Goal: Information Seeking & Learning: Learn about a topic

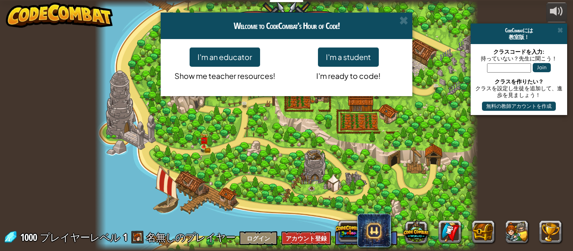
select select "ja"
click at [349, 59] on button "I'm a student" at bounding box center [348, 56] width 61 height 19
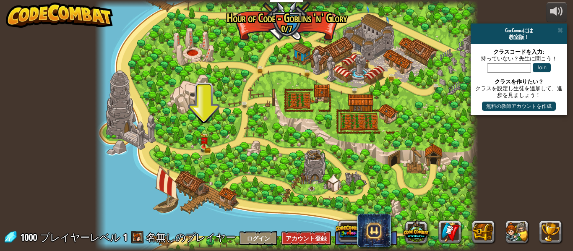
click at [197, 144] on div at bounding box center [287, 125] width 384 height 251
click at [204, 144] on img at bounding box center [204, 136] width 9 height 19
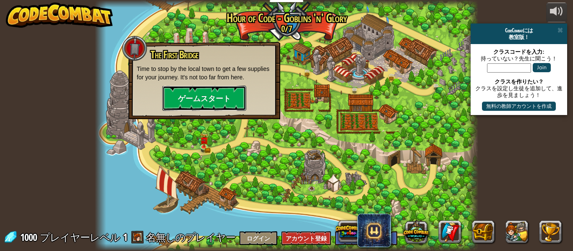
click at [193, 99] on button "ゲームスタート" at bounding box center [204, 98] width 84 height 25
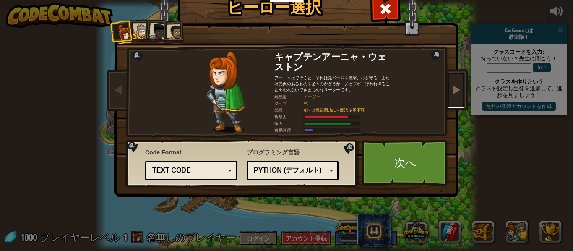
click at [451, 98] on link at bounding box center [456, 90] width 17 height 35
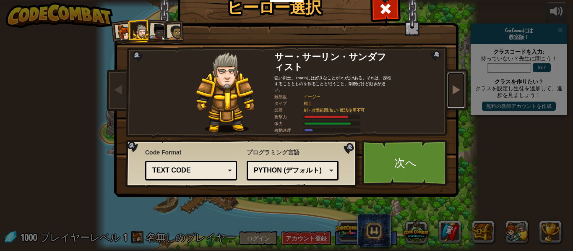
click at [452, 102] on link at bounding box center [456, 90] width 17 height 35
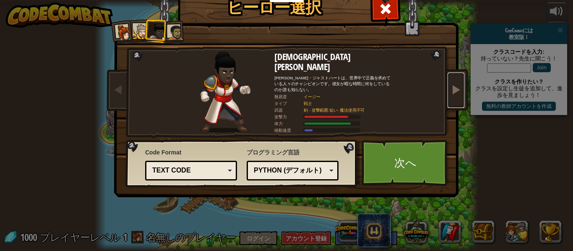
click at [459, 91] on span at bounding box center [456, 89] width 10 height 10
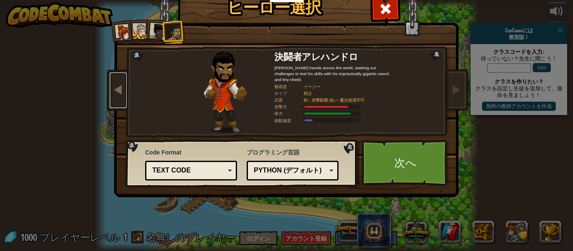
click at [115, 94] on span at bounding box center [118, 89] width 10 height 10
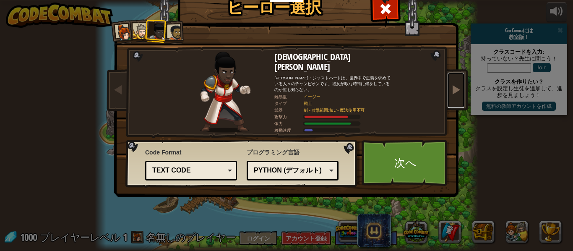
click at [455, 87] on span at bounding box center [456, 89] width 10 height 10
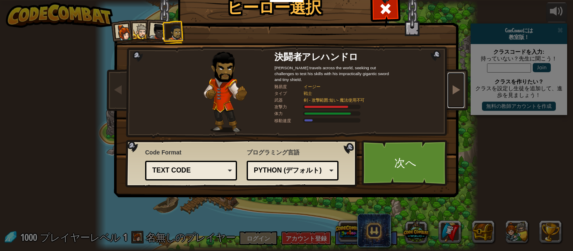
click at [455, 87] on span at bounding box center [456, 89] width 10 height 10
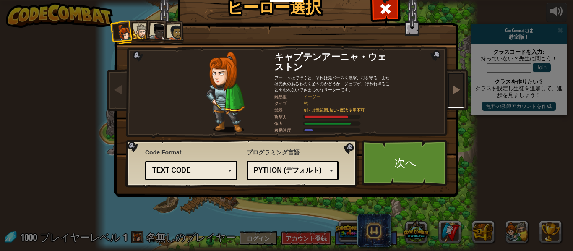
click at [456, 95] on link at bounding box center [456, 90] width 17 height 35
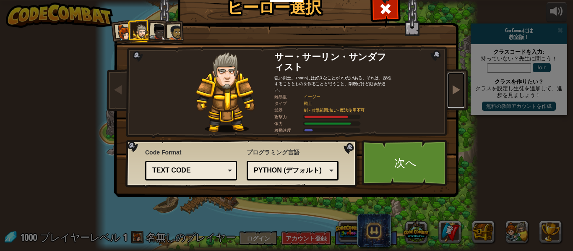
click at [456, 92] on span at bounding box center [456, 89] width 10 height 10
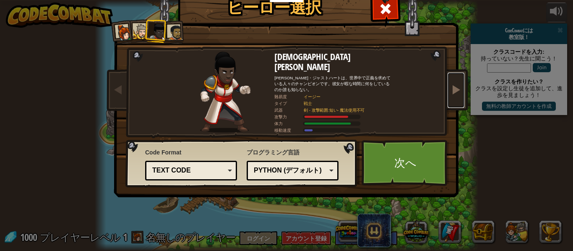
click at [454, 94] on span at bounding box center [456, 89] width 10 height 10
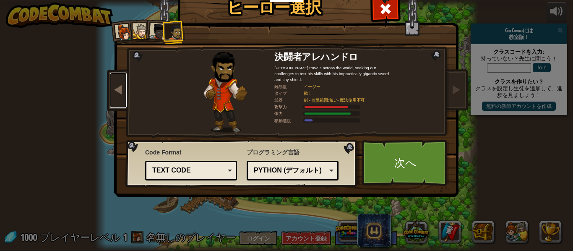
click at [113, 96] on link at bounding box center [118, 90] width 17 height 35
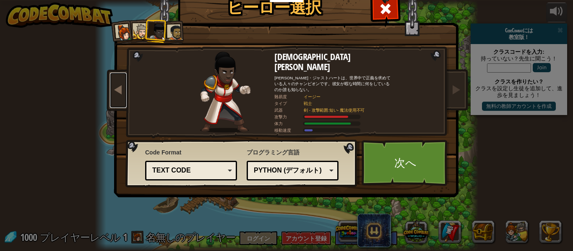
click at [117, 92] on span at bounding box center [118, 89] width 10 height 10
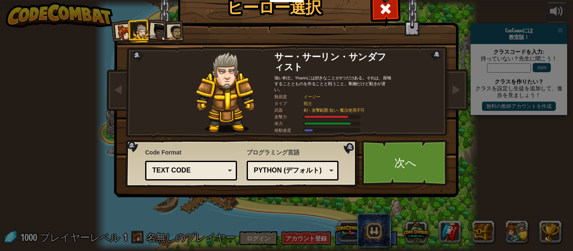
click at [440, 88] on div "キャプテンアーニャ・ウェストン アーニャはで行くと、それは鬼ベースを襲撃、村を守る、または光沢のあるものを拾うのかどうか、ジョブが、行われ得ることを恐れないで…" at bounding box center [286, 107] width 315 height 183
click at [450, 92] on link at bounding box center [456, 90] width 17 height 35
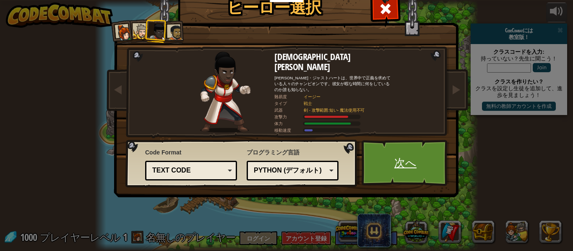
click at [420, 164] on link "次へ" at bounding box center [406, 163] width 88 height 46
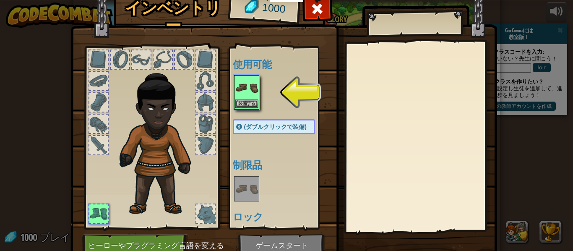
click at [240, 99] on img at bounding box center [247, 88] width 24 height 24
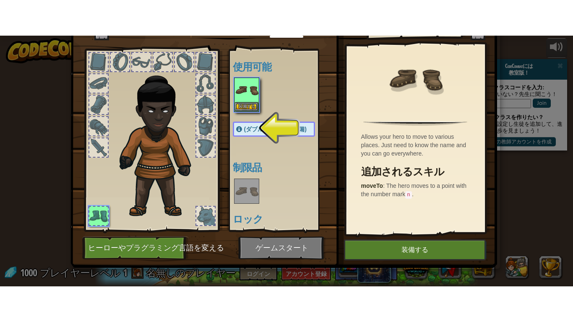
scroll to position [39, 0]
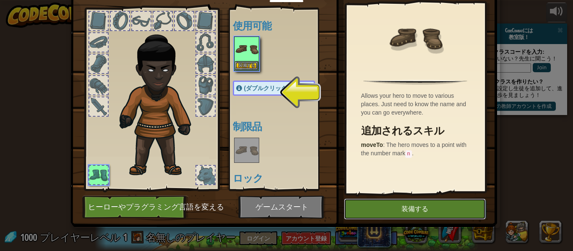
click at [399, 215] on button "装備する" at bounding box center [415, 209] width 142 height 21
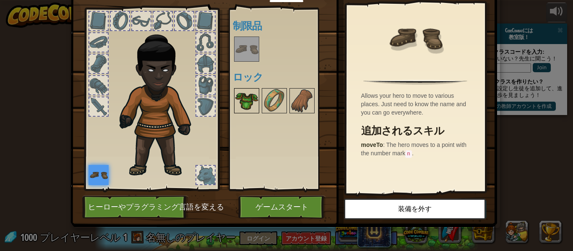
click at [246, 97] on img at bounding box center [247, 101] width 24 height 24
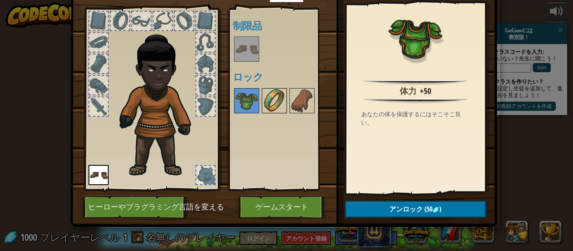
click at [265, 102] on img at bounding box center [275, 101] width 24 height 24
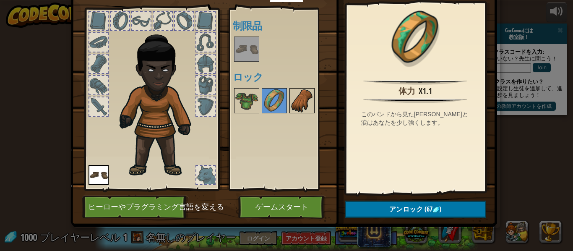
click at [294, 106] on img at bounding box center [303, 101] width 24 height 24
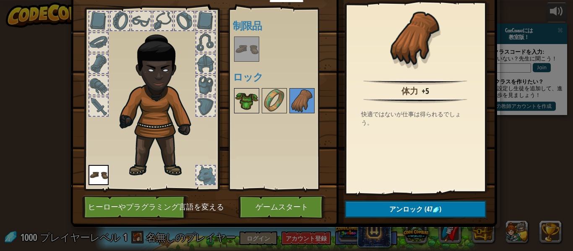
click at [245, 103] on img at bounding box center [247, 101] width 24 height 24
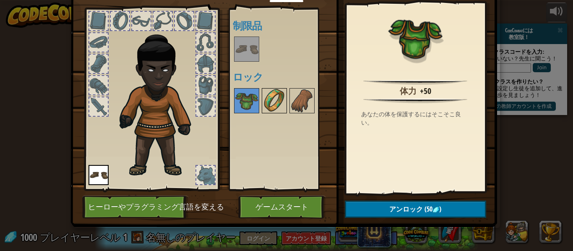
click at [283, 99] on img at bounding box center [275, 101] width 24 height 24
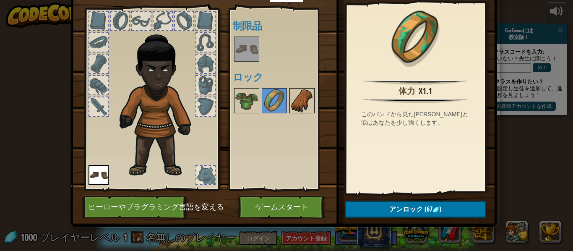
click at [302, 90] on img at bounding box center [303, 101] width 24 height 24
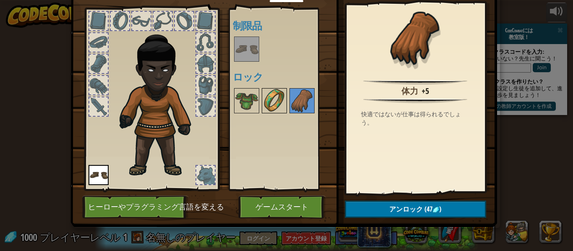
click at [283, 99] on img at bounding box center [275, 101] width 24 height 24
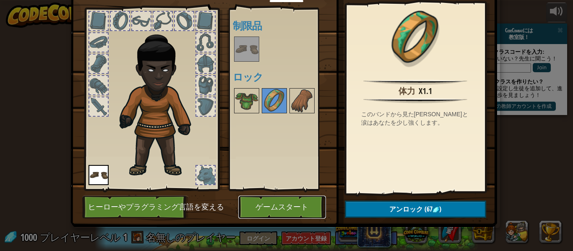
click at [296, 213] on button "ゲームスタート" at bounding box center [282, 207] width 88 height 23
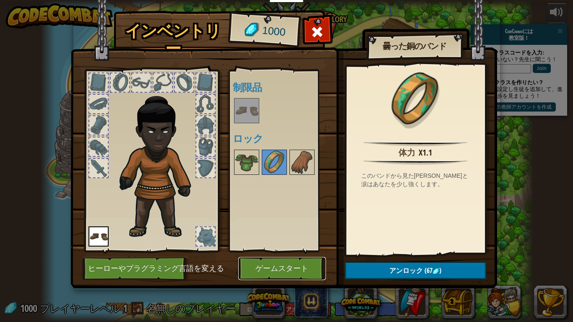
scroll to position [0, 0]
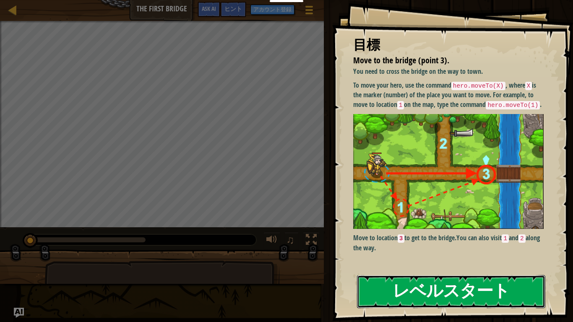
click at [429, 251] on button "レベルスタート" at bounding box center [451, 291] width 188 height 33
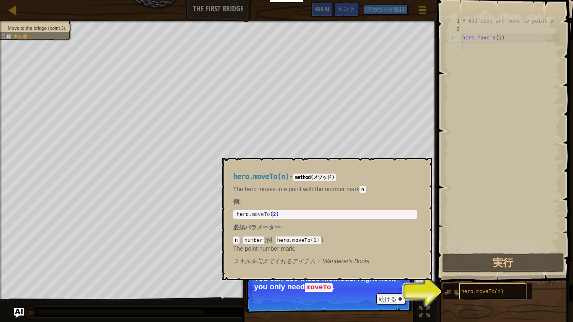
click at [463, 251] on span "hero.moveTo(n)" at bounding box center [483, 292] width 42 height 6
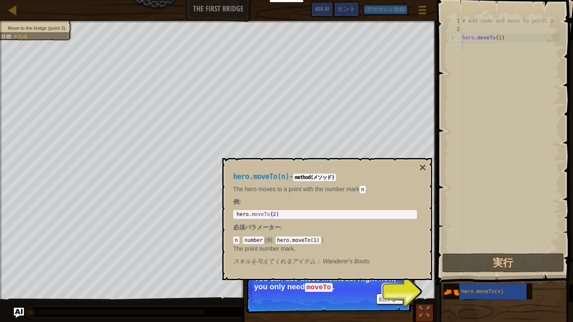
scroll to position [4, 0]
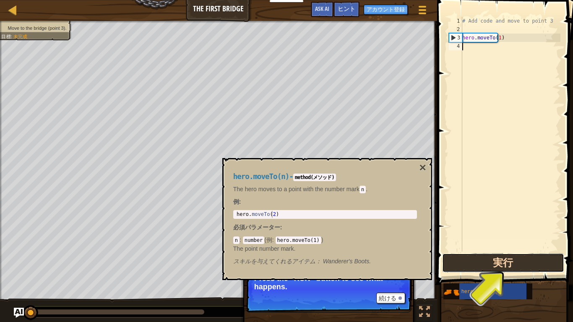
click at [491, 251] on button "実行" at bounding box center [503, 263] width 122 height 19
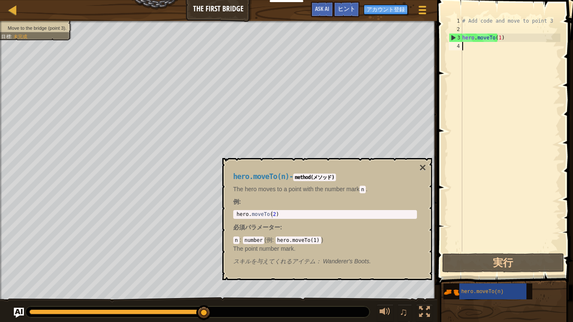
click at [454, 37] on div "3" at bounding box center [456, 38] width 13 height 8
type textarea "hero.moveTo(1)"
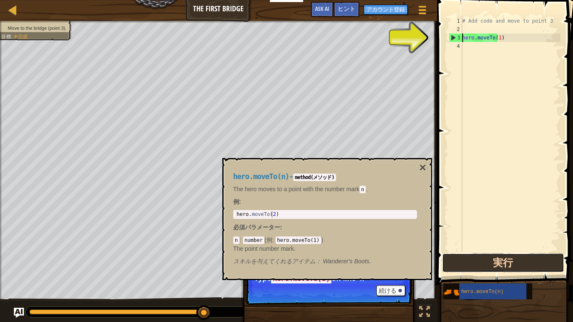
click at [539, 251] on button "実行" at bounding box center [503, 263] width 122 height 19
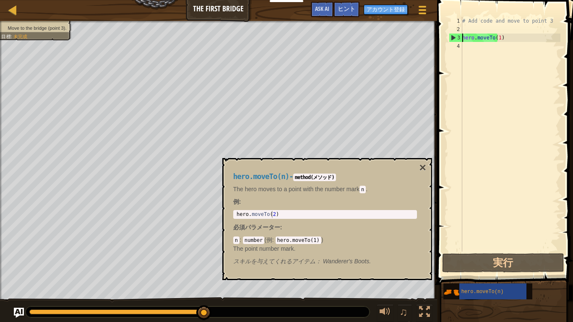
click at [468, 49] on div "# Add code and move to point 3 hero . moveTo ( 1 )" at bounding box center [511, 143] width 100 height 252
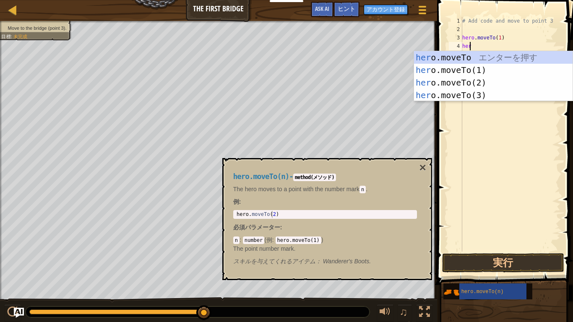
scroll to position [4, 0]
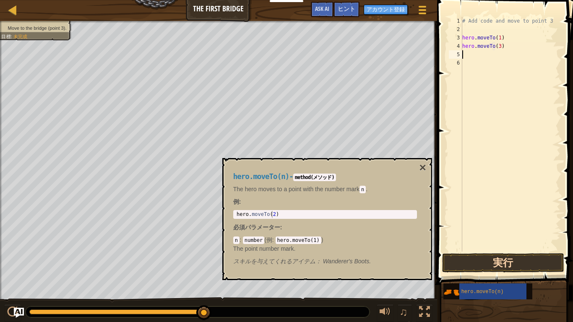
type textarea "hero.moveTo(3)"
click at [502, 251] on button "実行" at bounding box center [503, 263] width 122 height 19
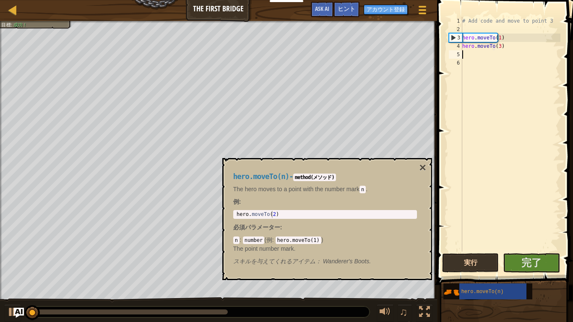
scroll to position [4, 0]
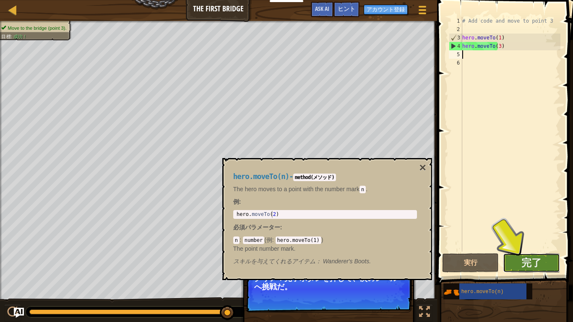
click at [544, 251] on button "完了" at bounding box center [531, 263] width 57 height 19
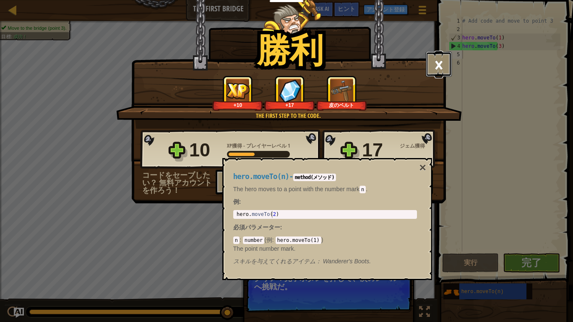
click at [434, 71] on button "×" at bounding box center [439, 64] width 26 height 25
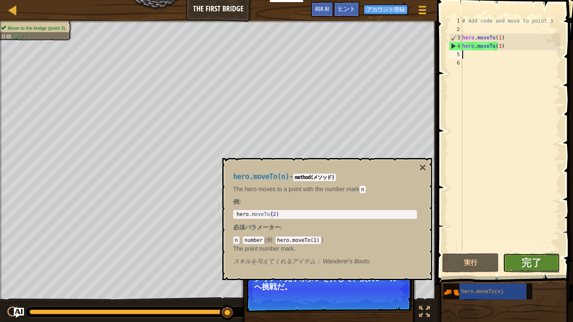
click at [542, 251] on button "完了" at bounding box center [531, 263] width 57 height 19
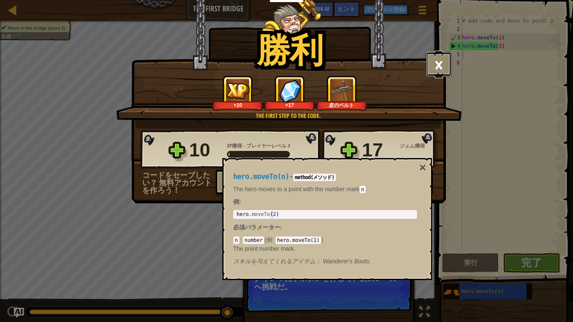
click at [433, 71] on button "×" at bounding box center [439, 64] width 26 height 25
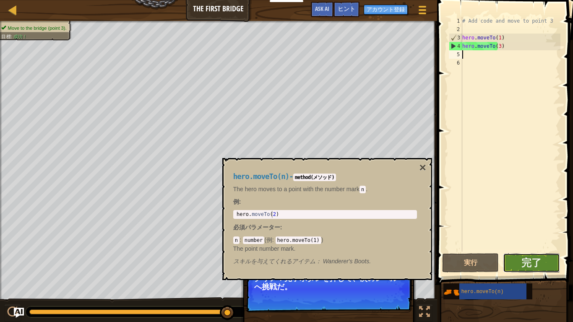
click at [549, 251] on button "完了" at bounding box center [531, 263] width 57 height 19
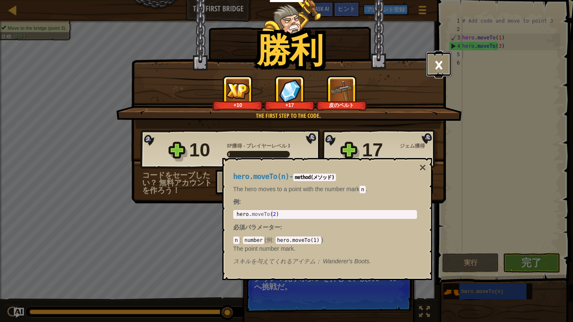
click at [440, 74] on button "×" at bounding box center [439, 64] width 26 height 25
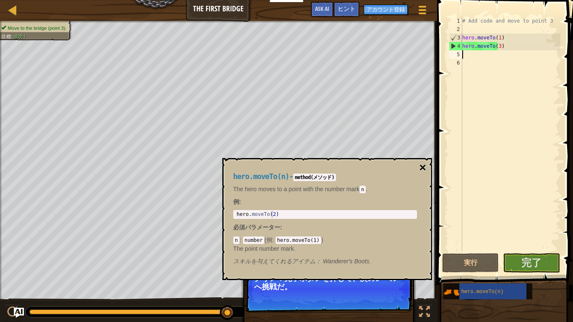
click at [425, 168] on button "×" at bounding box center [422, 168] width 7 height 12
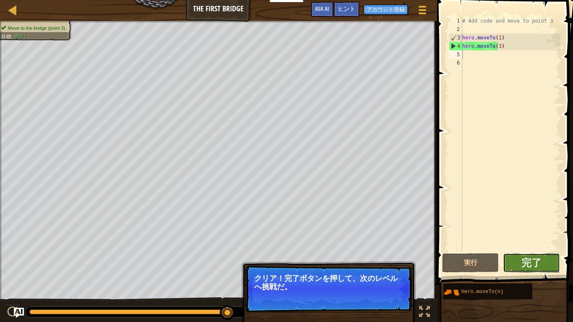
click at [521, 251] on button "完了" at bounding box center [531, 263] width 57 height 19
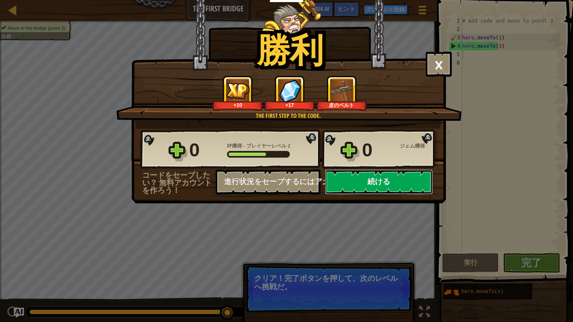
click at [353, 184] on button "続ける" at bounding box center [379, 182] width 108 height 25
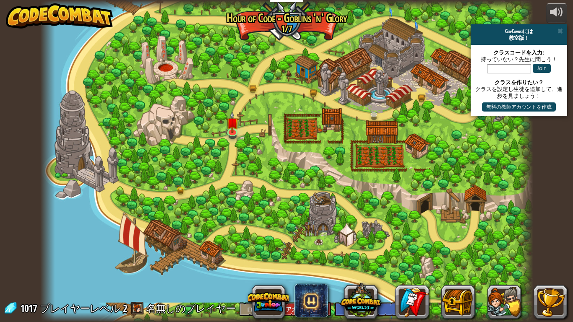
select select "ja"
click at [230, 133] on link at bounding box center [233, 131] width 17 height 17
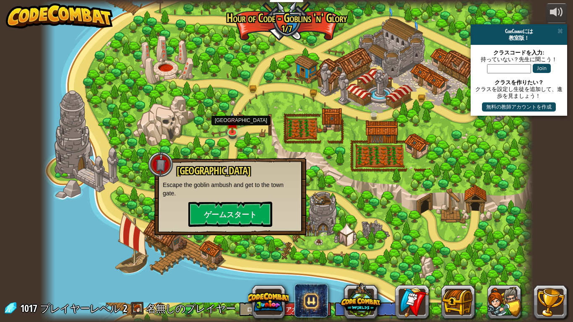
click at [245, 230] on div "Old Town Road Escape the goblin ambush and get to the town gate. ゲームスタート" at bounding box center [230, 196] width 152 height 77
click at [242, 217] on button "ゲームスタート" at bounding box center [230, 214] width 84 height 25
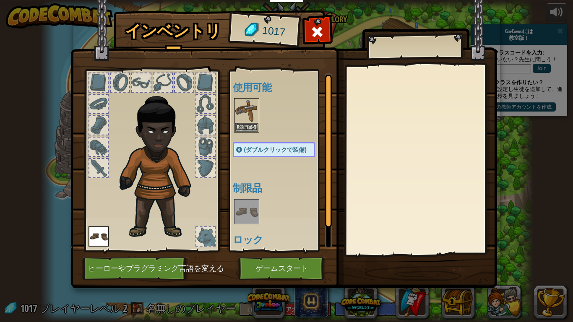
click at [253, 211] on img at bounding box center [247, 212] width 24 height 24
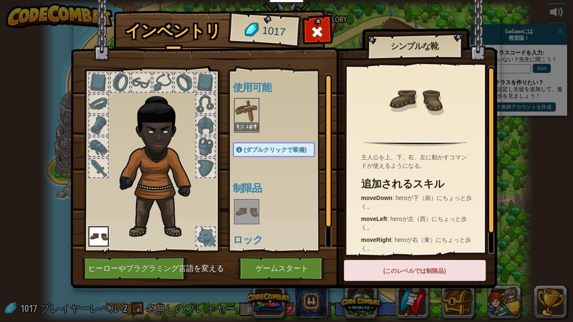
click at [243, 119] on img at bounding box center [247, 111] width 24 height 24
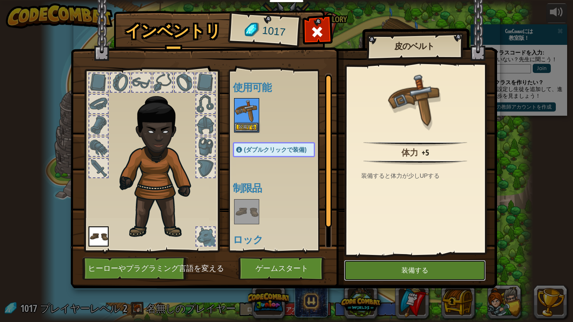
click at [391, 251] on button "装備する" at bounding box center [415, 270] width 142 height 21
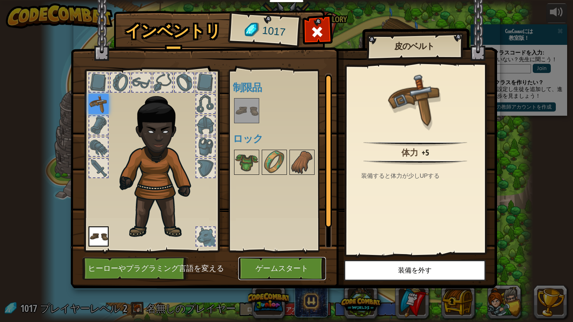
click at [249, 251] on button "ゲームスタート" at bounding box center [282, 268] width 88 height 23
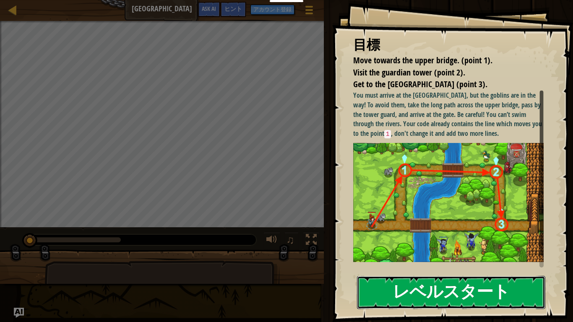
click at [443, 251] on button "レベルスタート" at bounding box center [451, 292] width 188 height 33
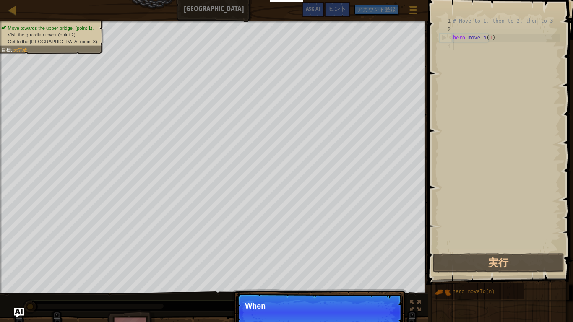
click at [488, 42] on div "# Move to 1, then to 2, then to 3 hero . moveTo ( 1 )" at bounding box center [506, 143] width 109 height 252
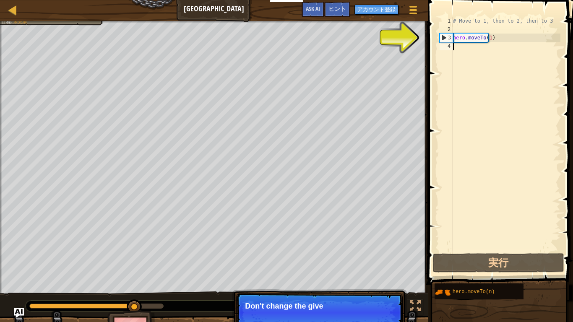
click at [378, 251] on p "Don't change the give" at bounding box center [319, 306] width 149 height 8
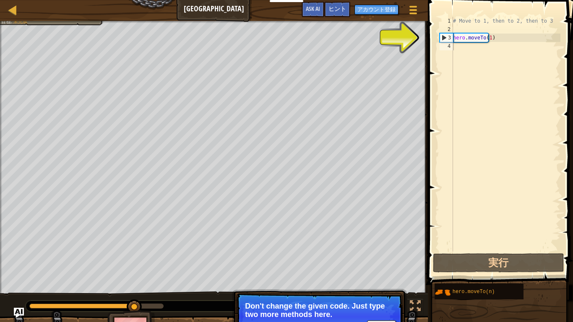
click at [287, 251] on p "Don't change the given code. Just type two more methods here." at bounding box center [319, 310] width 149 height 17
click at [461, 31] on div "# Move to 1, then to 2, then to 3 hero . moveTo ( 1 )" at bounding box center [506, 143] width 109 height 252
click at [474, 38] on div "# Move to 1, then to 2, then to 3 hero . moveTo ( 1 )" at bounding box center [506, 143] width 109 height 252
click at [492, 39] on div "# Move to 1, then to 2, then to 3 hero . moveTo ( 1 )" at bounding box center [506, 143] width 109 height 252
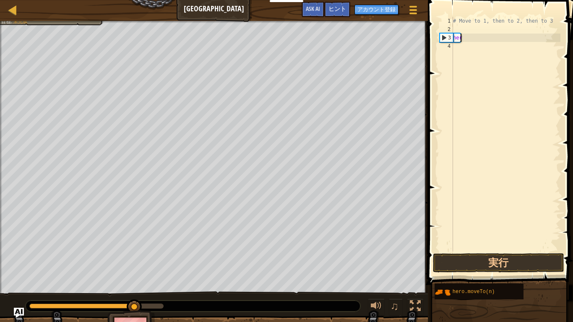
type textarea "h"
click at [455, 30] on div "# Move to 1, then to 2, then to 3" at bounding box center [506, 143] width 109 height 252
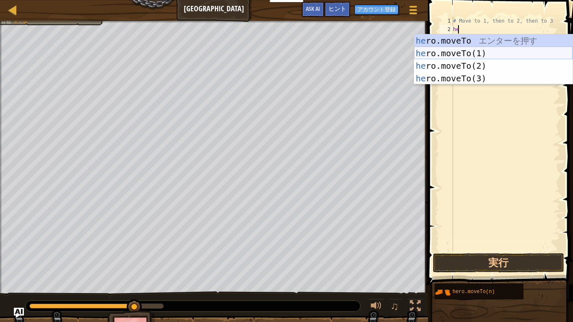
click at [491, 53] on div "he ro.moveTo エ ン タ ー を 押 す he ro.moveTo(1) エ ン タ ー を 押 す he ro.moveTo(2) エ ン タ …" at bounding box center [493, 72] width 159 height 76
type textarea "hero.moveTo(1)"
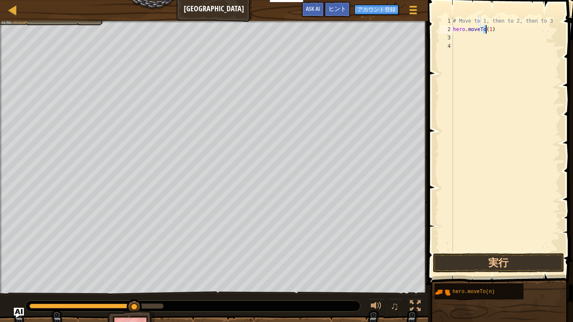
click at [458, 37] on div "# Move to 1, then to 2, then to 3 hero . moveTo ( 1 )" at bounding box center [506, 143] width 109 height 252
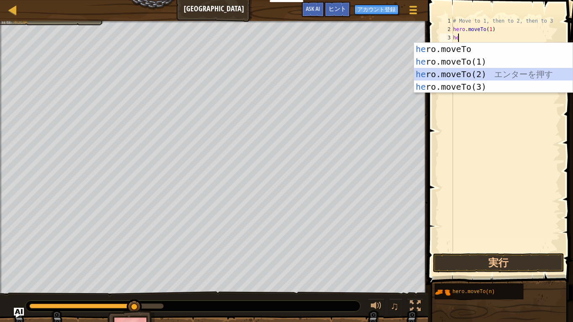
click at [476, 80] on div "he ro.moveTo エ ン タ ー を 押 す he ro.moveTo(1) エ ン タ ー を 押 す he ro.moveTo(2) エ ン タ …" at bounding box center [493, 81] width 159 height 76
type textarea "hero.moveTo(2)"
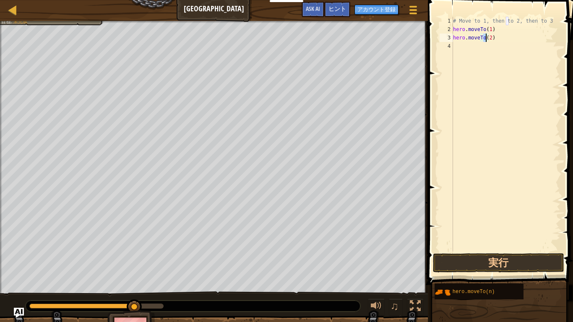
click at [466, 47] on div "# Move to 1, then to 2, then to 3 hero . moveTo ( 1 ) hero . moveTo ( 2 )" at bounding box center [506, 143] width 109 height 252
type textarea "e"
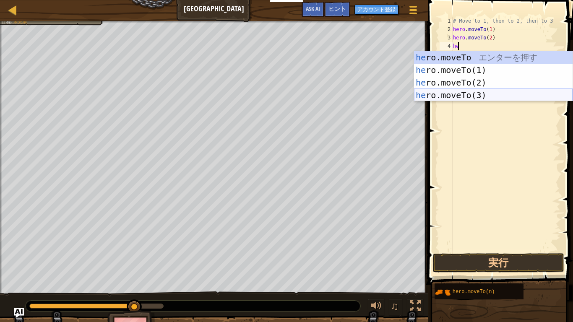
click at [468, 97] on div "he ro.moveTo エ ン タ ー を 押 す he ro.moveTo(1) エ ン タ ー を 押 す he ro.moveTo(2) エ ン タ …" at bounding box center [493, 89] width 159 height 76
type textarea "hero.moveTo(3)"
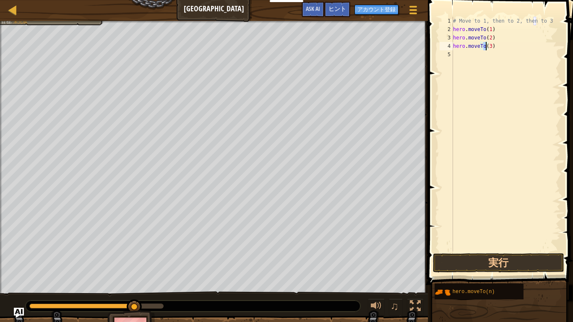
click at [471, 60] on div "# Move to 1, then to 2, then to 3 hero . moveTo ( 1 ) hero . moveTo ( 2 ) hero …" at bounding box center [506, 143] width 109 height 252
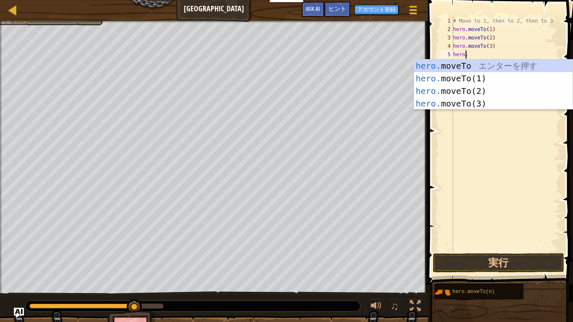
scroll to position [4, 1]
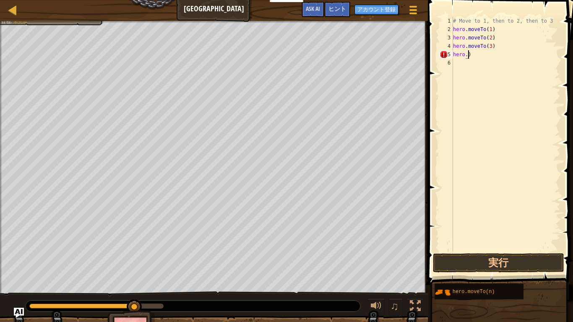
click at [476, 58] on div "# Move to 1, then to 2, then to 3 hero . moveTo ( 1 ) hero . moveTo ( 2 ) hero …" at bounding box center [506, 143] width 109 height 252
type textarea "hero.fighttogoblin"
click at [498, 251] on button "実行" at bounding box center [498, 263] width 131 height 19
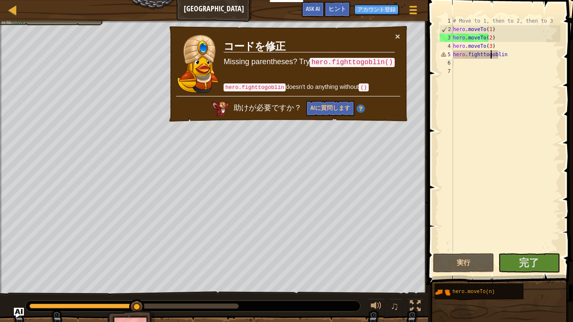
click at [492, 56] on div "# Move to 1, then to 2, then to 3 hero . moveTo ( 1 ) hero . moveTo ( 2 ) hero …" at bounding box center [506, 143] width 109 height 252
click at [497, 58] on div "# Move to 1, then to 2, then to 3 hero . moveTo ( 1 ) hero . moveTo ( 2 ) hero …" at bounding box center [506, 143] width 109 height 252
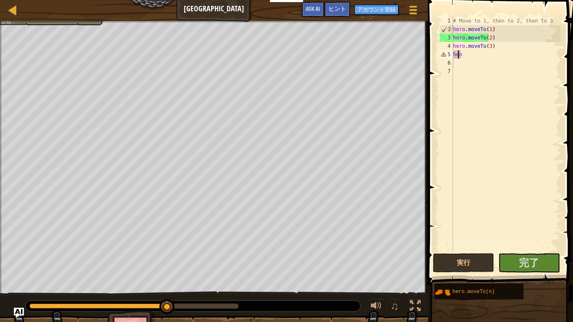
type textarea "n"
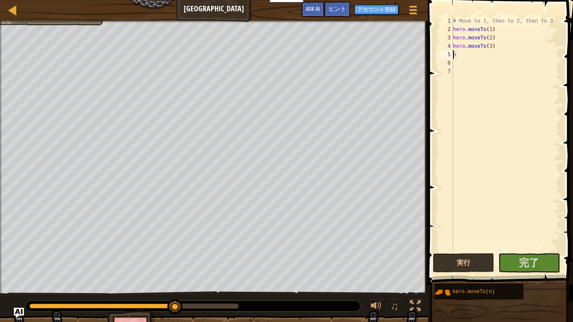
click at [497, 61] on div "# Move to 1, then to 2, then to 3 hero . moveTo ( 1 ) hero . moveTo ( 2 ) hero …" at bounding box center [506, 143] width 109 height 252
type textarea "n"
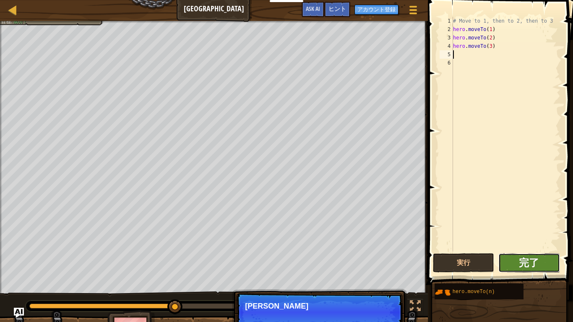
click at [522, 251] on span "完了" at bounding box center [529, 262] width 20 height 13
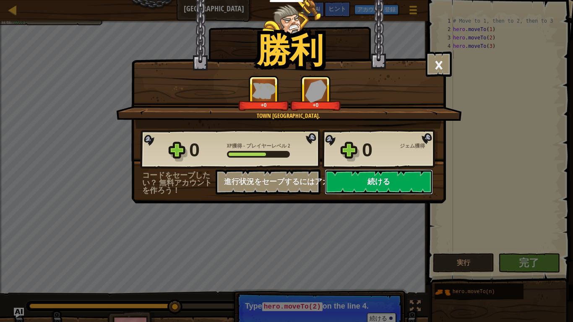
click at [366, 188] on button "続ける" at bounding box center [379, 182] width 108 height 25
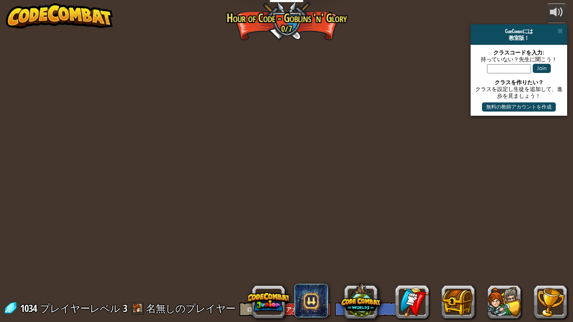
select select "ja"
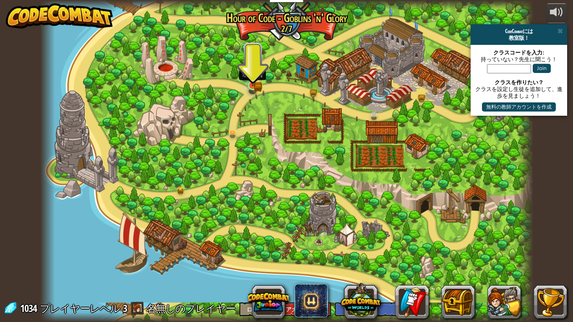
click at [251, 82] on img at bounding box center [253, 72] width 13 height 27
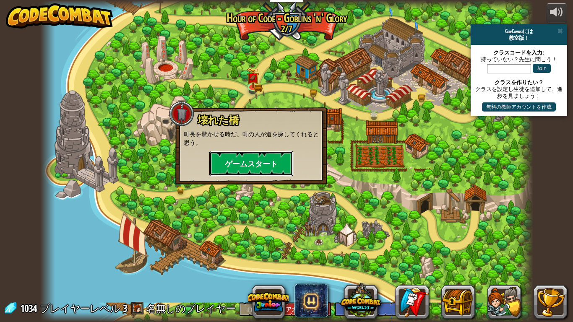
click at [258, 160] on button "ゲームスタート" at bounding box center [251, 163] width 84 height 25
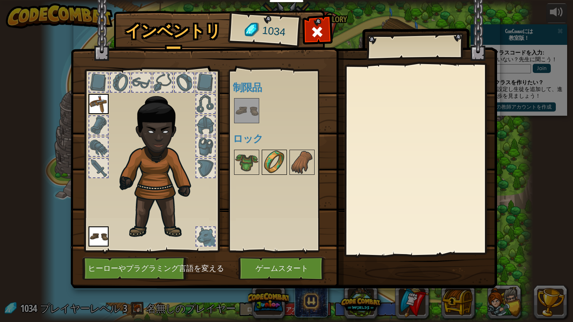
click at [274, 168] on img at bounding box center [275, 163] width 24 height 24
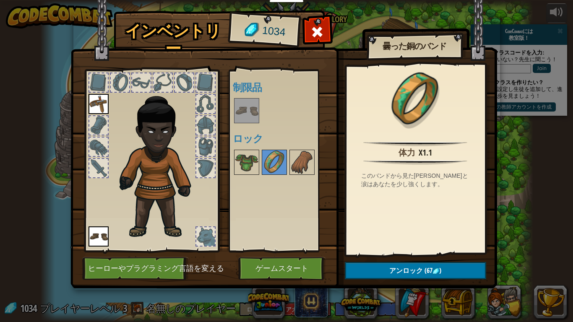
click at [245, 118] on img at bounding box center [247, 111] width 24 height 24
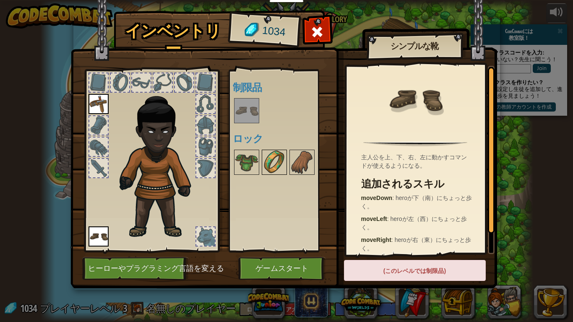
click at [278, 165] on img at bounding box center [275, 163] width 24 height 24
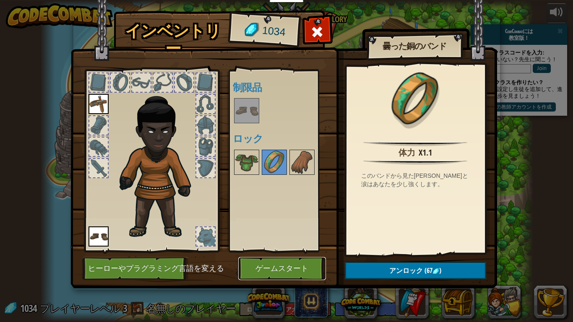
click at [298, 251] on button "ゲームスタート" at bounding box center [282, 268] width 88 height 23
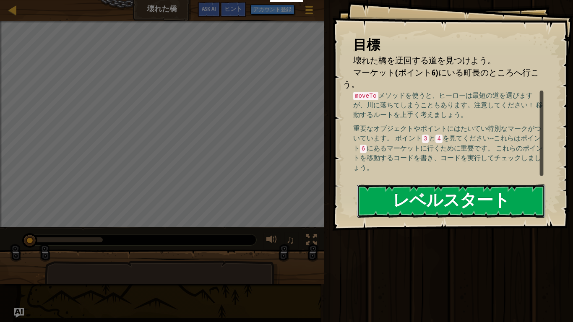
click at [411, 199] on button "レベルスタート" at bounding box center [451, 201] width 188 height 33
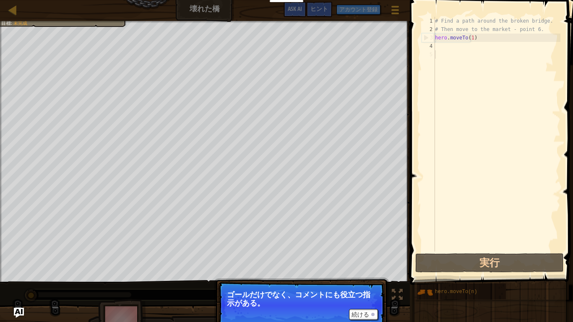
click at [448, 45] on div "# Find a path around the broken bridge. # Then move to the market - point 6. he…" at bounding box center [497, 143] width 127 height 252
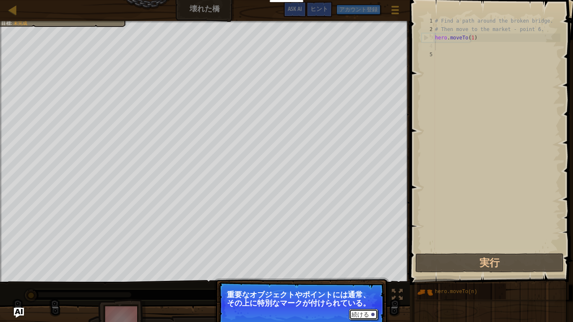
click at [371, 251] on button "続ける" at bounding box center [363, 314] width 29 height 11
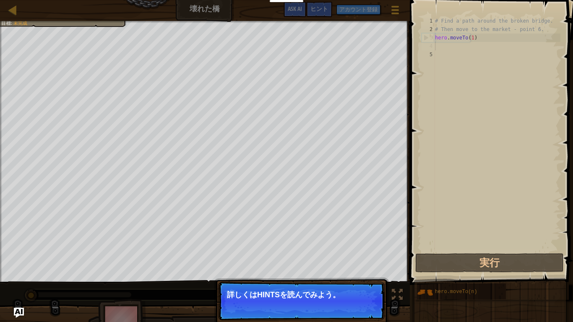
click at [371, 251] on p "続ける 詳しくはHINTSを読んでみよう。" at bounding box center [301, 301] width 167 height 39
click at [366, 251] on button "続ける" at bounding box center [363, 306] width 29 height 11
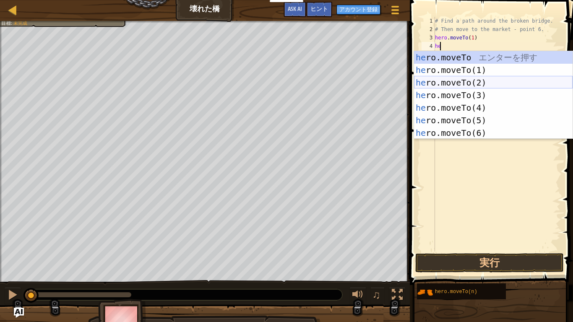
click at [458, 83] on div "he ro.moveTo エ ン タ ー を 押 す he ro.moveTo(1) エ ン タ ー を 押 す he ro.moveTo(2) エ ン タ …" at bounding box center [493, 107] width 159 height 113
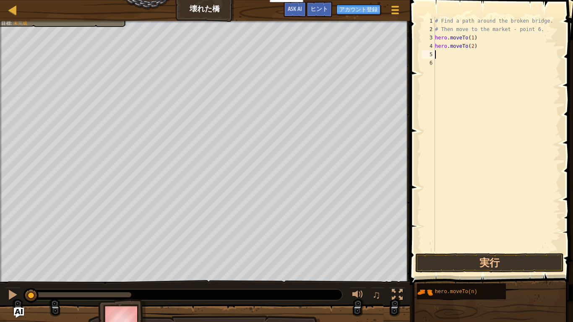
scroll to position [4, 3]
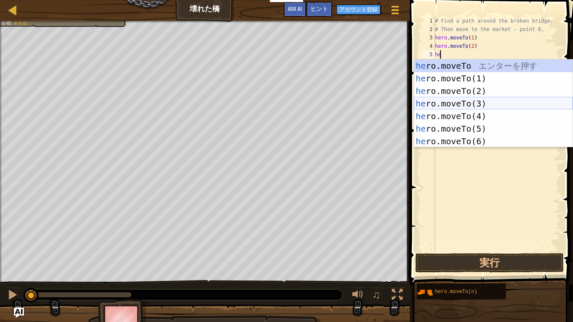
click at [497, 104] on div "he ro.moveTo エ ン タ ー を 押 す he ro.moveTo(1) エ ン タ ー を 押 す he ro.moveTo(2) エ ン タ …" at bounding box center [493, 116] width 159 height 113
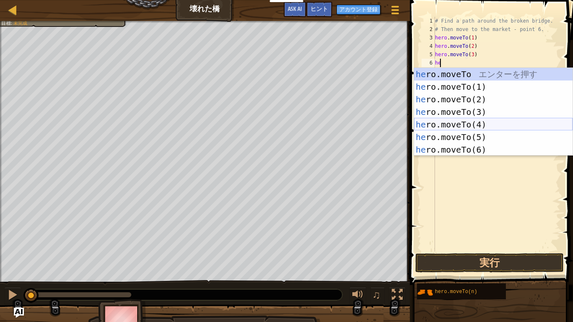
click at [471, 128] on div "he ro.moveTo エ ン タ ー を 押 す he ro.moveTo(1) エ ン タ ー を 押 す he ro.moveTo(2) エ ン タ …" at bounding box center [493, 124] width 159 height 113
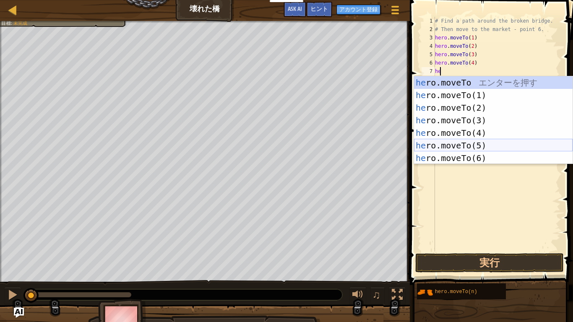
click at [482, 144] on div "he ro.moveTo エ ン タ ー を 押 す he ro.moveTo(1) エ ン タ ー を 押 す he ro.moveTo(2) エ ン タ …" at bounding box center [493, 132] width 159 height 113
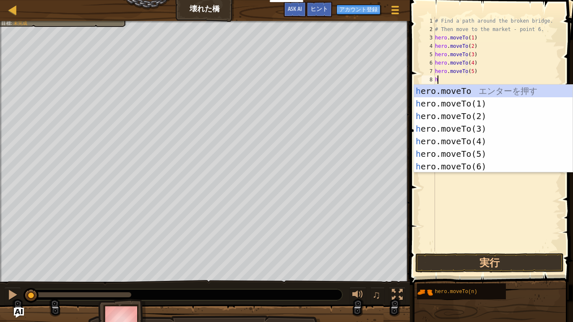
type textarea "hero.moveTo(5)he"
click at [502, 173] on div "# Find a path around the broken bridge. # Then move to the market - point 6. he…" at bounding box center [497, 143] width 127 height 252
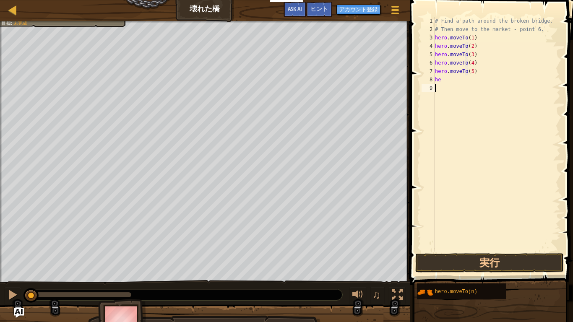
scroll to position [4, 0]
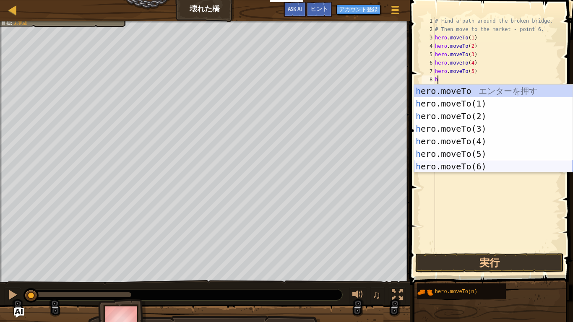
click at [466, 164] on div "h ero.moveTo エ ン タ ー を 押 す h ero.moveTo(1) エ ン タ ー を 押 す h ero.moveTo(2) エ ン タ …" at bounding box center [493, 141] width 159 height 113
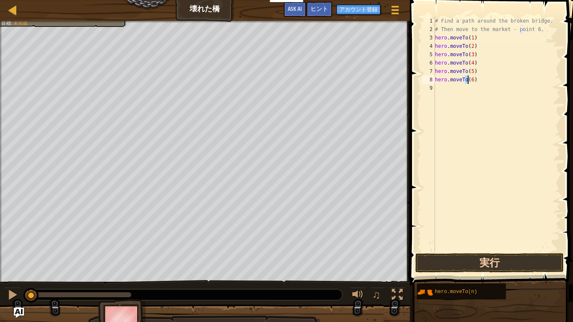
type textarea "hero.moveTo(6)"
click at [458, 251] on button "実行" at bounding box center [490, 263] width 149 height 19
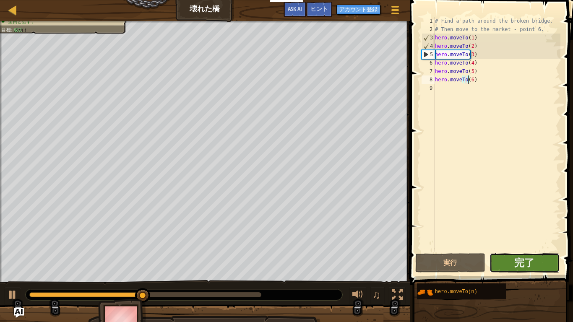
click at [509, 251] on button "完了" at bounding box center [525, 263] width 70 height 19
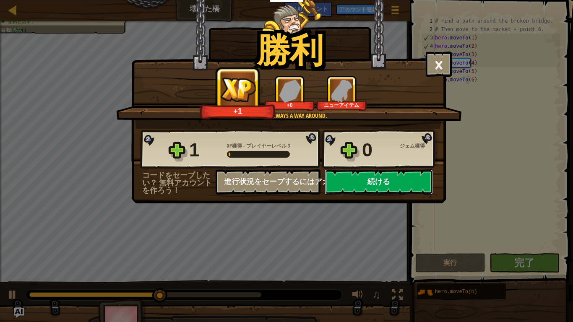
click at [390, 183] on button "続ける" at bounding box center [379, 182] width 108 height 25
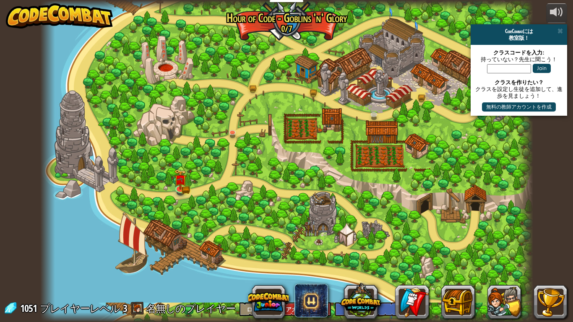
select select "ja"
click at [313, 94] on link at bounding box center [314, 90] width 17 height 17
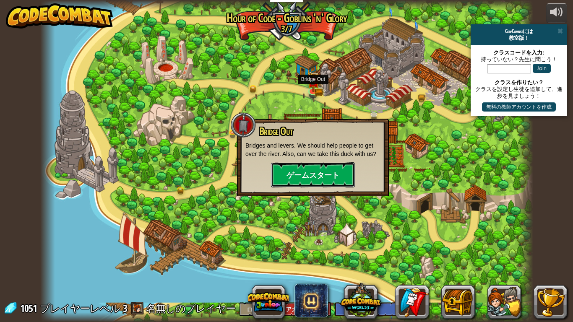
click at [315, 165] on button "ゲームスタート" at bounding box center [313, 174] width 84 height 25
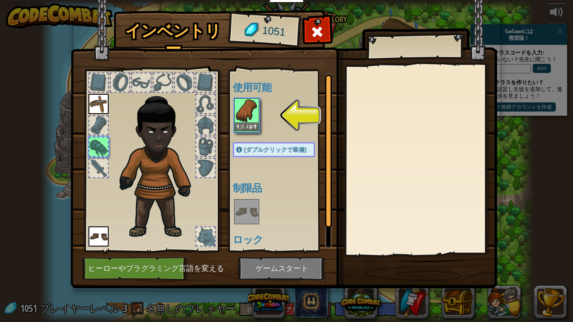
click at [248, 119] on img at bounding box center [247, 111] width 24 height 24
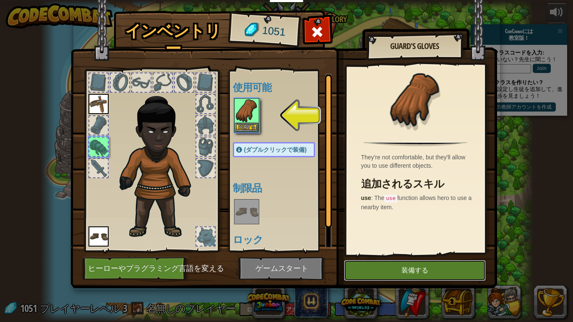
click at [356, 251] on button "装備する" at bounding box center [415, 270] width 142 height 21
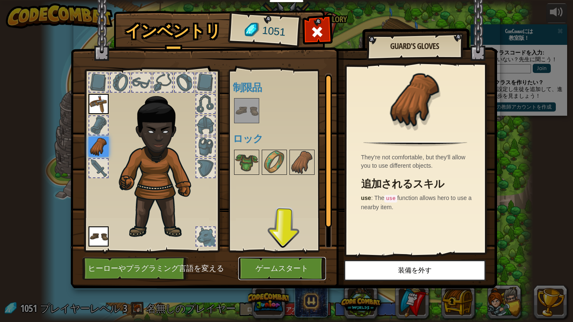
click at [301, 251] on button "ゲームスタート" at bounding box center [282, 268] width 88 height 23
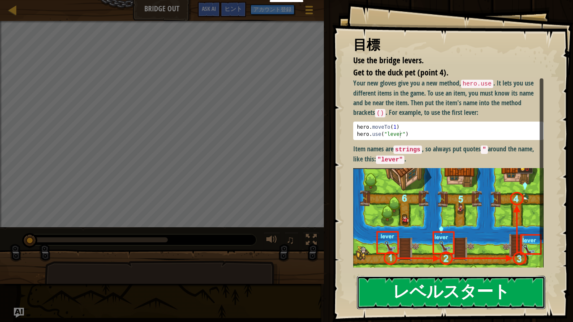
click at [393, 251] on button "レベルスタート" at bounding box center [451, 292] width 188 height 33
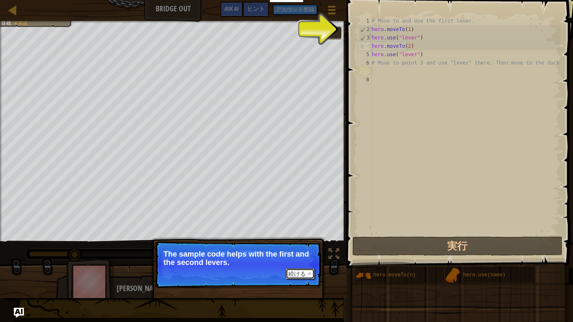
click at [306, 251] on button "続ける" at bounding box center [300, 274] width 29 height 11
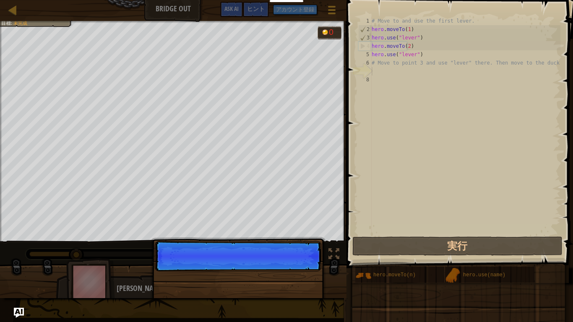
scroll to position [4, 0]
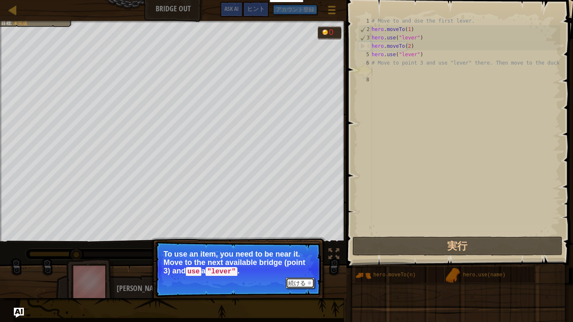
click at [301, 251] on button "続ける" at bounding box center [300, 283] width 29 height 11
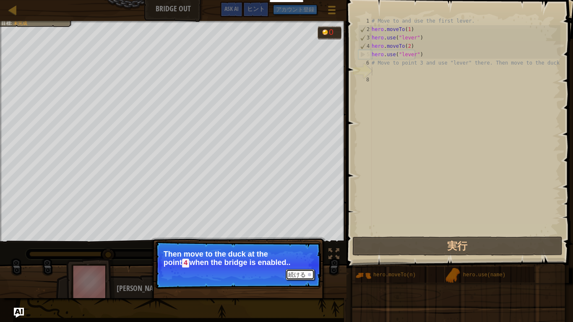
click at [300, 251] on button "続ける" at bounding box center [300, 275] width 29 height 11
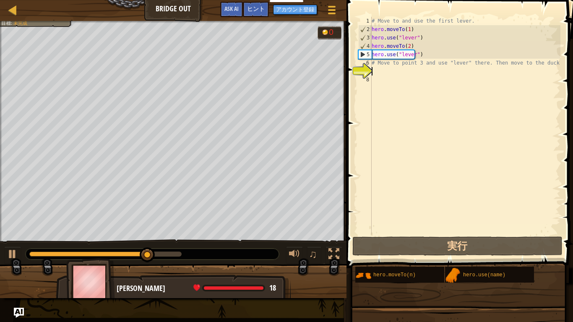
click at [386, 73] on div "# Move to and use the first lever. hero . moveTo ( 1 ) hero . use ( "lever" ) h…" at bounding box center [465, 134] width 191 height 235
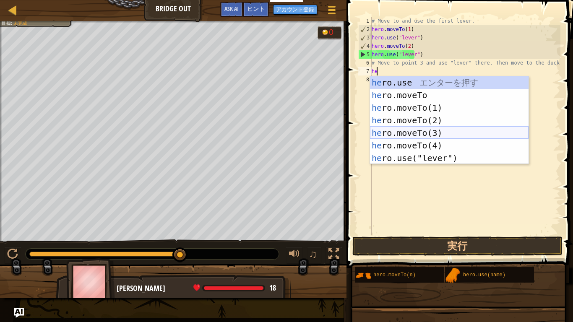
click at [419, 128] on div "he ro.use エ ン タ ー を 押 す he ro.moveTo エ ン タ ー を 押 す he ro.moveTo(1) エ ン タ ー を 押 …" at bounding box center [449, 132] width 159 height 113
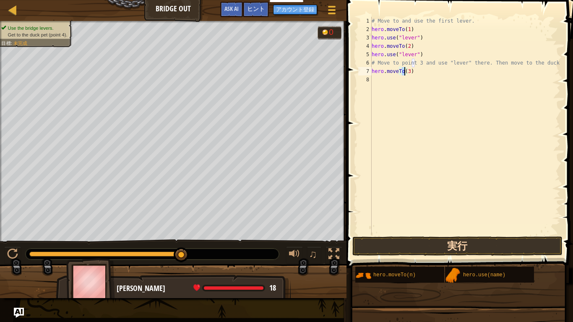
type textarea "hero.moveTo(3)"
click at [429, 240] on button "実行" at bounding box center [458, 246] width 210 height 19
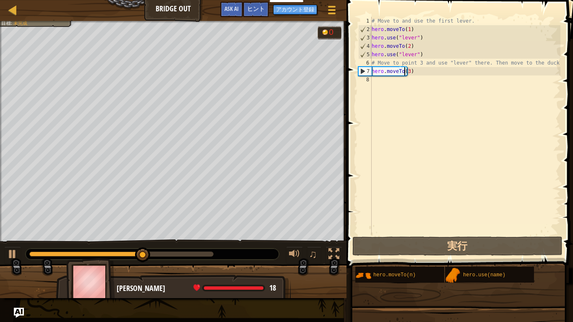
click at [392, 81] on div "# Move to and use the first lever. hero . moveTo ( 1 ) hero . use ( "lever" ) h…" at bounding box center [465, 134] width 191 height 235
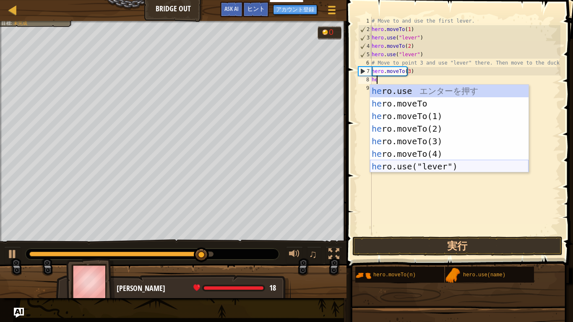
click at [425, 164] on div "he ro.use エ ン タ ー を 押 す he ro.moveTo エ ン タ ー を 押 す he ro.moveTo(1) エ ン タ ー を 押 …" at bounding box center [449, 141] width 159 height 113
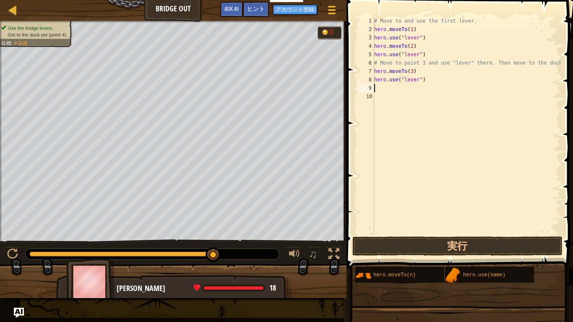
scroll to position [4, 3]
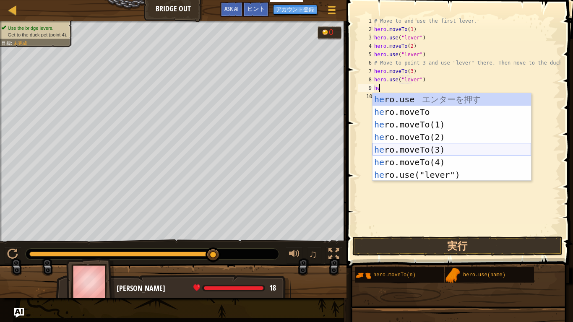
click at [444, 156] on div "he ro.use エ ン タ ー を 押 す he ro.moveTo エ ン タ ー を 押 す he ro.moveTo(1) エ ン タ ー を 押 …" at bounding box center [452, 149] width 159 height 113
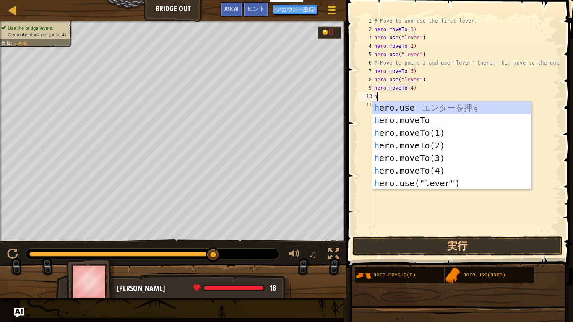
scroll to position [4, 3]
type textarea "h"
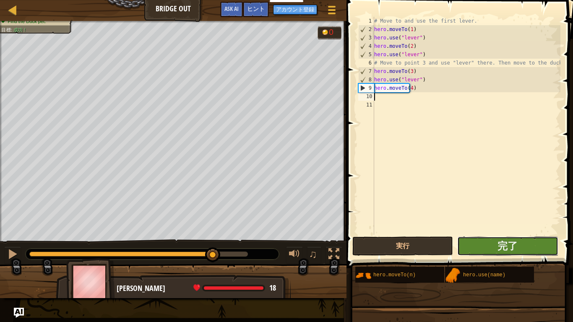
click at [469, 243] on button "完了" at bounding box center [508, 246] width 101 height 19
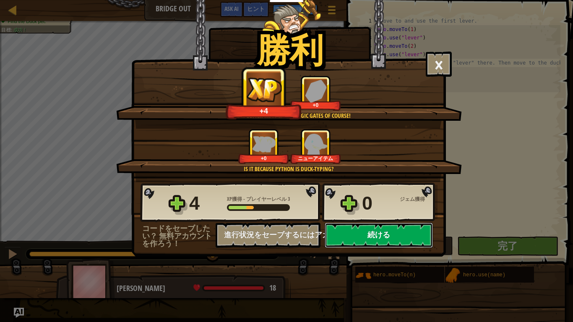
click at [391, 235] on button "続ける" at bounding box center [379, 235] width 108 height 25
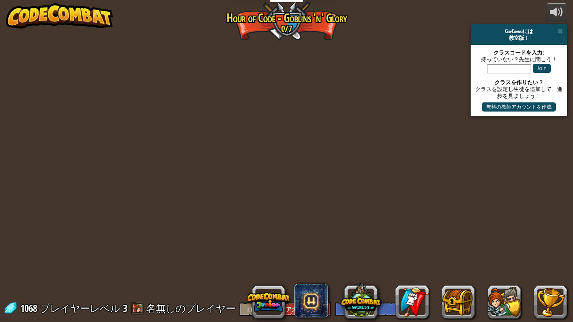
select select "ja"
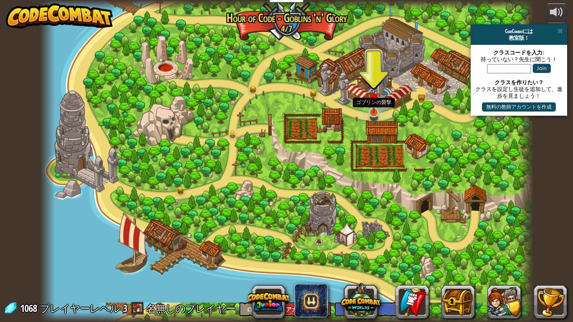
click at [377, 110] on img at bounding box center [374, 99] width 13 height 29
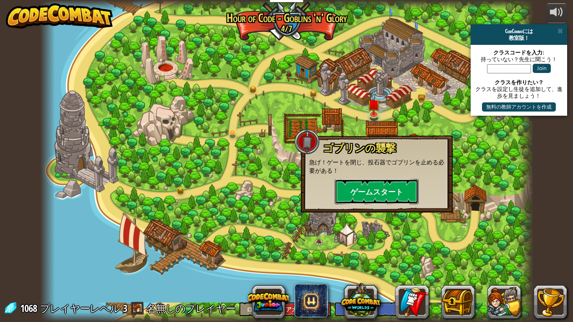
click at [341, 194] on button "ゲームスタート" at bounding box center [377, 191] width 84 height 25
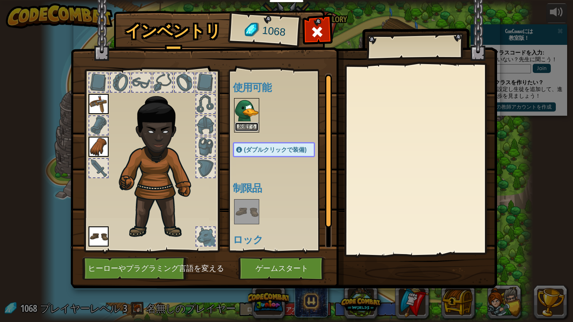
click at [254, 126] on button "装備する" at bounding box center [247, 127] width 24 height 9
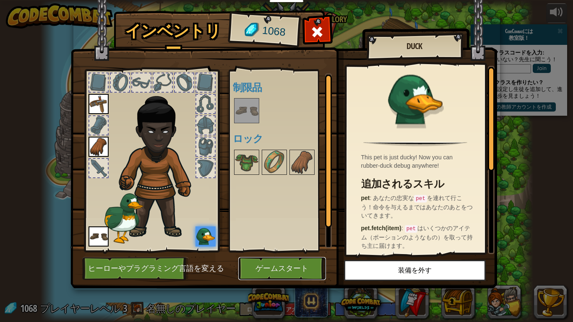
click at [312, 251] on button "ゲームスタート" at bounding box center [282, 268] width 88 height 23
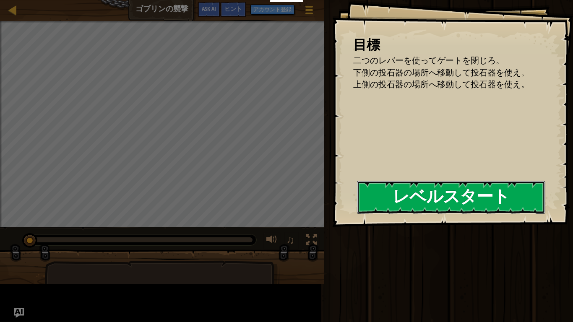
click at [411, 201] on button "レベルスタート" at bounding box center [451, 197] width 188 height 33
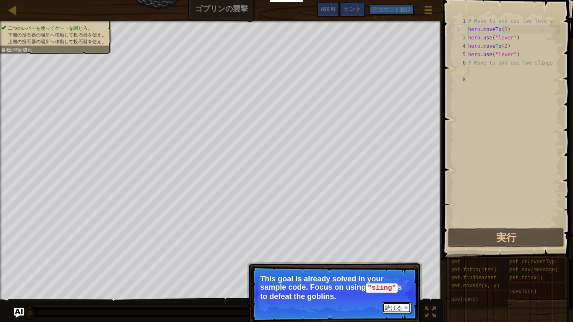
click at [395, 251] on button "続ける" at bounding box center [396, 308] width 29 height 11
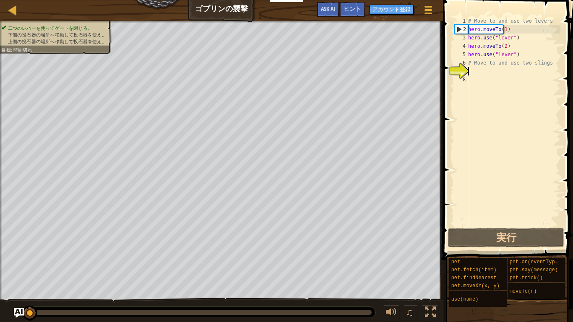
scroll to position [4, 0]
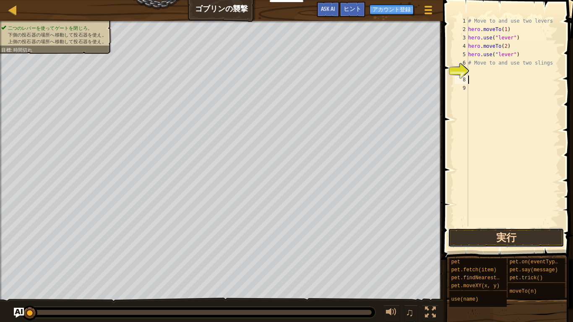
click at [492, 238] on button "実行" at bounding box center [506, 237] width 116 height 19
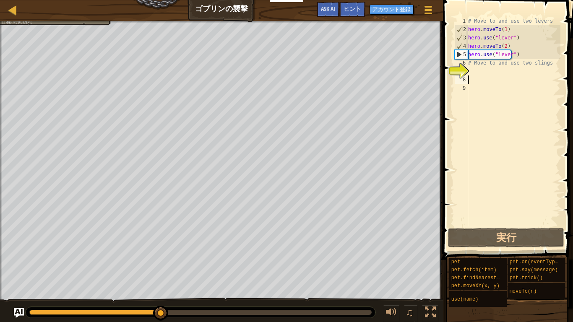
click at [486, 71] on div "# Move to and use two levers hero . moveTo ( 1 ) hero . use ( "lever" ) hero . …" at bounding box center [514, 130] width 94 height 227
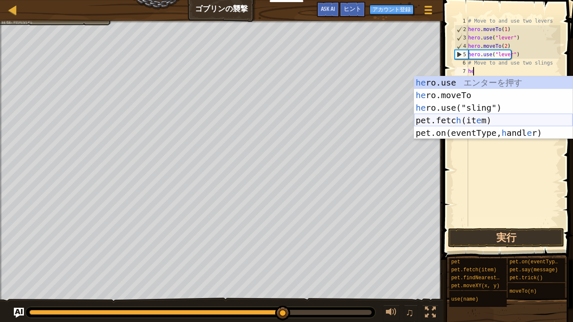
click at [483, 119] on div "he ro.use エ ン タ ー を 押 す he ro.moveTo エ ン タ ー を 押 す he ro.use("sling") エ ン タ ー を…" at bounding box center [493, 120] width 159 height 88
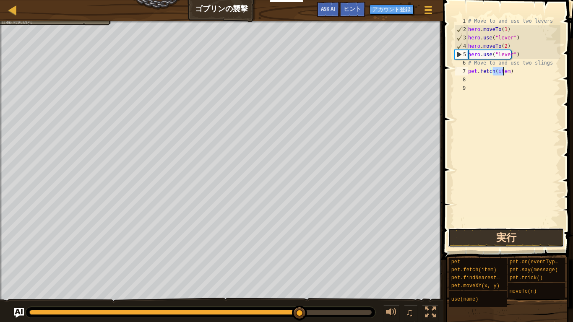
click at [497, 235] on button "実行" at bounding box center [506, 237] width 116 height 19
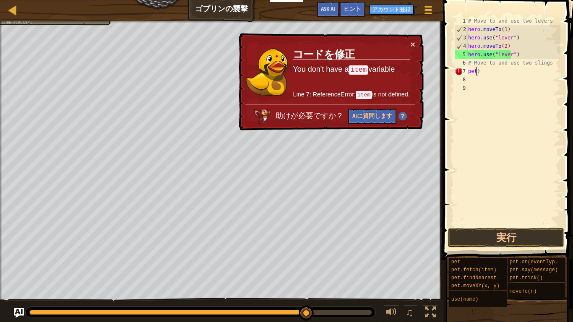
click at [491, 71] on div "# Move to and use two levers hero . moveTo ( 1 ) hero . use ( "lever" ) hero . …" at bounding box center [514, 130] width 94 height 227
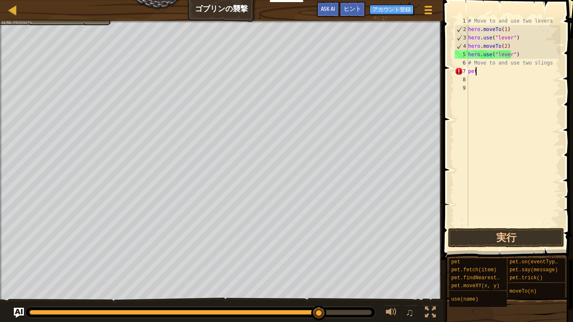
type textarea "p"
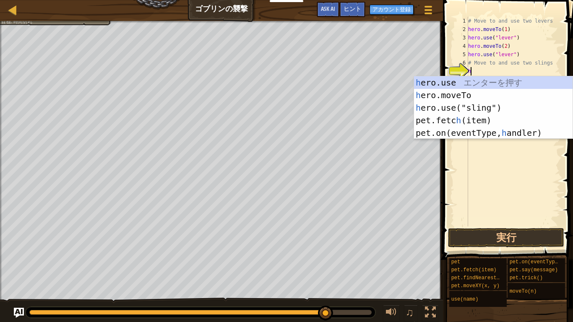
type textarea "he"
click at [485, 160] on div "# Move to and use two levers hero . moveTo ( 1 ) hero . use ( "lever" ) hero . …" at bounding box center [514, 130] width 94 height 227
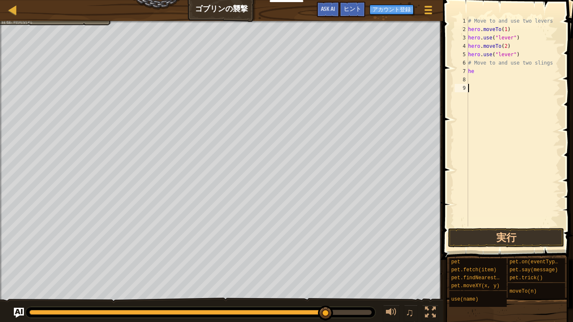
click at [542, 63] on div "# Move to and use two levers hero . moveTo ( 1 ) hero . use ( "lever" ) hero . …" at bounding box center [514, 130] width 94 height 227
type textarea "#"
click at [518, 70] on div "# Move to and use two levers hero . moveTo ( 1 ) hero . use ( "lever" ) hero . …" at bounding box center [514, 130] width 94 height 227
type textarea "h"
click at [506, 231] on button "実行" at bounding box center [506, 237] width 116 height 19
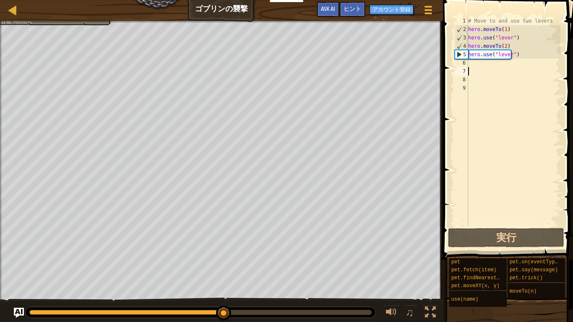
click at [471, 65] on div "# Move to and use two levers hero . moveTo ( 1 ) hero . use ( "lever" ) hero . …" at bounding box center [514, 130] width 94 height 227
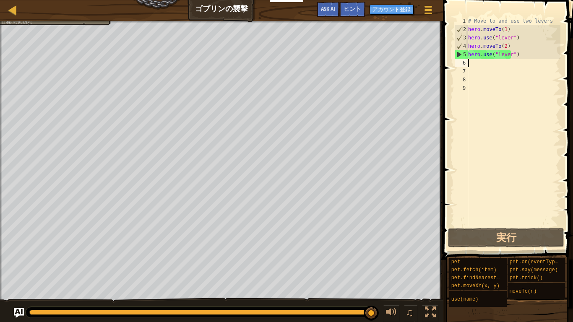
click at [478, 64] on div "# Move to and use two levers hero . moveTo ( 1 ) hero . use ( "lever" ) hero . …" at bounding box center [514, 130] width 94 height 227
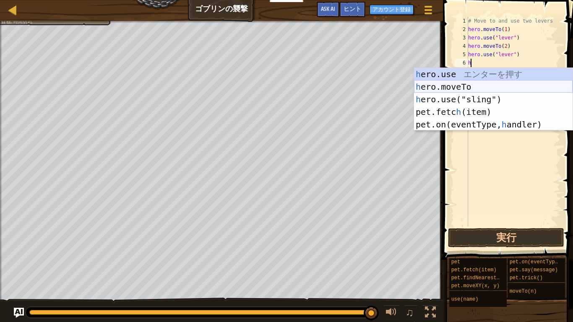
click at [474, 85] on div "h ero.use エ ン タ ー を 押 す h ero.moveTo エ ン タ ー を 押 す h ero.use("sling") エ ン タ ー を…" at bounding box center [493, 112] width 159 height 88
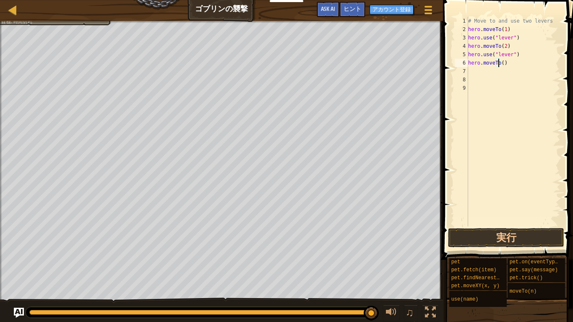
type textarea "hero.moveTo(4)"
click at [488, 71] on div "# Move to and use two levers hero . moveTo ( 1 ) hero . use ( "lever" ) hero . …" at bounding box center [514, 130] width 94 height 227
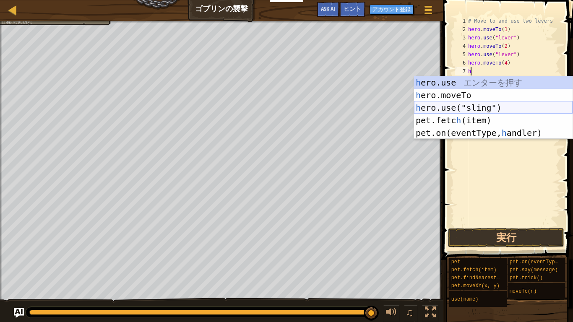
click at [465, 112] on div "h ero.use エ ン タ ー を 押 す h ero.moveTo エ ン タ ー を 押 す h ero.use("sling") エ ン タ ー を…" at bounding box center [493, 120] width 159 height 88
type textarea "hero.use("sling")"
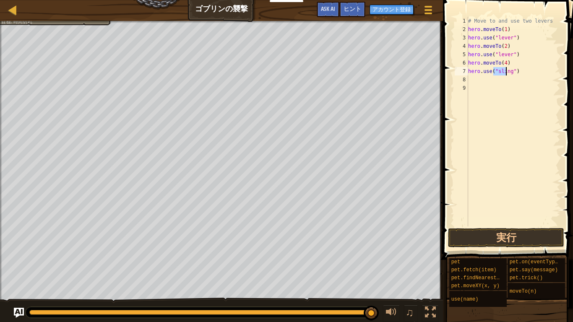
click at [471, 80] on div "# Move to and use two levers hero . moveTo ( 1 ) hero . use ( "lever" ) hero . …" at bounding box center [514, 130] width 94 height 227
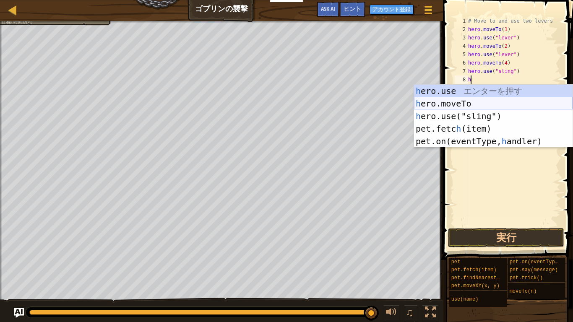
click at [477, 108] on div "h ero.use エ ン タ ー を 押 す h ero.moveTo エ ン タ ー を 押 す h ero.use("sling") エ ン タ ー を…" at bounding box center [493, 129] width 159 height 88
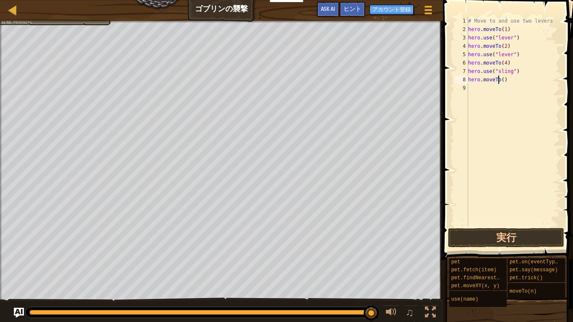
type textarea "hero.moveTo(3)"
click at [484, 89] on div "# Move to and use two levers hero . moveTo ( 1 ) hero . use ( "lever" ) hero . …" at bounding box center [514, 130] width 94 height 227
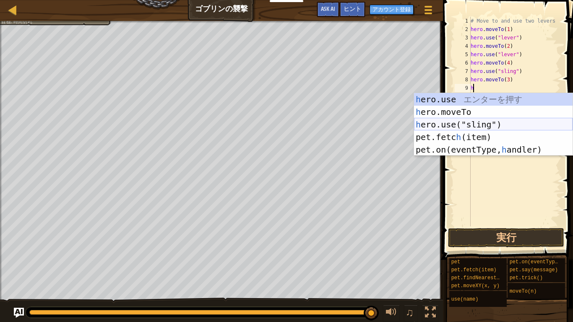
click at [481, 129] on div "h ero.use エ ン タ ー を 押 す h ero.moveTo エ ン タ ー を 押 す h ero.use("sling") エ ン タ ー を…" at bounding box center [493, 137] width 159 height 88
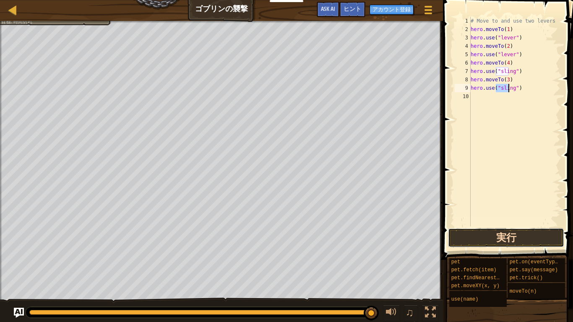
click at [486, 235] on button "実行" at bounding box center [506, 237] width 116 height 19
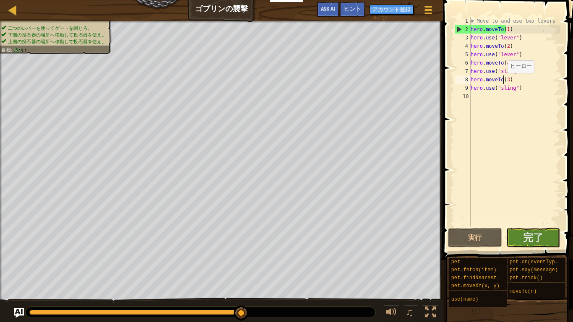
click at [503, 81] on div "# Move to and use two levers hero . moveTo ( 1 ) hero . use ( "lever" ) hero . …" at bounding box center [515, 130] width 92 height 227
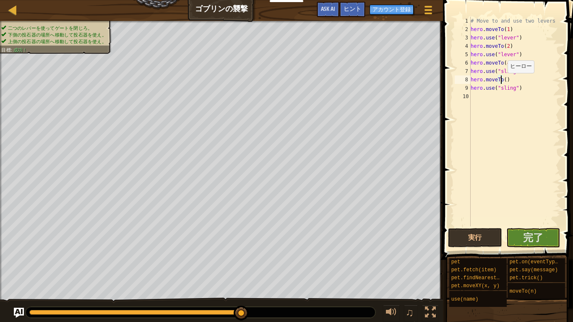
scroll to position [4, 3]
click at [503, 61] on div "# Move to and use two levers hero . moveTo ( 1 ) hero . use ( "lever" ) hero . …" at bounding box center [515, 130] width 92 height 227
type textarea "hero.moveTo(3)"
click at [533, 246] on button "完了" at bounding box center [534, 237] width 54 height 19
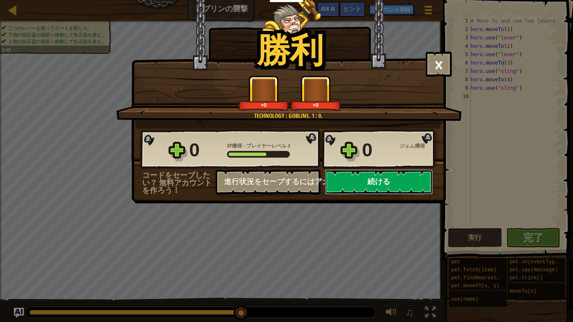
click at [364, 173] on button "続ける" at bounding box center [379, 182] width 108 height 25
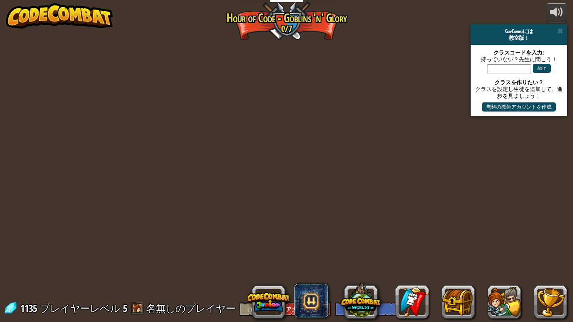
select select "ja"
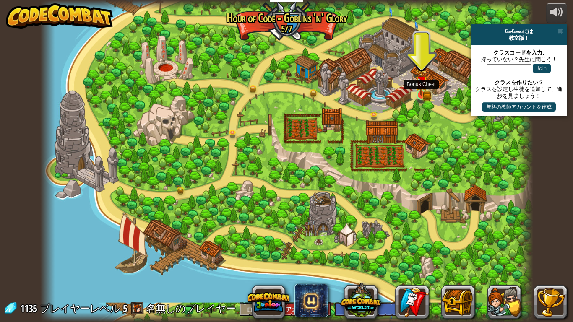
click at [421, 95] on img at bounding box center [422, 81] width 13 height 27
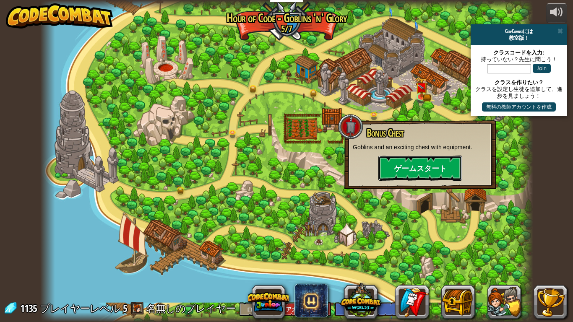
click at [412, 160] on button "ゲームスタート" at bounding box center [421, 168] width 84 height 25
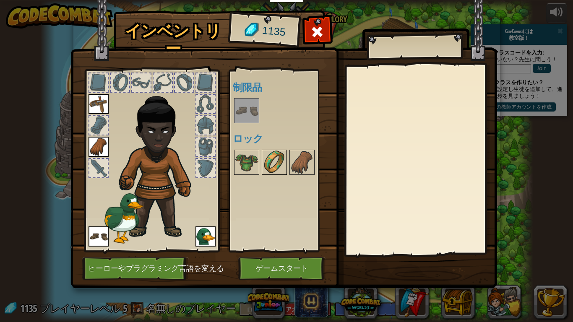
click at [273, 164] on img at bounding box center [275, 163] width 24 height 24
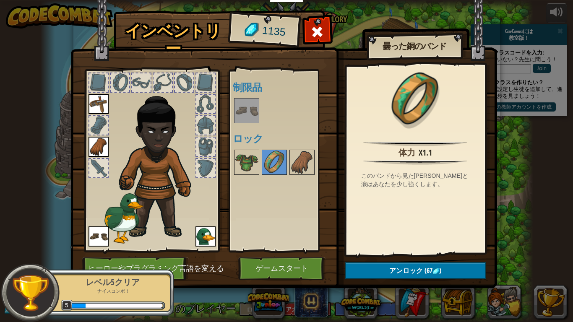
click at [259, 162] on div at bounding box center [282, 163] width 99 height 28
click at [259, 162] on div at bounding box center [246, 162] width 25 height 25
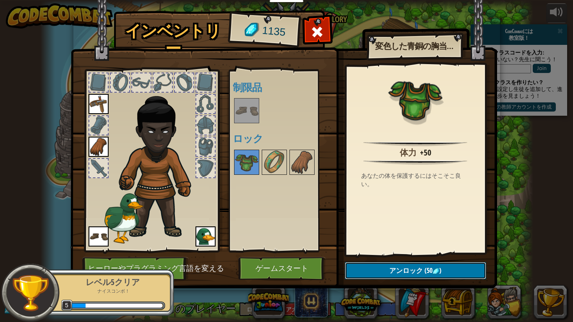
click at [375, 251] on button "アンロック (50 )" at bounding box center [415, 270] width 141 height 17
click at [276, 166] on img at bounding box center [275, 163] width 24 height 24
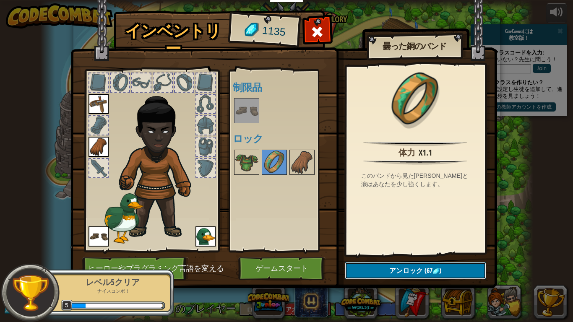
click at [387, 251] on button "アンロック (67 )" at bounding box center [415, 270] width 141 height 17
click at [387, 251] on button "ロックを解除？" at bounding box center [415, 270] width 141 height 17
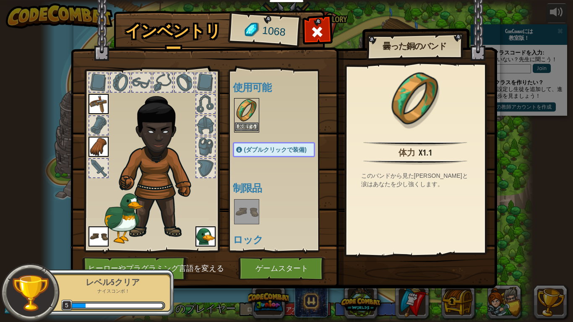
click at [247, 118] on img at bounding box center [247, 111] width 24 height 24
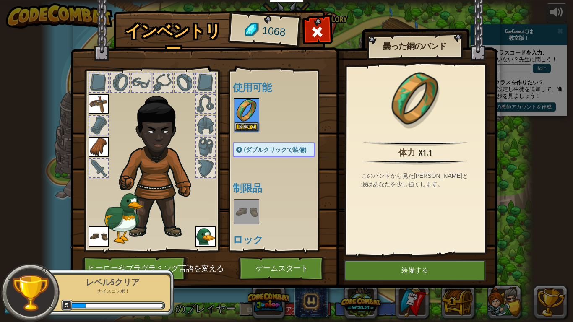
click at [247, 118] on img at bounding box center [247, 111] width 24 height 24
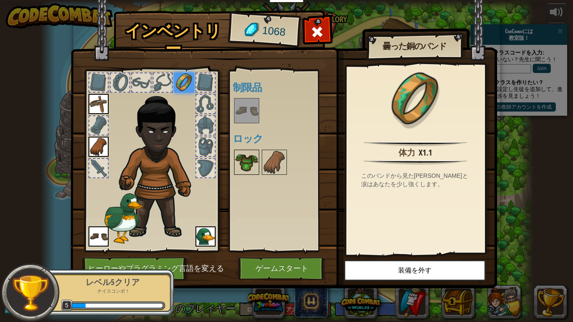
click at [249, 166] on img at bounding box center [247, 163] width 24 height 24
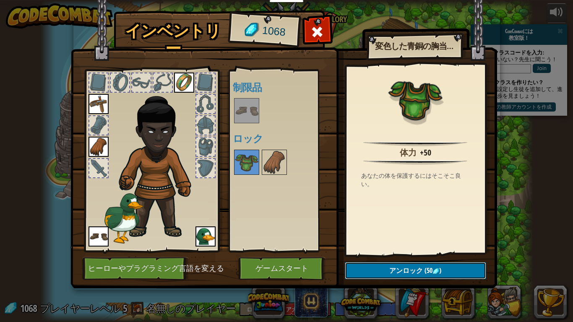
click at [406, 251] on span "アンロック" at bounding box center [407, 270] width 34 height 9
click at [409, 251] on button "ロックを解除？" at bounding box center [415, 270] width 141 height 17
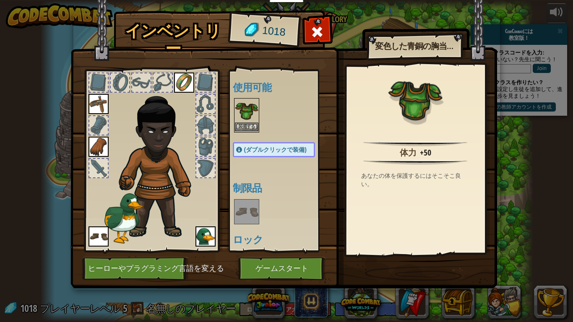
click at [243, 118] on img at bounding box center [247, 111] width 24 height 24
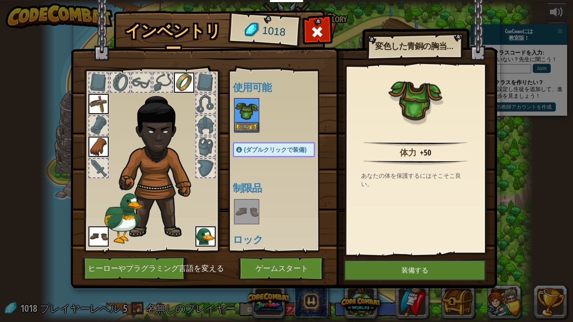
click at [243, 118] on img at bounding box center [247, 111] width 24 height 24
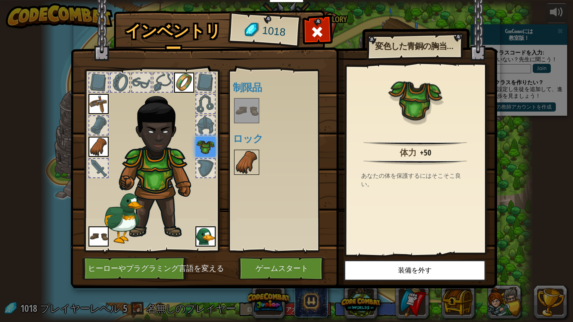
click at [249, 162] on img at bounding box center [247, 163] width 24 height 24
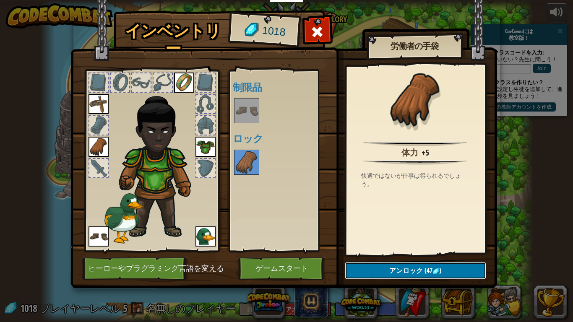
click at [428, 251] on span "(47" at bounding box center [428, 270] width 10 height 9
click at [428, 251] on button "ロックを解除？" at bounding box center [415, 270] width 141 height 17
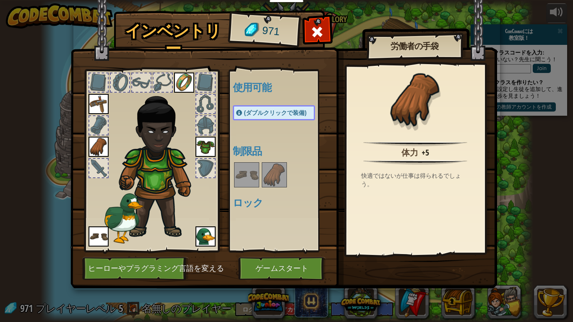
click at [278, 172] on img at bounding box center [275, 175] width 24 height 24
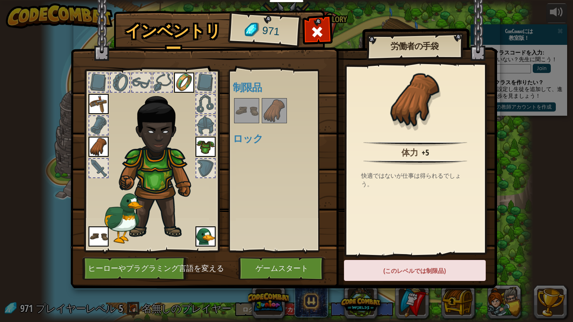
click at [278, 172] on div "使用可能 装備する 装備する 装備する 装備する 装備する (ダブルクリックで装備) 制限品 ロック" at bounding box center [282, 160] width 99 height 175
click at [101, 147] on img at bounding box center [99, 147] width 20 height 20
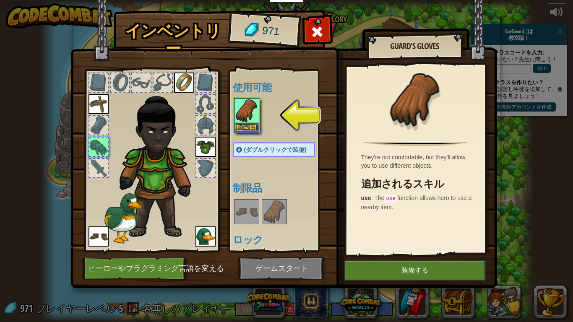
click at [101, 147] on div at bounding box center [98, 147] width 18 height 18
click at [249, 125] on button "装備する" at bounding box center [247, 127] width 24 height 9
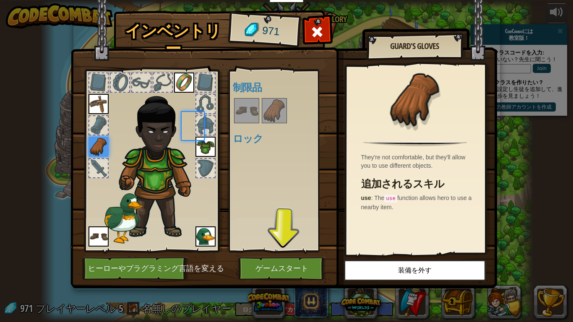
click at [249, 125] on div "使用可能 装備する 装備する 装備する 装備する 装備する (ダブルクリックで装備) 制限品 ロック" at bounding box center [282, 160] width 99 height 175
click at [298, 251] on button "ゲームスタート" at bounding box center [282, 268] width 88 height 23
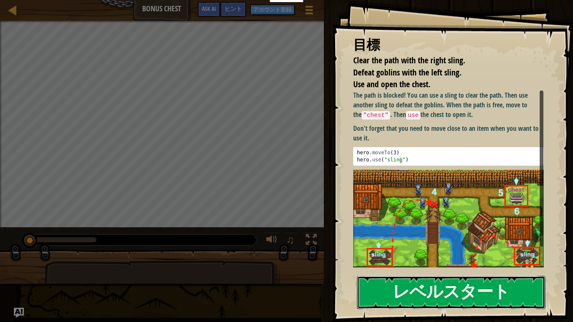
click at [408, 251] on button "レベルスタート" at bounding box center [451, 292] width 188 height 33
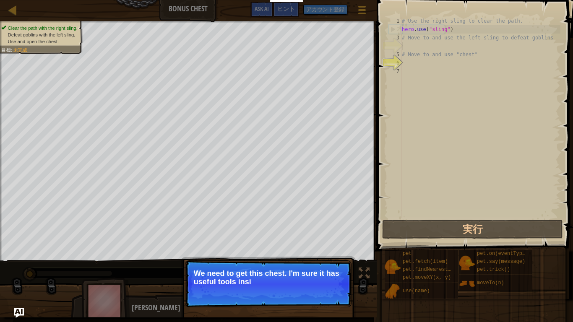
click at [296, 251] on p "続ける We need to get this chest. I'm sure it has useful tools insi" at bounding box center [268, 284] width 167 height 47
click at [296, 251] on p "続ける We need to get this chest. I'm sure it has useful tools inside!" at bounding box center [268, 284] width 167 height 47
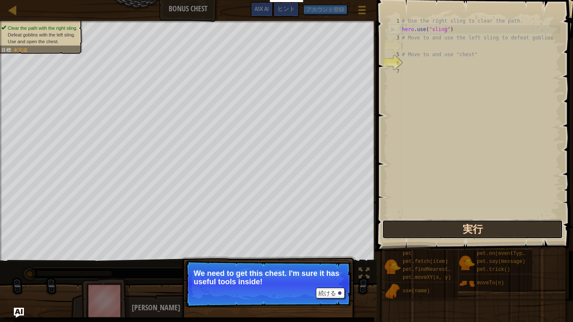
click at [442, 233] on button "実行" at bounding box center [472, 229] width 181 height 19
click at [438, 231] on button "実行中" at bounding box center [472, 229] width 181 height 19
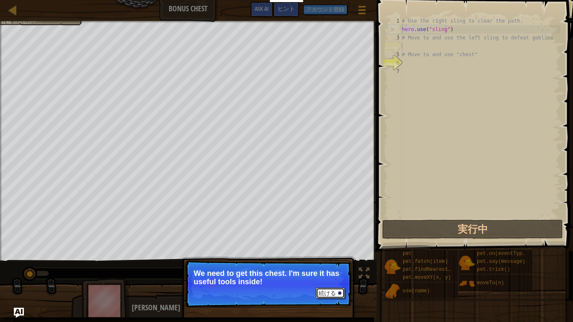
click at [339, 251] on div at bounding box center [339, 293] width 3 height 3
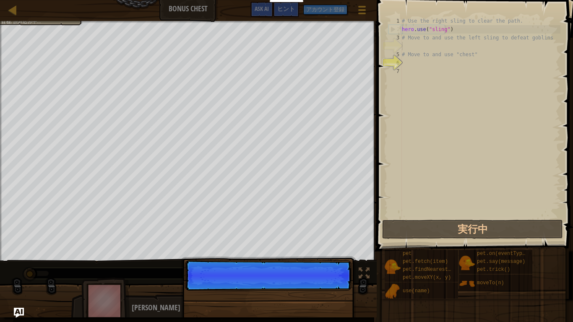
scroll to position [4, 0]
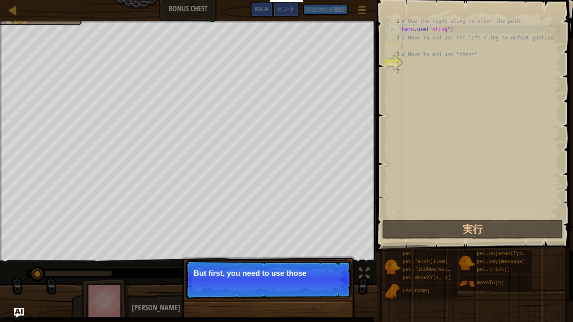
click at [323, 251] on p "続ける But first, you need to use those" at bounding box center [268, 280] width 167 height 39
click at [323, 251] on p "続ける But first, you need to use those slings" at bounding box center [268, 280] width 167 height 39
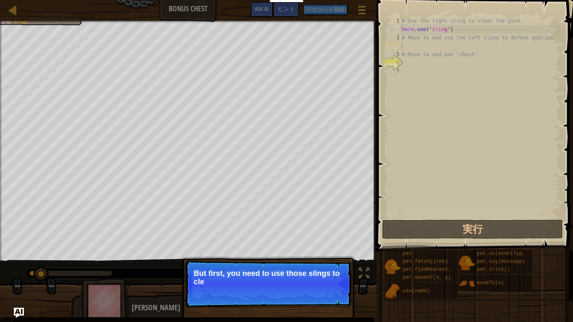
click at [323, 251] on p "続ける But first, you need to use those slings to cle" at bounding box center [268, 284] width 167 height 47
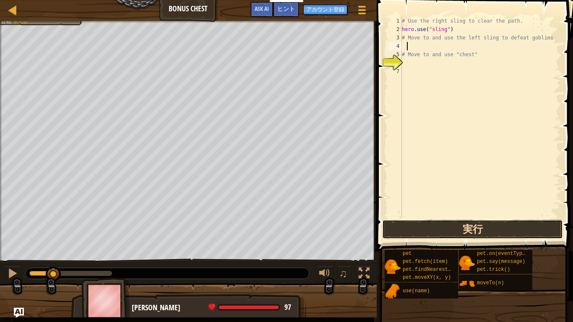
click at [413, 231] on button "実行" at bounding box center [472, 229] width 181 height 19
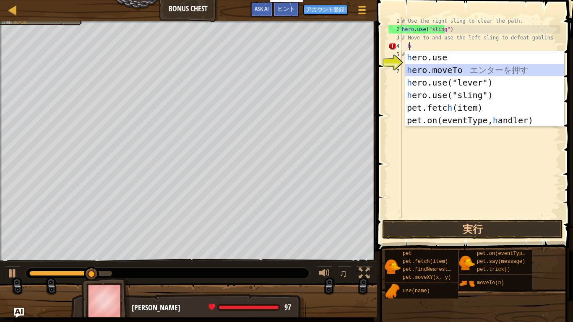
click at [436, 71] on div "h ero.use エ ン タ ー を 押 す h ero.moveTo エ ン タ ー を 押 す h ero.use("lever") エ ン タ ー を…" at bounding box center [485, 101] width 159 height 101
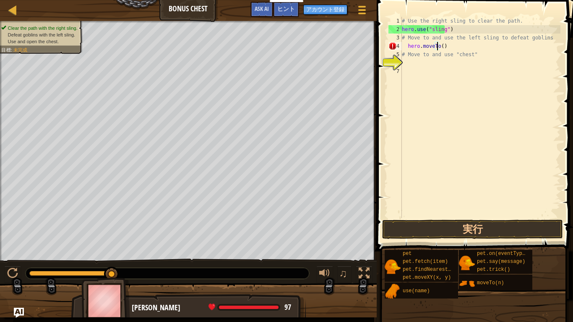
type textarea "hero.moveTo(3)"
click at [429, 64] on div "# Use the right sling to clear the path. hero . use ( "sling" ) # Move to and u…" at bounding box center [481, 126] width 160 height 218
click at [440, 48] on div "# Use the right sling to clear the path. hero . use ( "sling" ) # Move to and u…" at bounding box center [481, 126] width 160 height 218
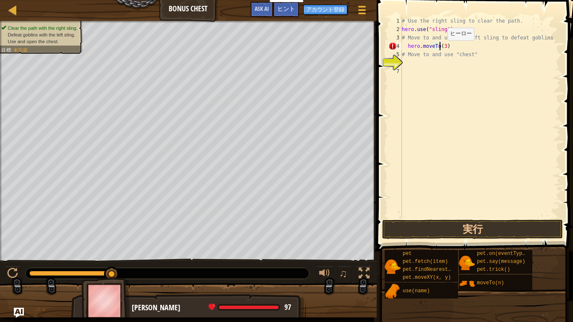
click at [440, 48] on div "# Use the right sling to clear the path. hero . use ( "sling" ) # Move to and u…" at bounding box center [481, 126] width 160 height 218
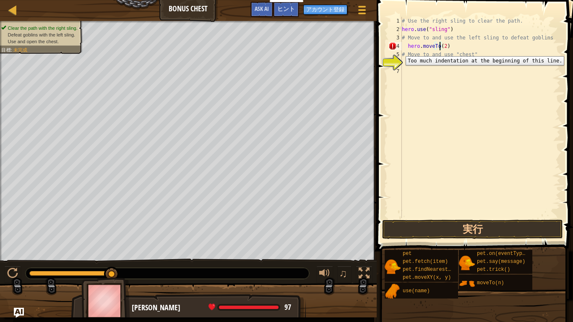
click at [400, 50] on div "5" at bounding box center [395, 54] width 13 height 8
type textarea "hero.moveTo(2)"
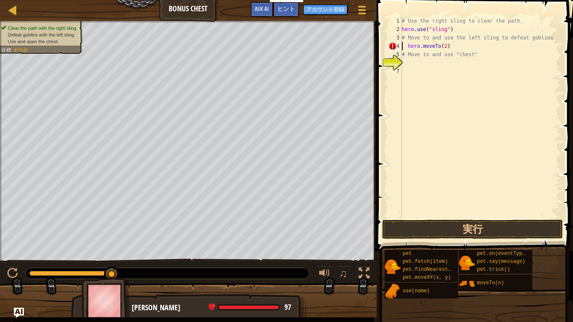
click at [411, 63] on div "# Use the right sling to clear the path. hero . use ( "sling" ) # Move to and u…" at bounding box center [481, 126] width 160 height 218
click at [474, 55] on div "# Use the right sling to clear the path. hero . use ( "sling" ) # Move to and u…" at bounding box center [481, 126] width 160 height 218
type textarea "#"
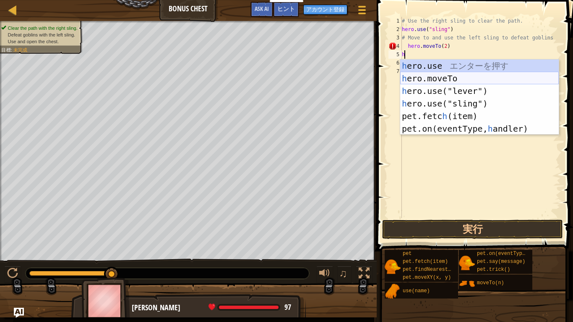
click at [474, 83] on div "h ero.use エ ン タ ー を 押 す h ero.moveTo エ ン タ ー を 押 す h ero.use("lever") エ ン タ ー を…" at bounding box center [480, 110] width 159 height 101
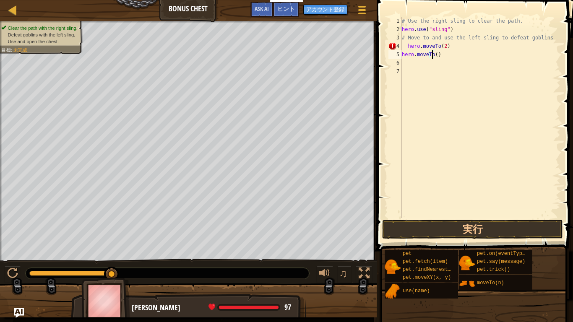
type textarea "hero.moveTo(3)"
click at [419, 69] on div "# Use the right sling to clear the path. hero . use ( "sling" ) # Move to and u…" at bounding box center [481, 126] width 160 height 218
click at [415, 66] on div "# Use the right sling to clear the path. hero . use ( "sling" ) # Move to and u…" at bounding box center [481, 126] width 160 height 218
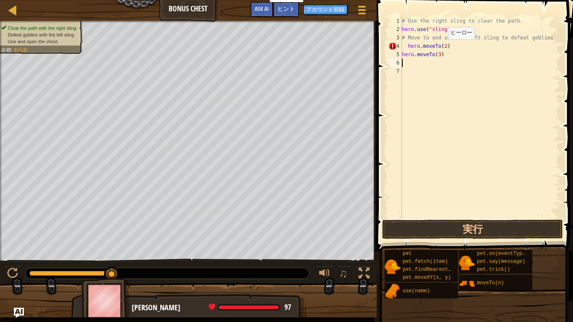
click at [440, 48] on div "# Use the right sling to clear the path. hero . use ( "sling" ) # Move to and u…" at bounding box center [481, 126] width 160 height 218
type textarea "hero.moveTo(2)"
click at [421, 66] on div "# Use the right sling to clear the path. hero . use ( "sling" ) # Move to and u…" at bounding box center [481, 126] width 160 height 218
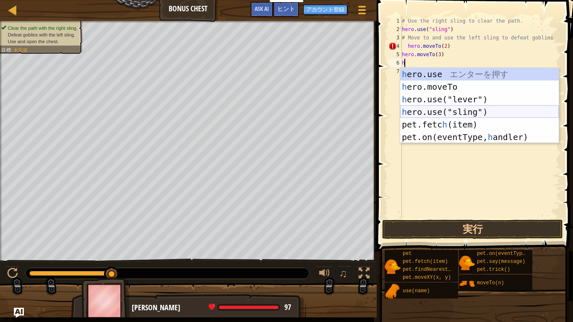
click at [442, 114] on div "h ero.use エ ン タ ー を 押 す h ero.moveTo エ ン タ ー を 押 す h ero.use("lever") エ ン タ ー を…" at bounding box center [480, 118] width 159 height 101
type textarea "hero.use("sling")"
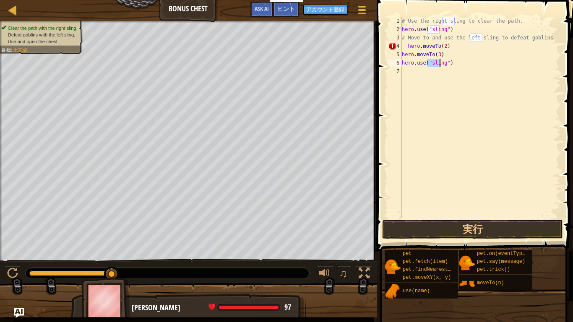
click at [411, 68] on div "# Use the right sling to clear the path. hero . use ( "sling" ) # Move to and u…" at bounding box center [481, 126] width 160 height 218
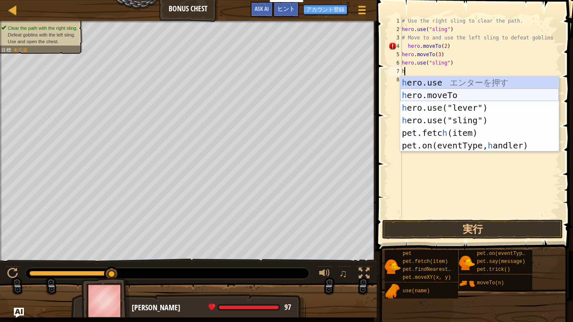
click at [445, 95] on div "h ero.use エ ン タ ー を 押 す h ero.moveTo エ ン タ ー を 押 す h ero.use("lever") エ ン タ ー を…" at bounding box center [480, 126] width 159 height 101
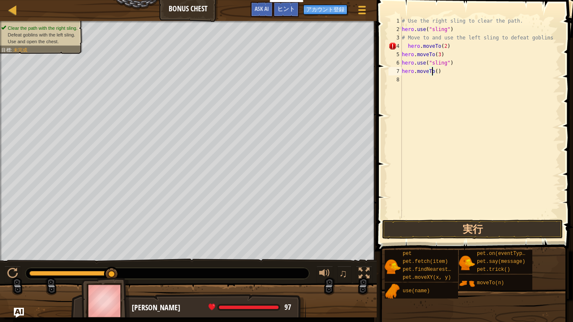
scroll to position [4, 3]
click at [505, 227] on button "実行" at bounding box center [472, 229] width 181 height 19
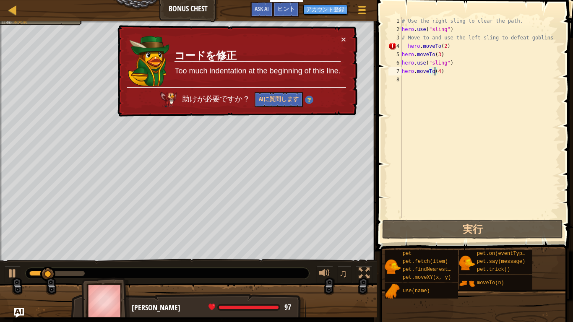
click at [346, 36] on div "× コードを修正 Too much indentation at the beginning of this line. 助けが必要ですか？ AIに質問します" at bounding box center [237, 71] width 242 height 92
click at [347, 35] on div "× コードを修正 Too much indentation at the beginning of this line. 助けが必要ですか？ AIに質問します" at bounding box center [237, 71] width 242 height 92
click at [345, 38] on button "×" at bounding box center [343, 39] width 5 height 9
click at [406, 49] on div "# Use the right sling to clear the path. hero . use ( "sling" ) # Move to and u…" at bounding box center [481, 126] width 160 height 218
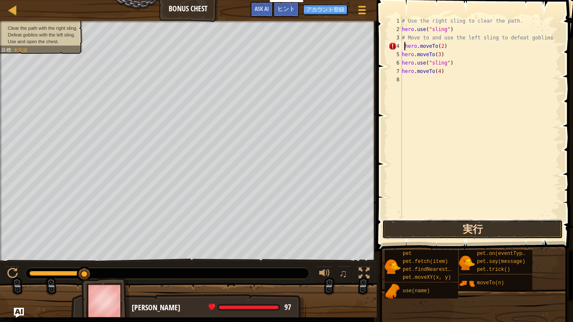
click at [437, 226] on button "実行" at bounding box center [472, 229] width 181 height 19
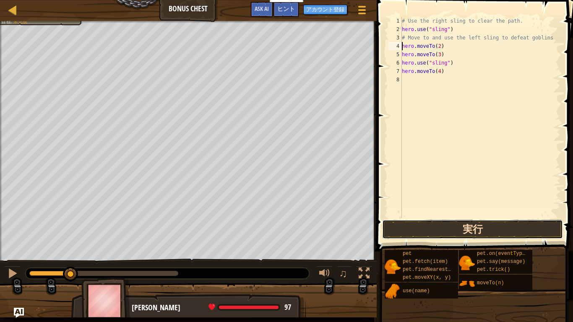
click at [416, 231] on button "実行" at bounding box center [472, 229] width 181 height 19
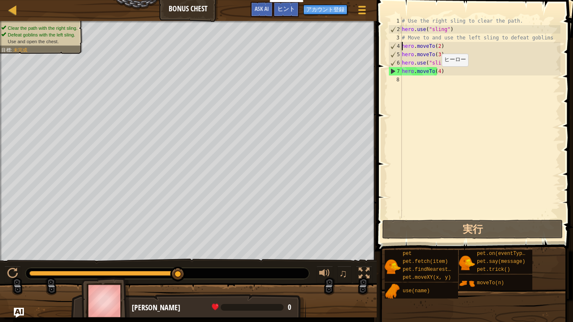
click at [434, 74] on div "# Use the right sling to clear the path. hero . use ( "sling" ) # Move to and u…" at bounding box center [481, 126] width 160 height 218
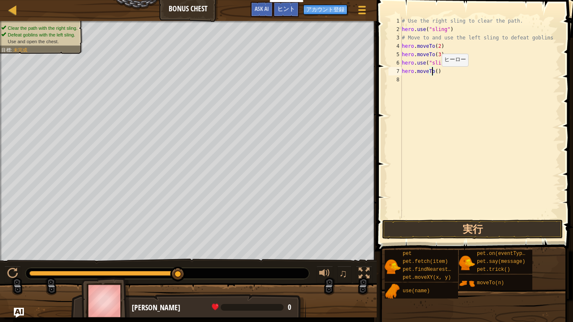
type textarea "hero.moveTo(2)"
click at [410, 76] on div "# Use the right sling to clear the path. hero . use ( "sling" ) # Move to and u…" at bounding box center [481, 126] width 160 height 218
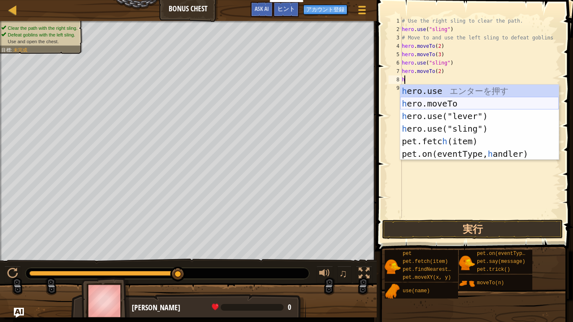
click at [442, 104] on div "h ero.use エ ン タ ー を 押 す h ero.moveTo エ ン タ ー を 押 す h ero.use("lever") エ ン タ ー を…" at bounding box center [480, 135] width 159 height 101
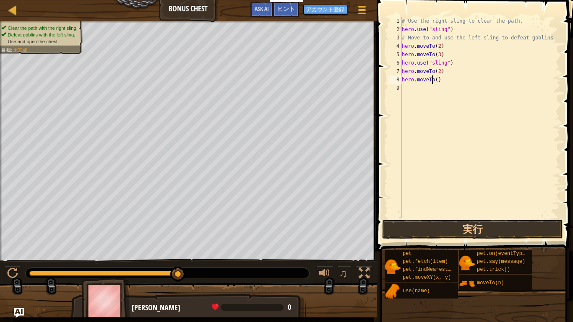
type textarea "hero.moveTo(4)"
click at [413, 95] on div "# Use the right sling to clear the path. hero . use ( "sling" ) # Move to and u…" at bounding box center [481, 126] width 160 height 218
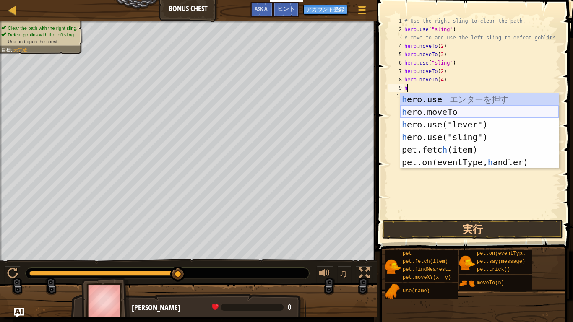
click at [422, 114] on div "h ero.use エ ン タ ー を 押 す h ero.moveTo エ ン タ ー を 押 す h ero.use("lever") エ ン タ ー を…" at bounding box center [480, 143] width 159 height 101
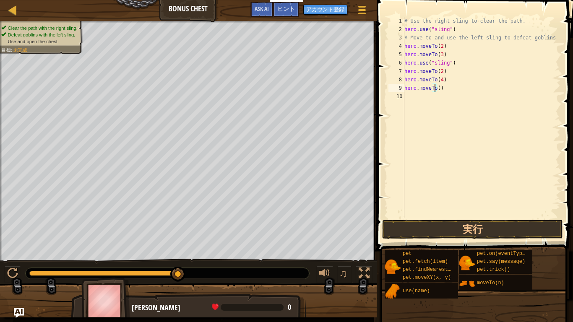
type textarea "hero.moveTo(6)"
click at [427, 93] on div "# Use the right sling to clear the path. hero . use ( "sling" ) # Move to and u…" at bounding box center [482, 126] width 158 height 218
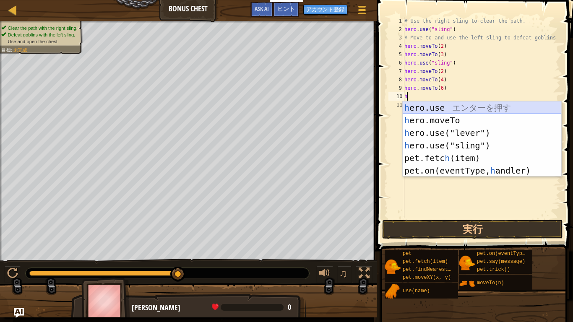
click at [449, 107] on div "h ero.use エ ン タ ー を 押 す h ero.moveTo エ ン タ ー を 押 す h ero.use("lever") エ ン タ ー を…" at bounding box center [482, 152] width 159 height 101
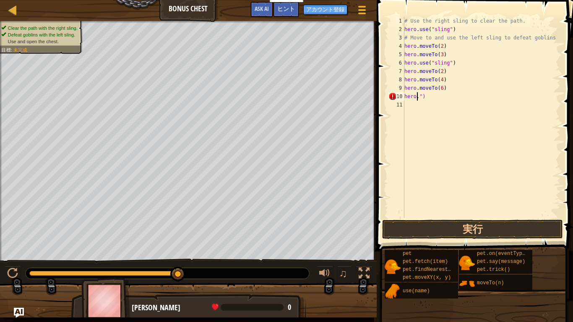
click at [450, 99] on div "# Use the right sling to clear the path. hero . use ( "sling" ) # Move to and u…" at bounding box center [482, 126] width 158 height 218
type textarea "h"
click at [450, 235] on button "実行" at bounding box center [472, 229] width 181 height 19
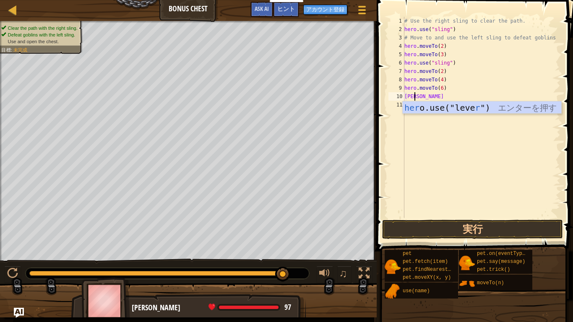
scroll to position [4, 0]
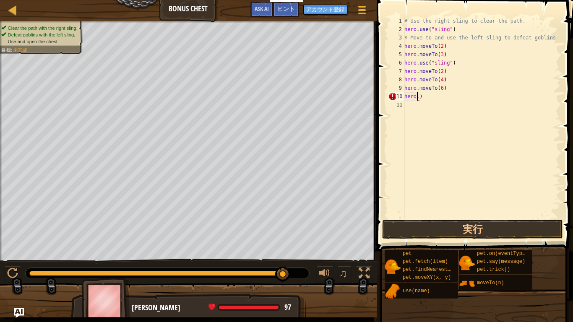
click at [471, 97] on div "# Use the right sling to clear the path. hero . use ( "sling" ) # Move to and u…" at bounding box center [482, 126] width 158 height 218
type textarea "hero.openchest"
click at [477, 234] on button "実行" at bounding box center [472, 229] width 181 height 19
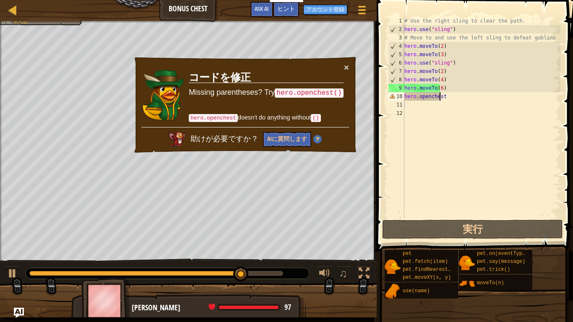
click at [445, 99] on div "# Use the right sling to clear the path. hero . use ( "sling" ) # Move to and u…" at bounding box center [482, 126] width 158 height 218
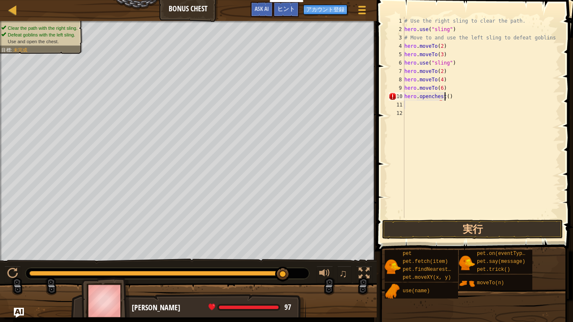
scroll to position [4, 3]
click at [452, 227] on button "実行" at bounding box center [472, 229] width 181 height 19
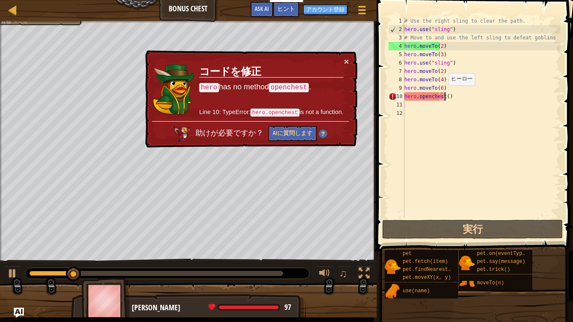
click at [443, 96] on div "# Use the right sling to clear the path. hero . use ( "sling" ) # Move to and u…" at bounding box center [482, 126] width 158 height 218
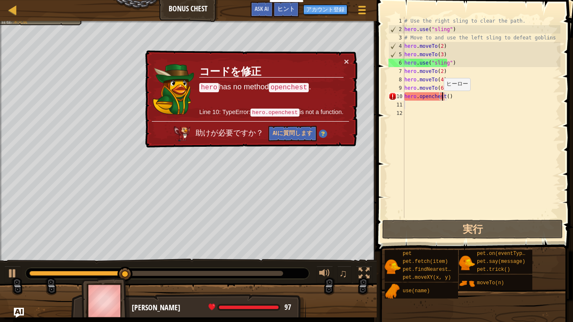
click at [439, 99] on div "# Use the right sling to clear the path. hero . use ( "sling" ) # Move to and u…" at bounding box center [482, 126] width 158 height 218
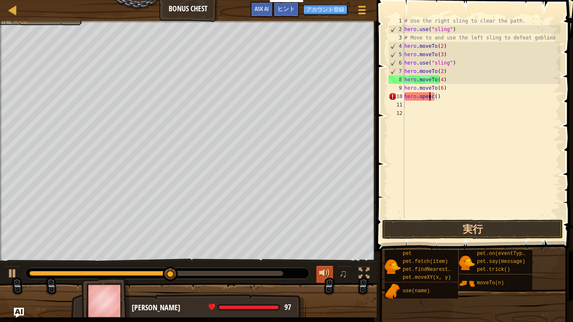
scroll to position [4, 2]
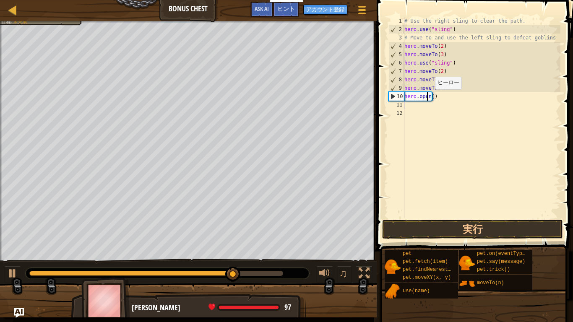
click at [430, 97] on div "# Use the right sling to clear the path. hero . use ( "sling" ) # Move to and u…" at bounding box center [482, 126] width 158 height 218
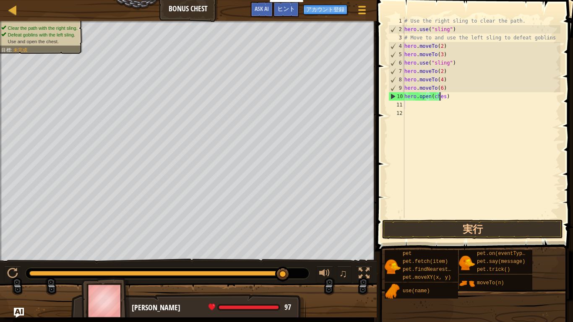
type textarea "hero.open(chest)"
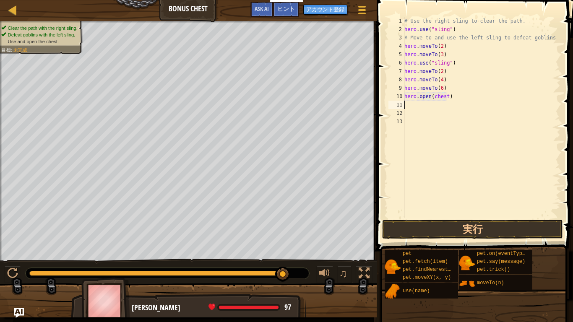
scroll to position [4, 0]
click at [467, 235] on button "実行" at bounding box center [472, 229] width 181 height 19
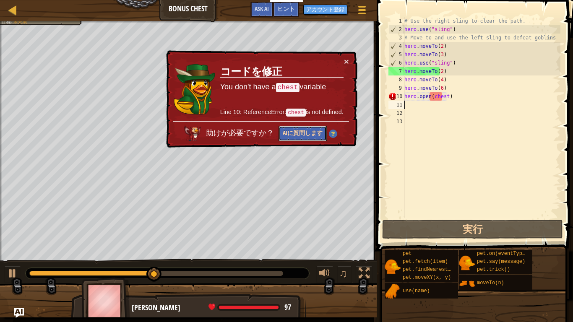
click at [288, 133] on button "AIに質問します" at bounding box center [303, 134] width 48 height 16
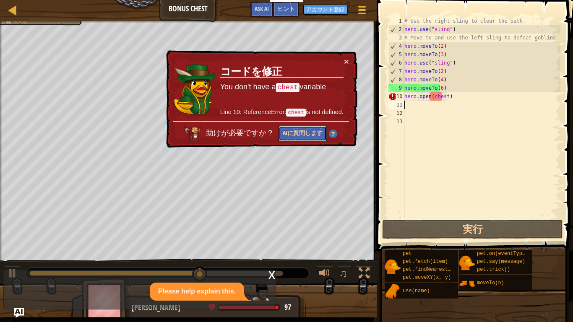
click at [298, 136] on button "AIに質問します" at bounding box center [303, 134] width 48 height 16
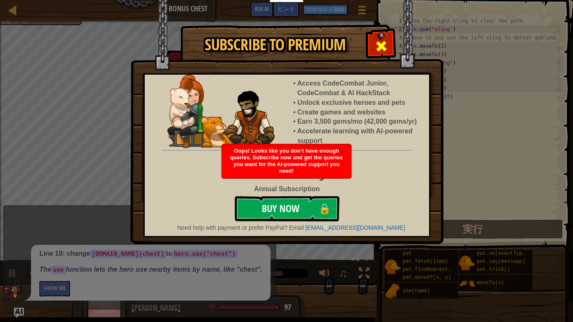
click at [384, 42] on span at bounding box center [381, 45] width 13 height 13
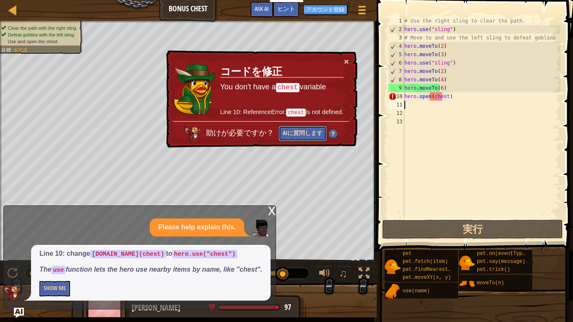
click at [300, 141] on button "AIに質問します" at bounding box center [303, 134] width 48 height 16
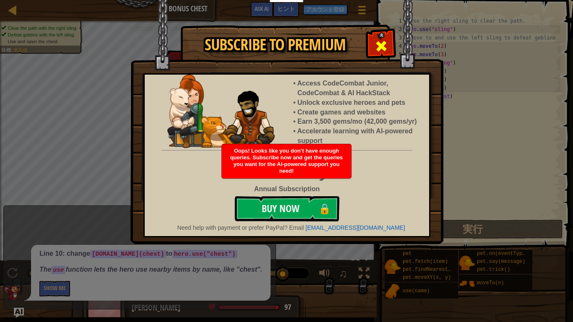
click at [382, 53] on span at bounding box center [381, 45] width 13 height 13
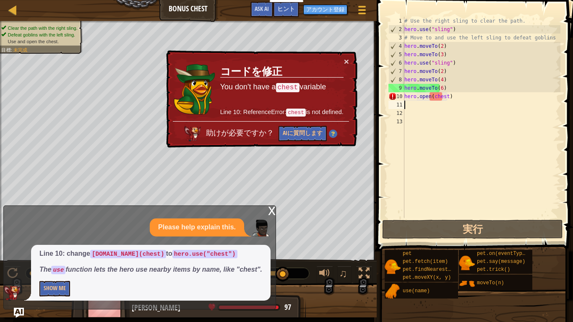
click at [462, 107] on div "# Use the right sling to clear the path. hero . use ( "sling" ) # Move to and u…" at bounding box center [482, 126] width 158 height 218
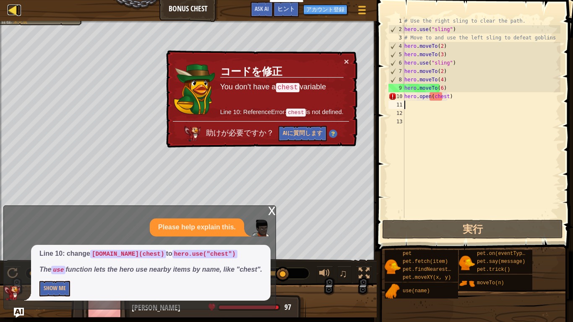
click at [16, 10] on div at bounding box center [13, 10] width 10 height 10
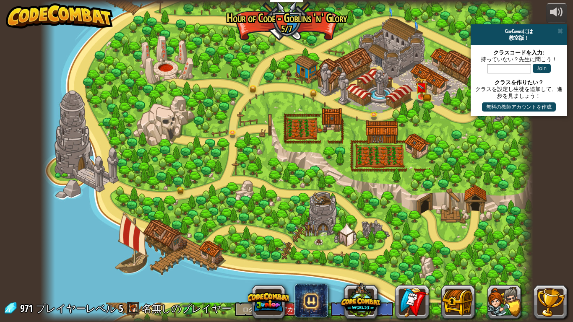
select select "ja"
click at [424, 90] on img at bounding box center [422, 81] width 13 height 27
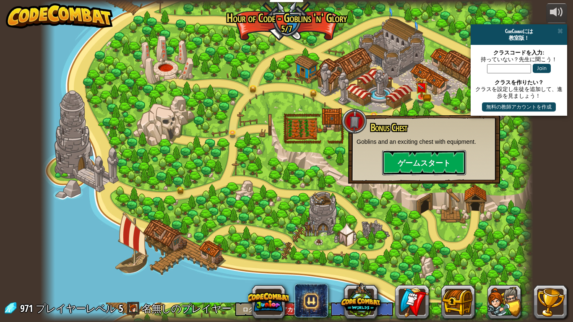
click at [409, 163] on button "ゲームスタート" at bounding box center [424, 162] width 84 height 25
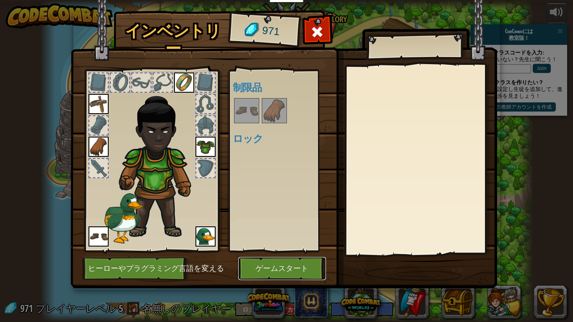
click at [287, 251] on button "ゲームスタート" at bounding box center [282, 268] width 88 height 23
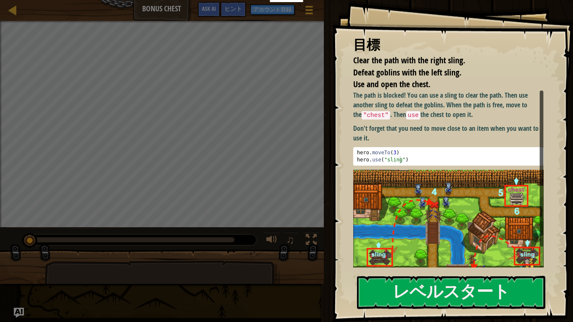
type textarea "hero.moveTo(3)"
click at [438, 150] on div "hero . moveTo ( 3 ) hero . use ( "sling" )" at bounding box center [449, 163] width 186 height 29
click at [404, 251] on button "レベルスタート" at bounding box center [451, 292] width 188 height 33
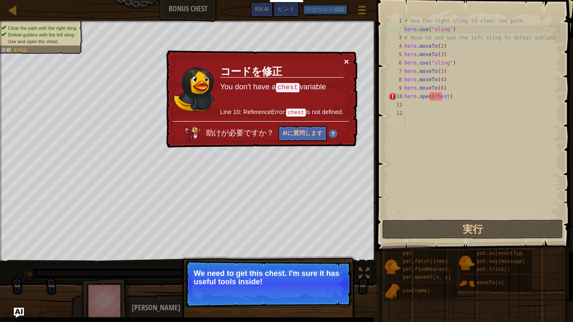
click at [349, 60] on button "×" at bounding box center [346, 61] width 5 height 9
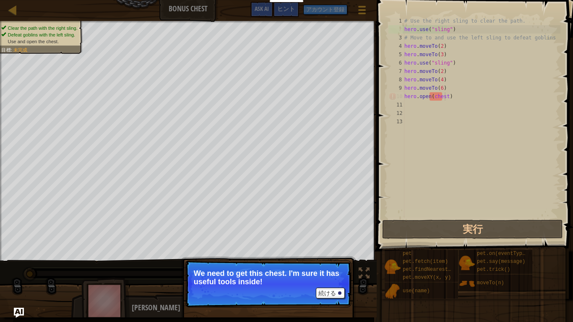
click at [451, 97] on div "# Use the right sling to clear the path. hero . use ( "sling" ) # Move to and u…" at bounding box center [482, 126] width 158 height 218
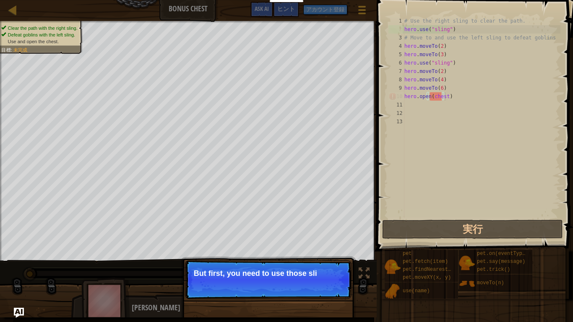
click at [314, 251] on div "続ける But first, you need to use those sli" at bounding box center [268, 323] width 175 height 124
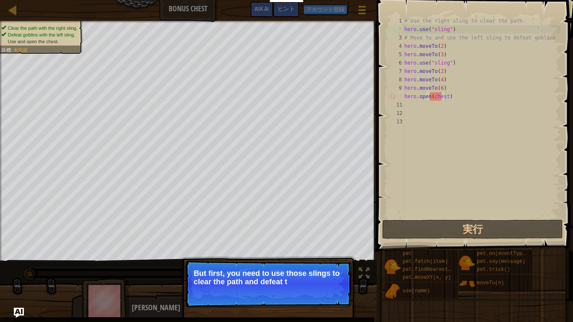
click at [334, 251] on p "続ける But first, you need to use those slings to clear the path and defeat t" at bounding box center [268, 284] width 167 height 47
click at [334, 251] on p "続ける But first, you need to use those slings to clear the path and defeat the go…" at bounding box center [268, 284] width 167 height 47
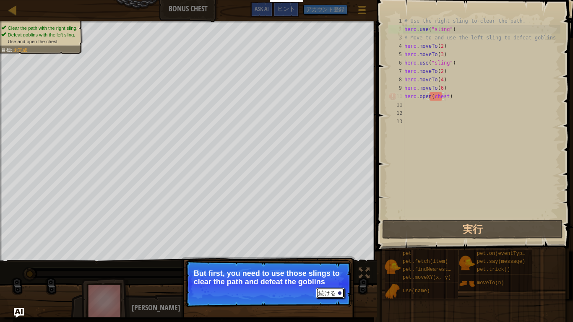
click at [329, 251] on button "続ける" at bounding box center [330, 293] width 29 height 11
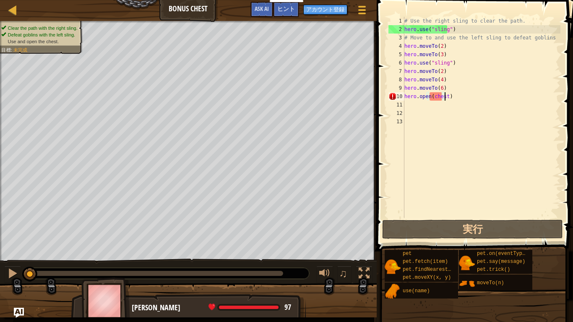
scroll to position [4, 3]
click at [470, 98] on div "# Use the right sling to clear the path. hero . use ( "sling" ) # Move to and u…" at bounding box center [482, 126] width 158 height 218
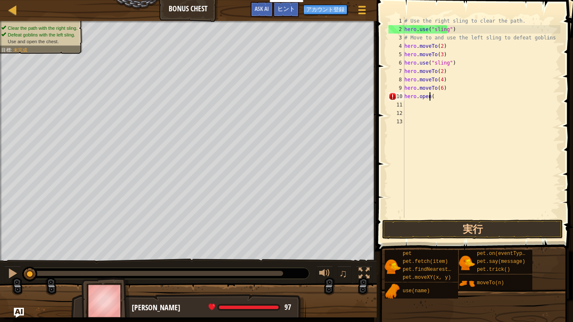
scroll to position [4, 0]
type textarea "h"
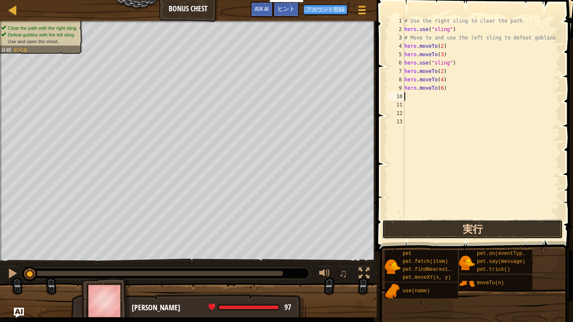
click at [436, 234] on button "実行" at bounding box center [472, 229] width 181 height 19
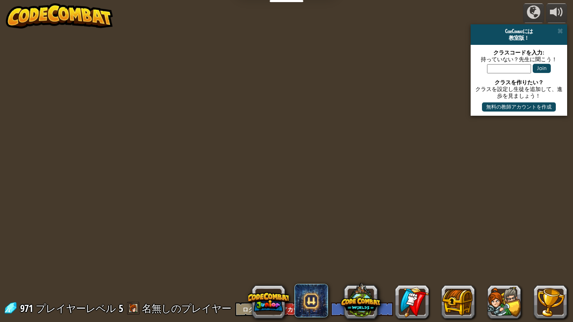
select select "ja"
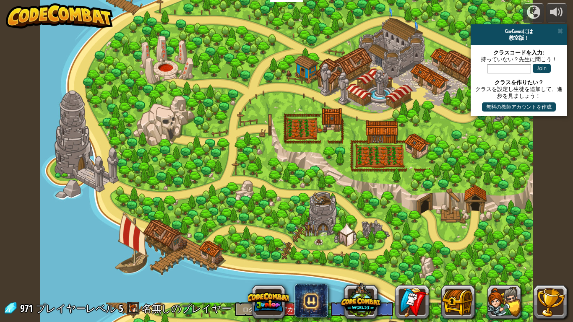
select select "ja"
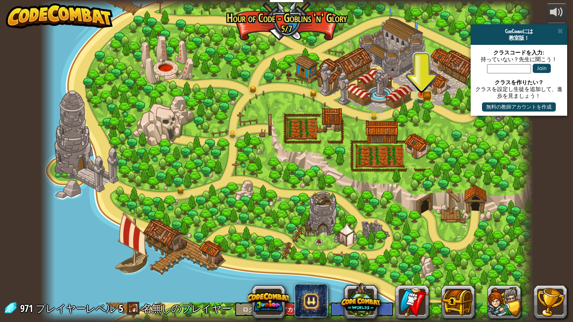
click at [417, 82] on img at bounding box center [422, 81] width 13 height 27
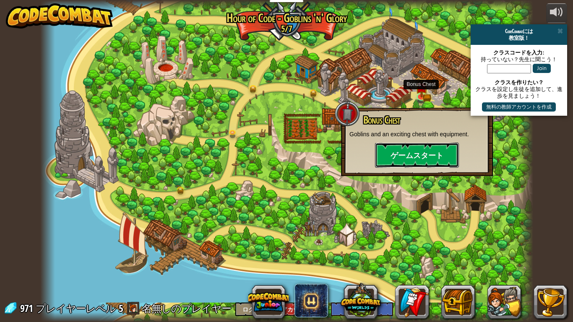
click at [420, 150] on button "ゲームスタート" at bounding box center [417, 155] width 84 height 25
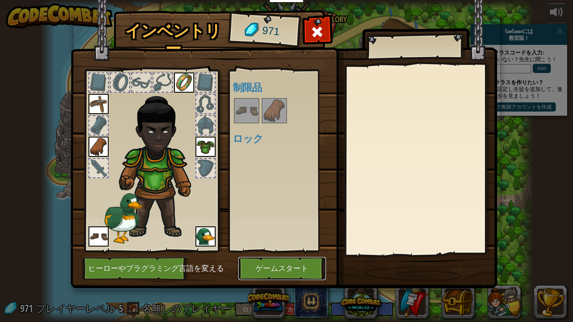
click at [286, 251] on button "ゲームスタート" at bounding box center [282, 268] width 88 height 23
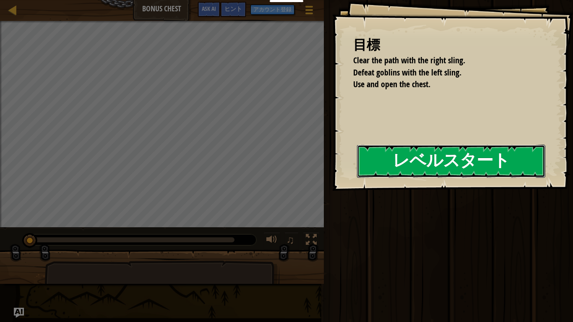
click at [359, 173] on button "レベルスタート" at bounding box center [451, 161] width 188 height 33
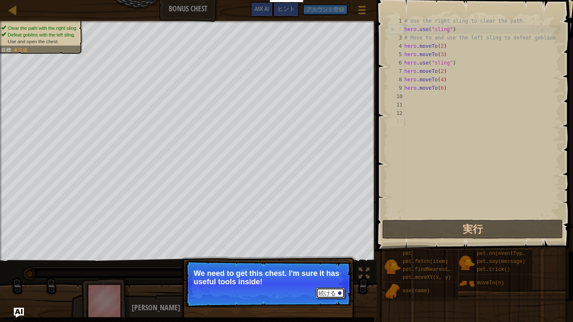
click at [328, 251] on button "続ける" at bounding box center [330, 293] width 29 height 11
click at [302, 251] on p "続ける But first, you need to use those slings to clear the path and defeat the go…" at bounding box center [268, 284] width 167 height 47
click at [346, 251] on p "続ける But first, you need to use those slings to clear the path and defeat the go…" at bounding box center [268, 284] width 167 height 47
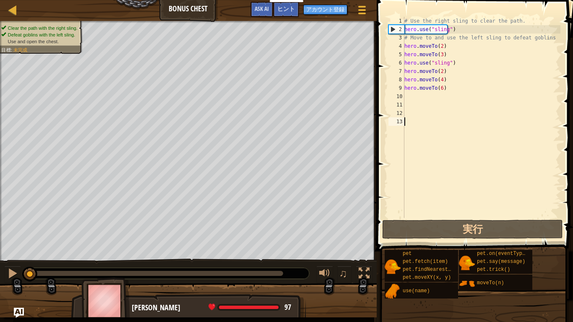
click at [331, 251] on div "Clear the path with the right sling. Defeat goblins with the left sling. Use an…" at bounding box center [286, 169] width 573 height 297
click at [410, 100] on div "# Use the right sling to clear the path. hero . use ( "sling" ) # Move to and u…" at bounding box center [482, 126] width 158 height 218
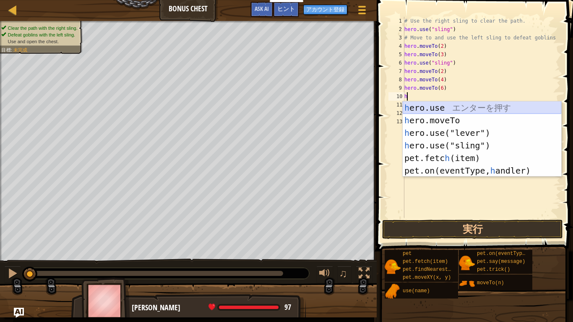
click at [447, 108] on div "h ero.use エ ン タ ー を 押 す h ero.moveTo エ ン タ ー を 押 す h ero.use("lever") エ ン タ ー を…" at bounding box center [482, 152] width 159 height 101
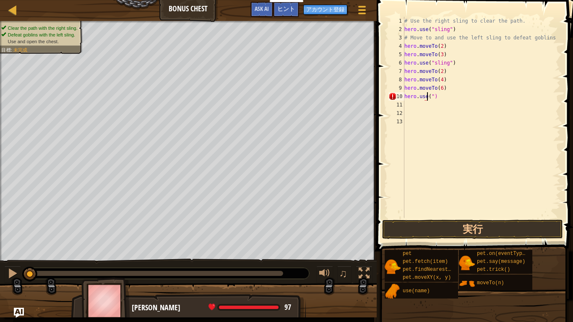
type textarea "hero.use")"
click at [446, 102] on div "# Use the right sling to clear the path. hero . use ( "sling" ) # Move to and u…" at bounding box center [482, 126] width 158 height 218
click at [443, 100] on div "# Use the right sling to clear the path. hero . use ( "sling" ) # Move to and u…" at bounding box center [482, 126] width 158 height 218
type textarea "h"
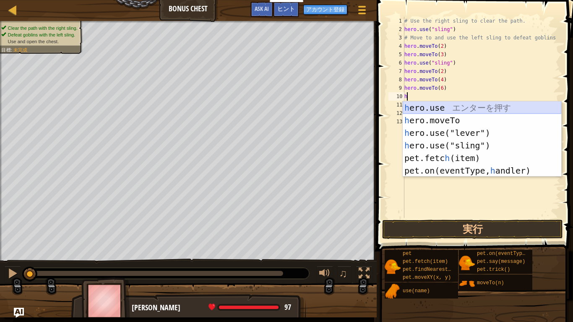
click at [443, 106] on div "h ero.use エ ン タ ー を 押 す h ero.moveTo エ ン タ ー を 押 す h ero.use("lever") エ ン タ ー を…" at bounding box center [482, 152] width 159 height 101
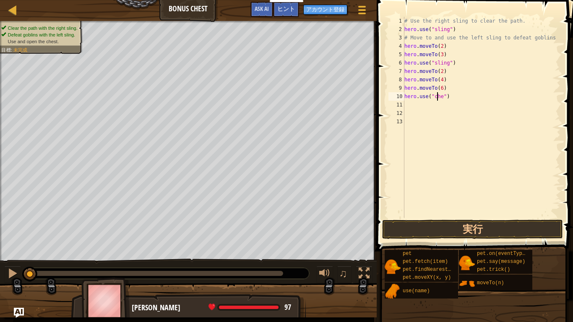
scroll to position [4, 3]
type textarea "hero.use("chest")"
click at [445, 228] on button "実行" at bounding box center [472, 229] width 181 height 19
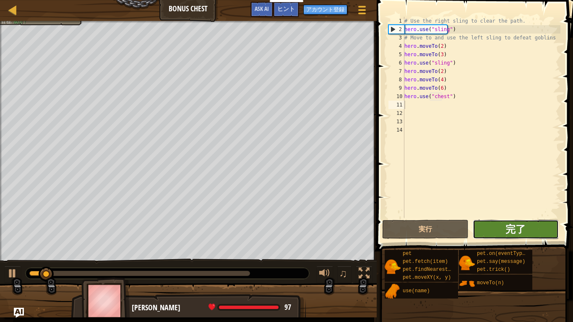
click at [521, 231] on span "完了" at bounding box center [516, 229] width 20 height 13
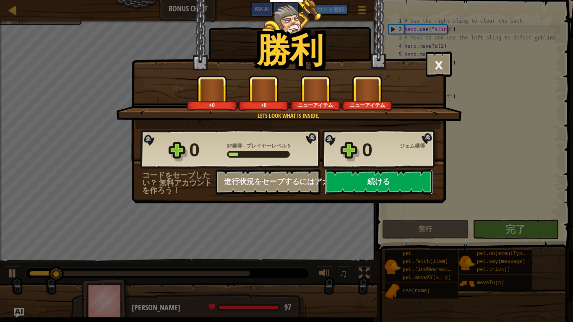
click at [370, 179] on button "続ける" at bounding box center [379, 182] width 108 height 25
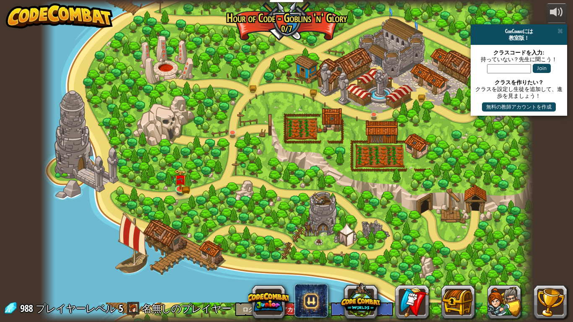
select select "ja"
click at [563, 33] on span at bounding box center [560, 31] width 5 height 7
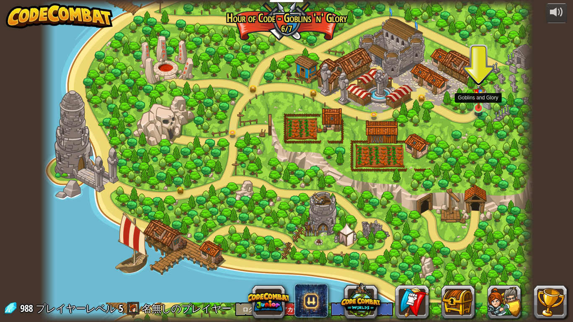
click at [482, 96] on img at bounding box center [479, 92] width 13 height 33
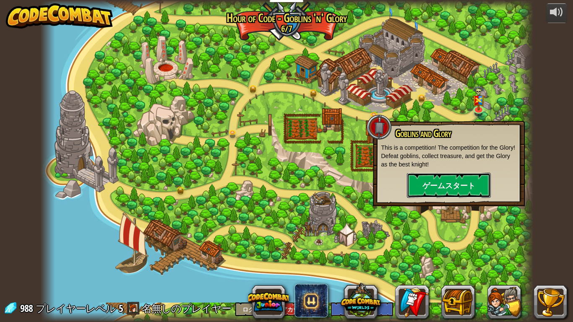
click at [455, 185] on button "ゲームスタート" at bounding box center [449, 185] width 84 height 25
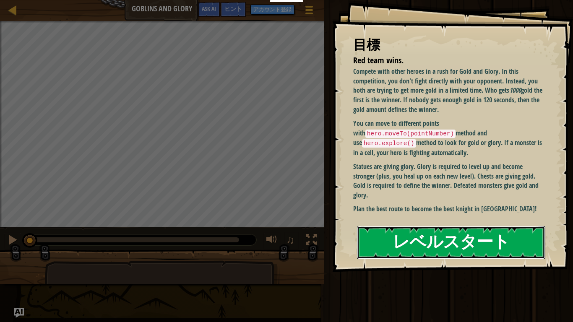
click at [378, 239] on button "レベルスタート" at bounding box center [451, 242] width 188 height 33
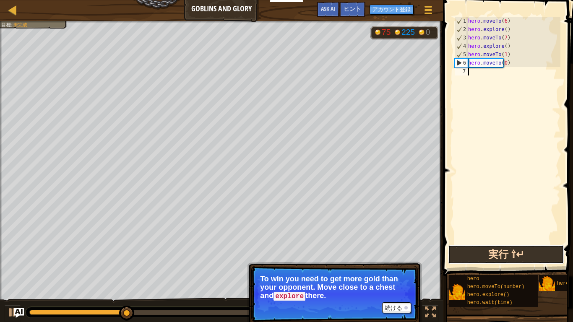
click at [505, 251] on button "実行 ⇧↵" at bounding box center [506, 254] width 116 height 19
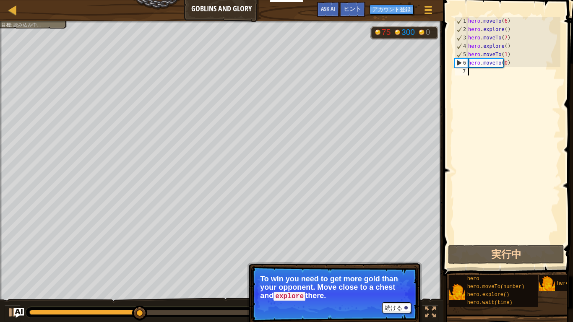
type textarea "he"
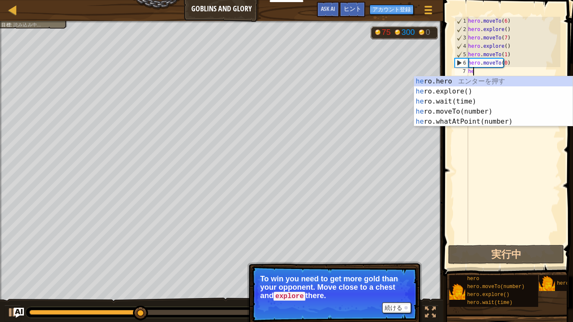
scroll to position [4, 0]
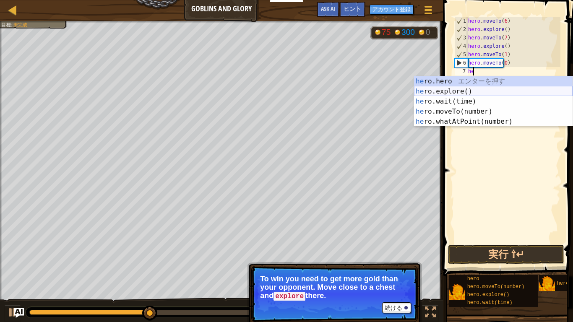
scroll to position [4, 0]
click at [488, 83] on div "he ro.hero エ ン タ ー を 押 す he ro.explore() エ ン タ ー を 押 す he ro.wait(time) エ ン タ ー…" at bounding box center [493, 111] width 159 height 71
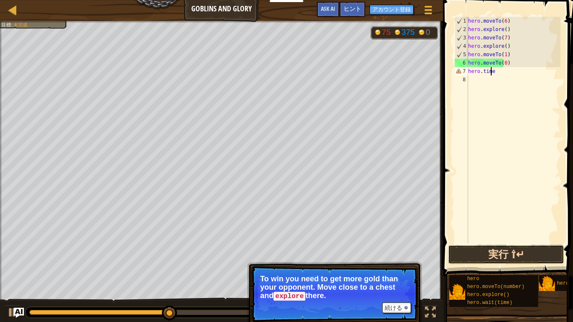
click at [485, 256] on button "実行 ⇧↵" at bounding box center [506, 254] width 116 height 19
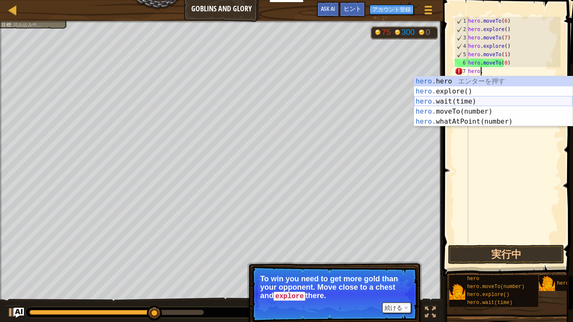
click at [508, 100] on div "hero. hero エ ン タ ー を 押 す hero. explore() エ ン タ ー を 押 す hero. wait(time) エ ン タ ー…" at bounding box center [493, 111] width 159 height 71
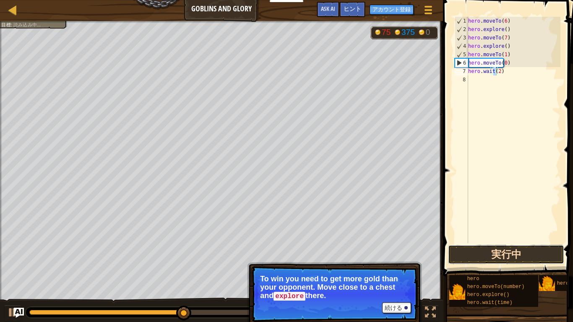
click at [492, 254] on button "実行中" at bounding box center [506, 254] width 116 height 19
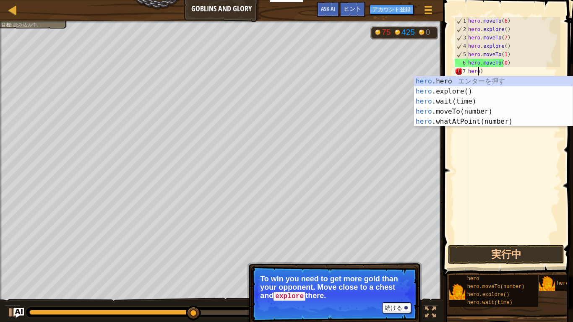
type textarea "hero)"
click at [508, 70] on div "hero . moveTo ( 6 ) hero . explore ( ) hero . moveTo ( 7 ) hero . explore ( ) h…" at bounding box center [514, 138] width 94 height 243
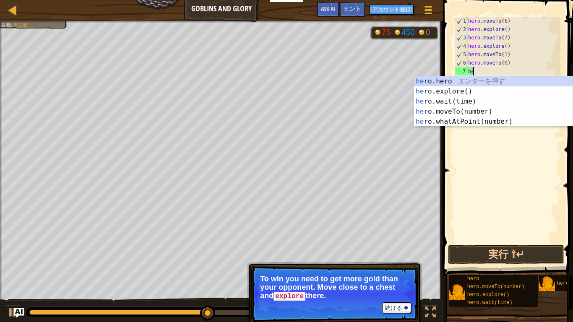
type textarea "h"
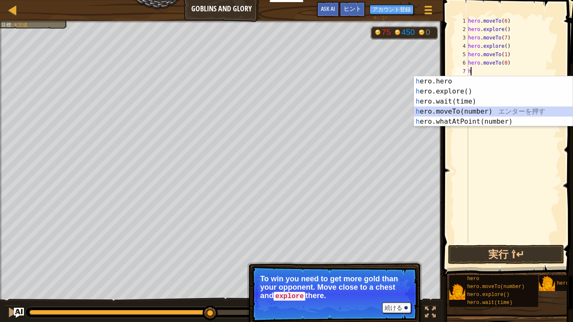
click at [499, 111] on div "h ero.hero エ ン タ ー を 押 す h ero.explore() エ ン タ ー を 押 す h ero.wait(time) エ ン タ ー…" at bounding box center [493, 111] width 159 height 71
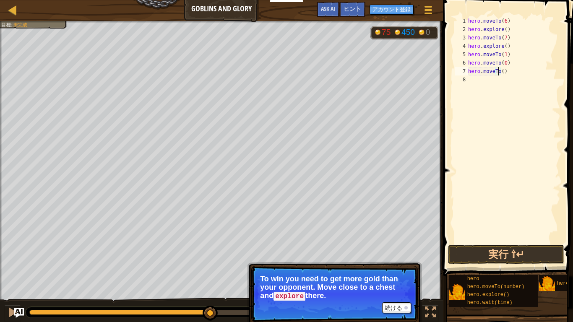
type textarea "hero.moveTo(2)"
click at [541, 256] on button "実行 ⇧↵" at bounding box center [506, 254] width 116 height 19
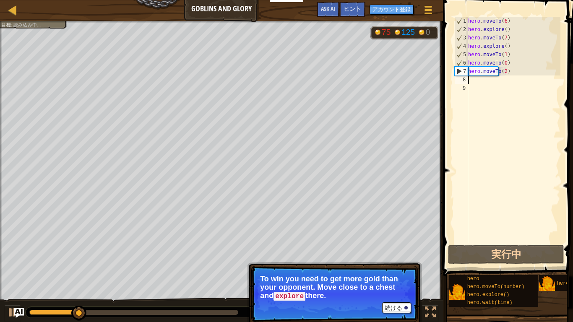
click at [489, 77] on div "hero . moveTo ( 6 ) hero . explore ( ) hero . moveTo ( 7 ) hero . explore ( ) h…" at bounding box center [514, 138] width 94 height 243
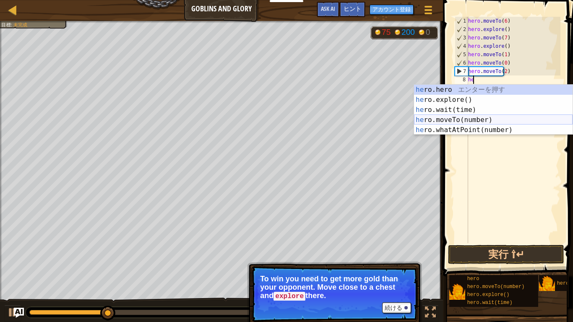
click at [524, 120] on div "he ro.hero エ ン タ ー を 押 す he ro.explore() エ ン タ ー を 押 す he ro.wait(time) エ ン タ ー…" at bounding box center [493, 120] width 159 height 71
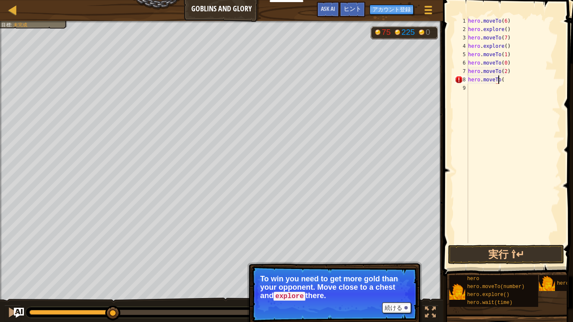
scroll to position [4, 3]
type textarea "hero.moveTo(3)"
click at [407, 311] on button "続ける" at bounding box center [396, 308] width 29 height 11
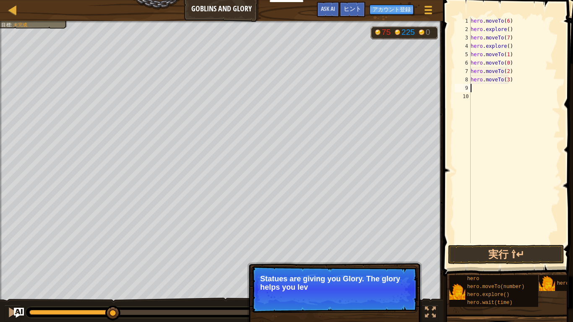
click at [403, 303] on p "続ける Statues are giving you Glory. The glory helps you lev" at bounding box center [334, 289] width 167 height 47
click at [403, 303] on p "続ける Statues are giving you Glory. The glory helps you level up an" at bounding box center [334, 289] width 167 height 47
click at [403, 303] on p "続ける Statues are giving you Glory. The glory helps you level up and beco" at bounding box center [334, 289] width 167 height 47
click at [403, 303] on p "続ける Statues are giving you Glory. The glory helps you level up and become str" at bounding box center [334, 289] width 167 height 47
click at [403, 303] on p "続ける Statues are giving you Glory. The glory helps you level up and become stron…" at bounding box center [334, 289] width 167 height 47
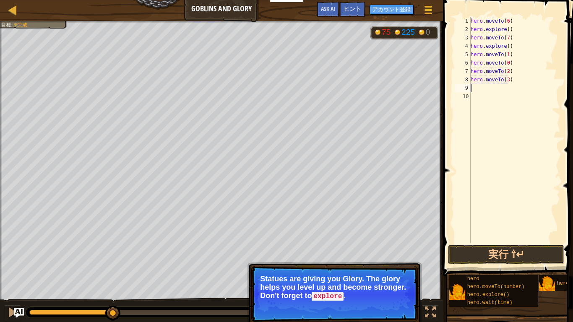
click at [399, 312] on button "続ける" at bounding box center [396, 308] width 29 height 11
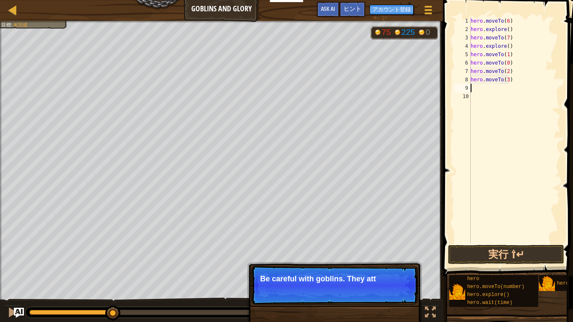
click at [398, 301] on p "続ける Be careful with goblins. They att" at bounding box center [334, 285] width 167 height 39
click at [398, 301] on p "続ける Be careful with goblins. They attack you" at bounding box center [334, 285] width 167 height 39
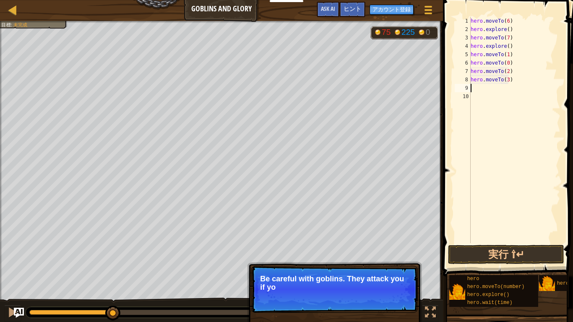
click at [398, 301] on p "続ける Be careful with goblins. They attack you if yo" at bounding box center [334, 289] width 167 height 47
click at [398, 301] on p "続ける Be careful with goblins. They attack you if you come" at bounding box center [334, 289] width 167 height 47
click at [395, 306] on p "続ける Be careful with goblins. They attack you if you come close. Defeat them t" at bounding box center [334, 289] width 167 height 47
click at [395, 306] on p "続ける Be careful with goblins. They attack you if you come close. Defeat them to …" at bounding box center [334, 289] width 167 height 47
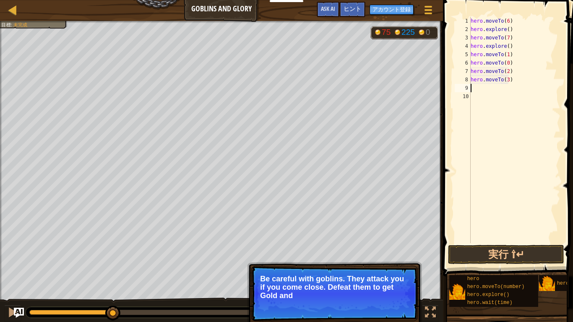
click at [395, 306] on p "続ける Be careful with goblins. They attack you if you come close. Defeat them to …" at bounding box center [334, 293] width 167 height 55
click at [395, 309] on button "続ける" at bounding box center [396, 307] width 29 height 11
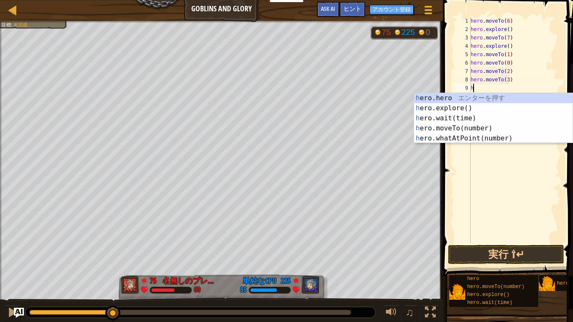
type textarea "he"
click at [469, 111] on div "he ro.hero エ ン タ ー を 押 す he ro.explore() エ ン タ ー を 押 す he ro.wait(time) エ ン タ ー…" at bounding box center [493, 128] width 159 height 71
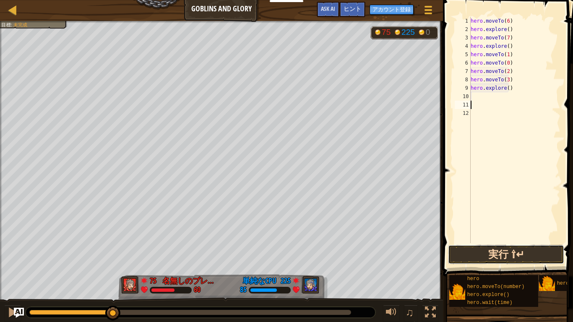
click at [474, 252] on button "実行 ⇧↵" at bounding box center [506, 254] width 116 height 19
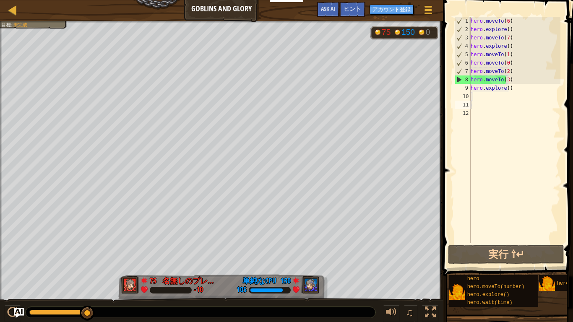
click at [5, 9] on div "ラダー Goblins and Glory ゲームメニュー 完了 アカウント登録 ヒント Ask AI" at bounding box center [221, 10] width 443 height 21
click at [8, 9] on div at bounding box center [13, 10] width 10 height 10
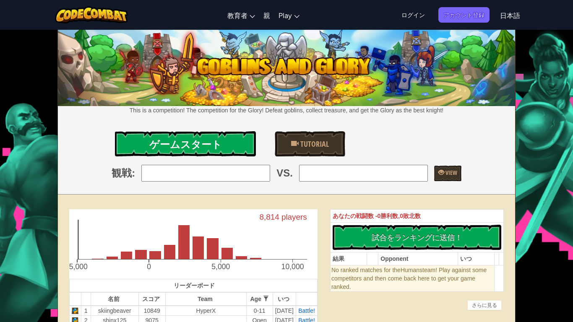
click at [244, 144] on link "ゲームスタート" at bounding box center [185, 143] width 141 height 25
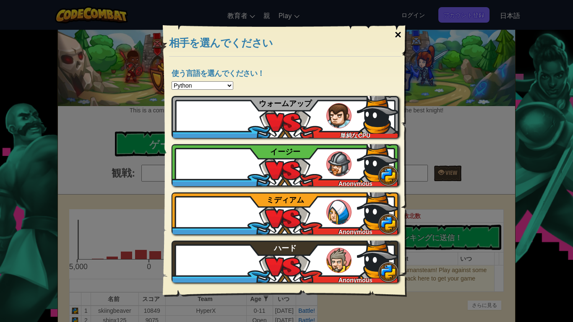
click at [401, 33] on div "×" at bounding box center [398, 35] width 19 height 24
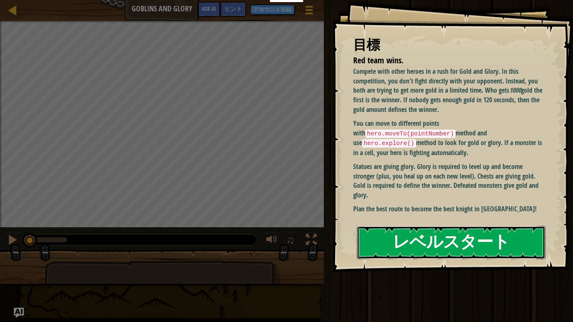
click at [377, 241] on button "レベルスタート" at bounding box center [451, 242] width 188 height 33
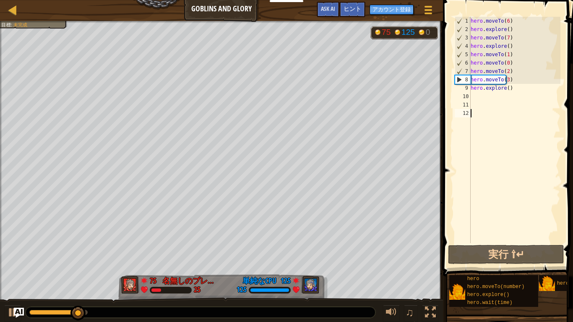
click at [514, 91] on div "hero . moveTo ( 6 ) hero . explore ( ) hero . moveTo ( 7 ) hero . explore ( ) h…" at bounding box center [515, 138] width 92 height 243
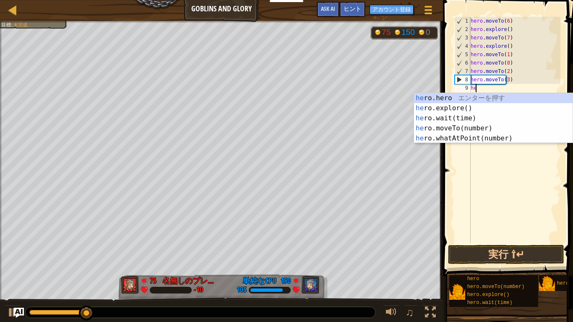
type textarea "h"
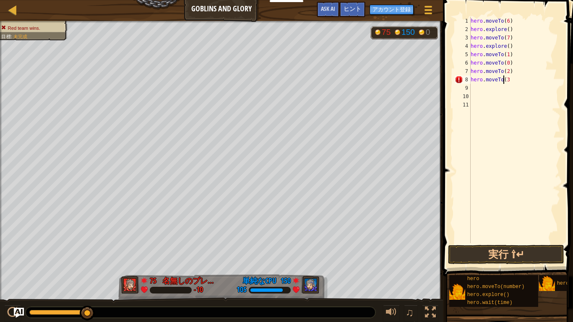
type textarea "hero.moveTo(3)"
click at [453, 254] on button "実行 ⇧↵" at bounding box center [506, 254] width 116 height 19
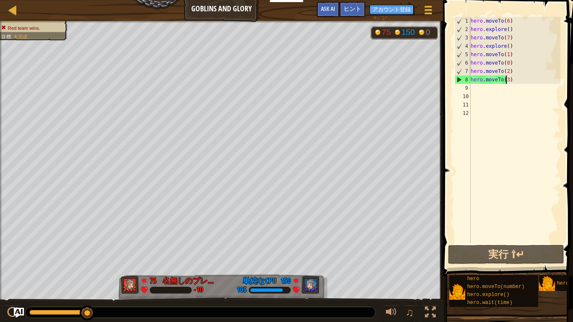
click at [509, 79] on div "hero . moveTo ( 6 ) hero . explore ( ) hero . moveTo ( 7 ) hero . explore ( ) h…" at bounding box center [515, 138] width 92 height 243
type textarea "hero.moveTo(3)"
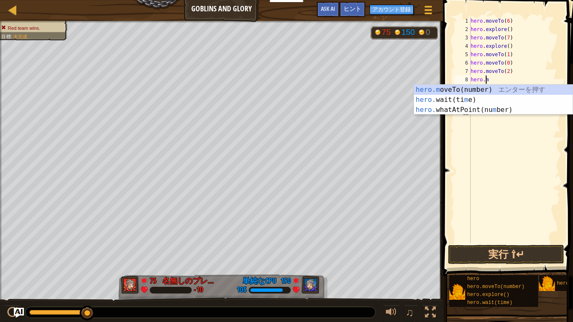
type textarea "h"
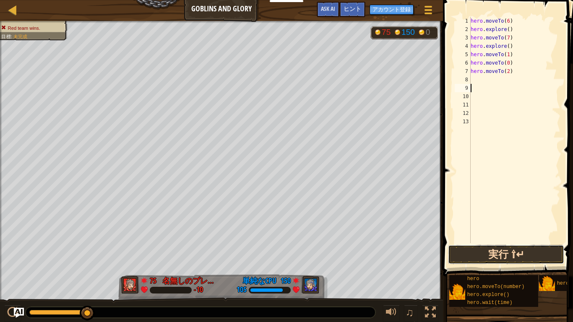
click at [486, 259] on button "実行 ⇧↵" at bounding box center [506, 254] width 116 height 19
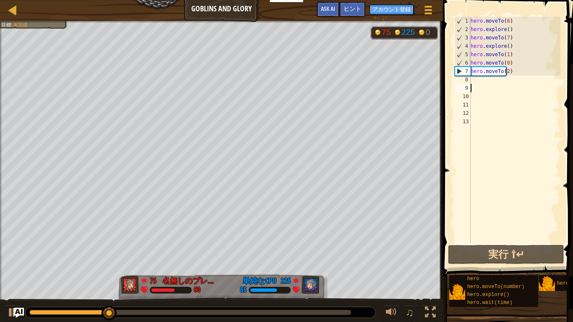
click at [476, 82] on div "hero . moveTo ( 6 ) hero . explore ( ) hero . moveTo ( 7 ) hero . explore ( ) h…" at bounding box center [515, 138] width 92 height 243
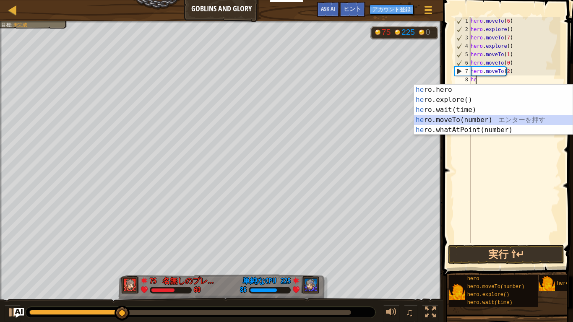
click at [490, 122] on div "he ro.hero エ ン タ ー を 押 す he ro.explore() エ ン タ ー を 押 す he ro.wait(time) エ ン タ ー…" at bounding box center [493, 120] width 159 height 71
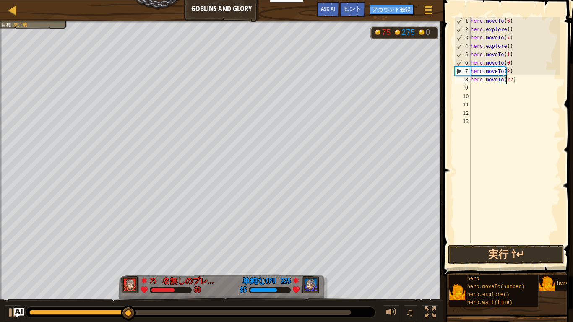
type textarea "hero.moveTo(22)"
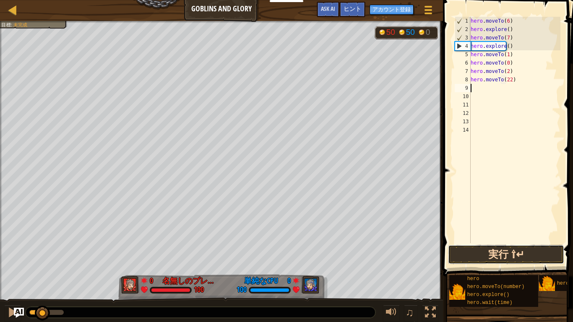
click at [506, 255] on button "実行 ⇧↵" at bounding box center [506, 254] width 116 height 19
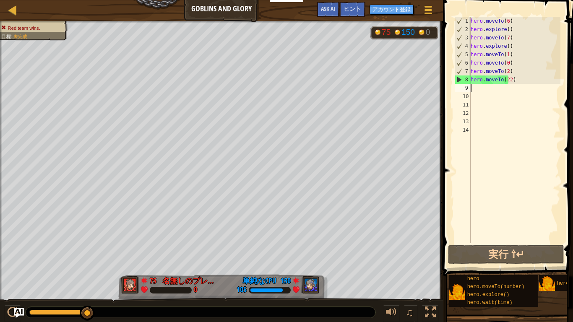
click at [510, 81] on div "hero . moveTo ( 6 ) hero . explore ( ) hero . moveTo ( 7 ) hero . explore ( ) h…" at bounding box center [515, 138] width 92 height 243
type textarea "hero.moveTo(22)"
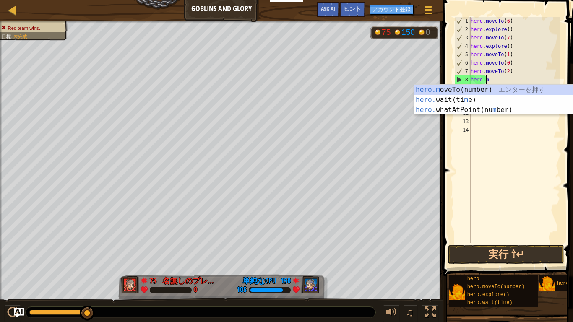
type textarea "h"
type textarea "hero.moveTo(2)"
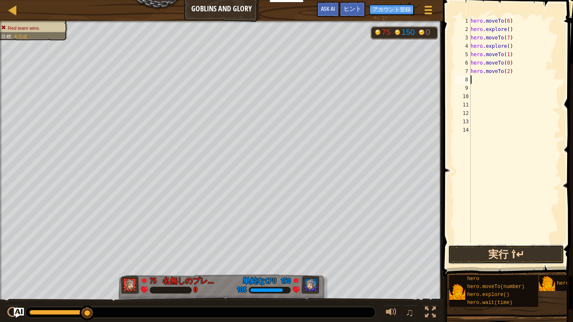
click at [463, 246] on button "実行 ⇧↵" at bounding box center [506, 254] width 116 height 19
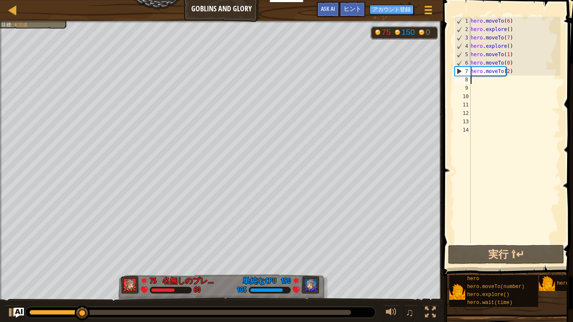
click at [534, 110] on div "hero . moveTo ( 6 ) hero . explore ( ) hero . moveTo ( 7 ) hero . explore ( ) h…" at bounding box center [515, 138] width 92 height 243
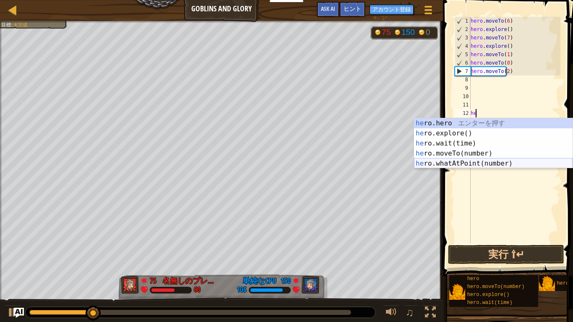
click at [528, 165] on div "he ro.hero エ ン タ ー を 押 す he ro.explore() エ ン タ ー を 押 す he ro.wait(time) エ ン タ ー…" at bounding box center [493, 153] width 159 height 71
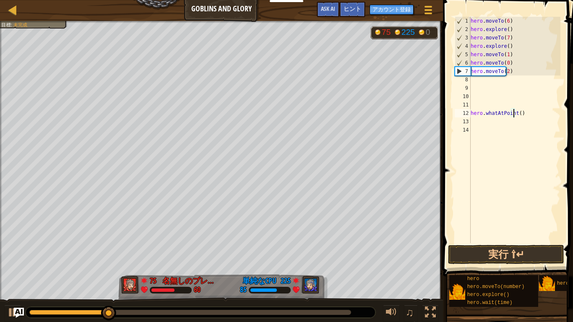
scroll to position [4, 4]
type textarea "hero.whatAtPoint(24)"
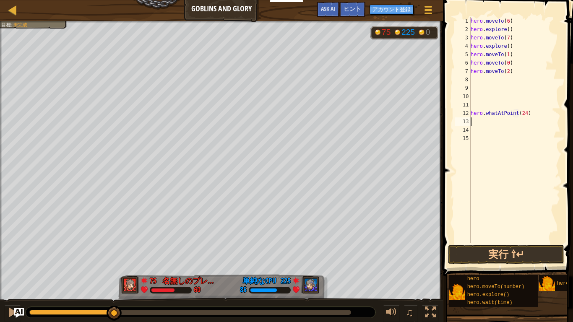
click at [526, 115] on div "hero . moveTo ( 6 ) hero . explore ( ) hero . moveTo ( 7 ) hero . explore ( ) h…" at bounding box center [515, 138] width 92 height 243
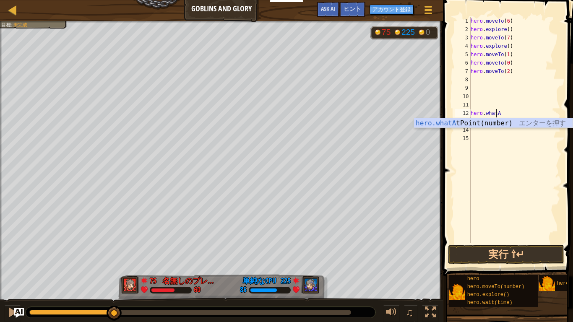
type textarea "h"
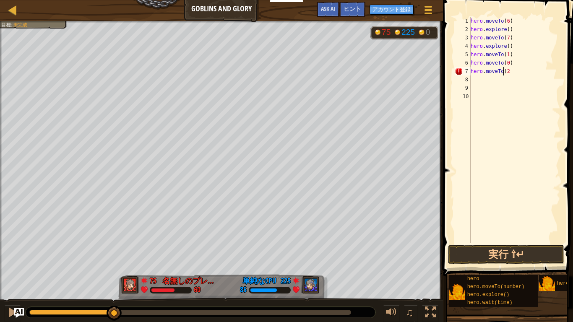
type textarea "hero.moveTo(2)"
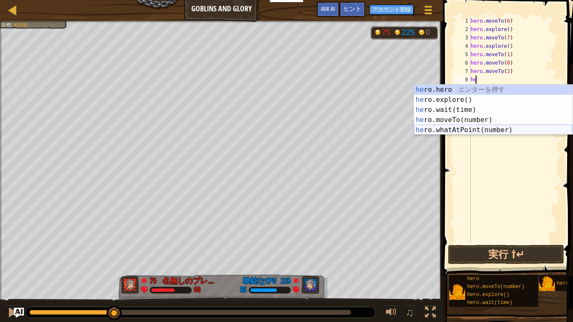
click at [512, 128] on div "he ro.hero エ ン タ ー を 押 す he ro.explore() エ ン タ ー を 押 す he ro.wait(time) エ ン タ ー…" at bounding box center [493, 120] width 159 height 71
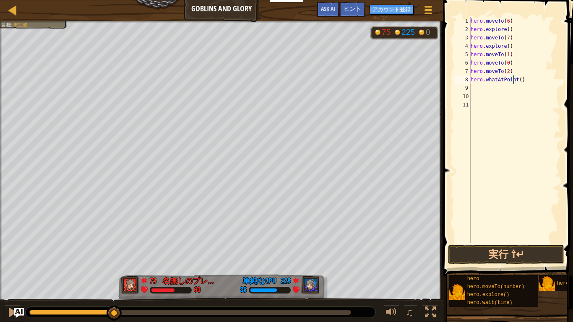
scroll to position [4, 4]
type textarea "hero.whatAtPoint(24)"
click at [498, 254] on button "実行 ⇧↵" at bounding box center [506, 254] width 116 height 19
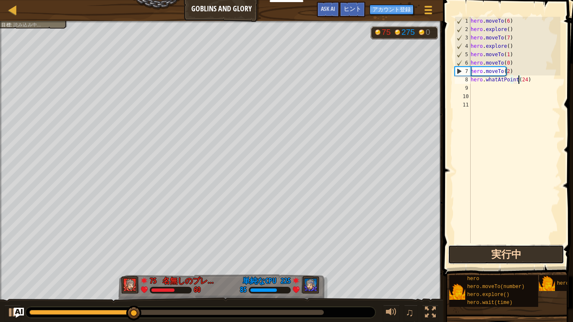
click at [494, 259] on button "実行中" at bounding box center [506, 254] width 116 height 19
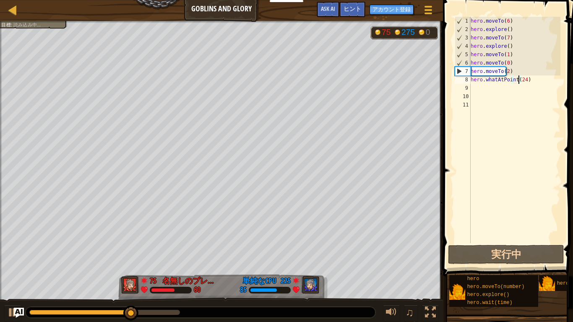
click at [526, 81] on div "hero . moveTo ( 6 ) hero . explore ( ) hero . moveTo ( 7 ) hero . explore ( ) h…" at bounding box center [515, 138] width 92 height 243
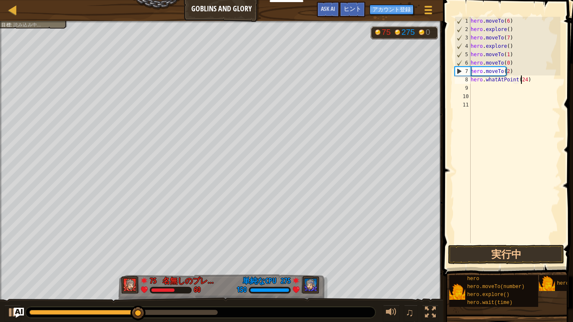
scroll to position [4, 0]
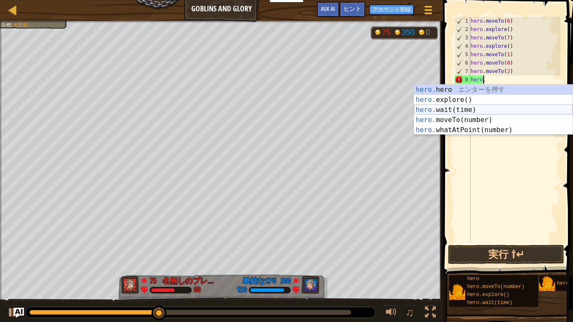
click at [485, 113] on div "hero. hero エ ン タ ー を 押 す hero. explore() エ ン タ ー を 押 す hero. wait(time) エ ン タ ー…" at bounding box center [493, 120] width 159 height 71
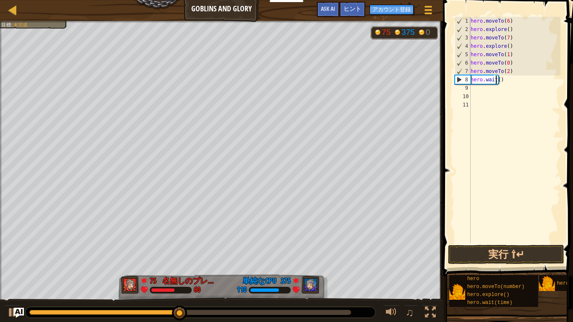
type textarea "hero.wait(6)"
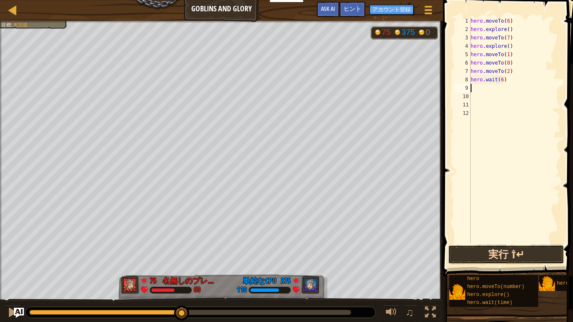
click at [463, 257] on button "実行 ⇧↵" at bounding box center [506, 254] width 116 height 19
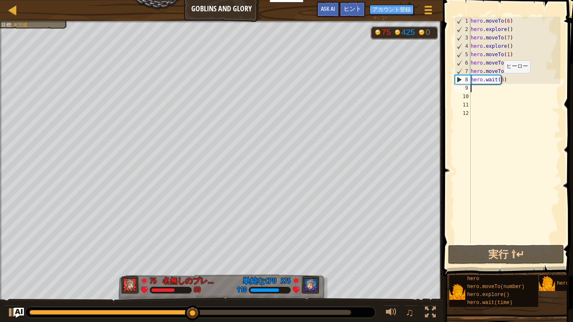
click at [499, 81] on div "hero . moveTo ( 6 ) hero . explore ( ) hero . moveTo ( 7 ) hero . explore ( ) h…" at bounding box center [515, 138] width 92 height 243
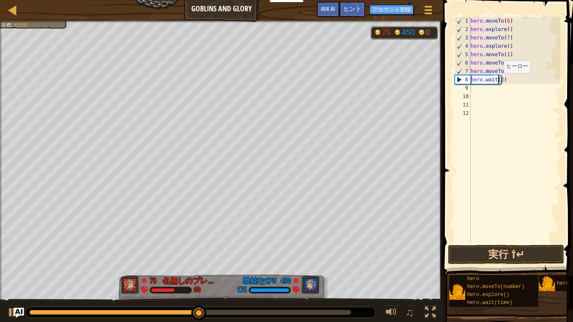
scroll to position [4, 2]
type textarea "hero.wait(2)"
click at [493, 260] on button "実行 ⇧↵" at bounding box center [506, 254] width 116 height 19
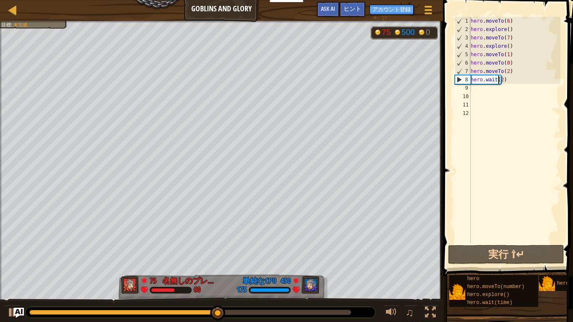
click at [483, 90] on div "hero . moveTo ( 6 ) hero . explore ( ) hero . moveTo ( 7 ) hero . explore ( ) h…" at bounding box center [515, 138] width 92 height 243
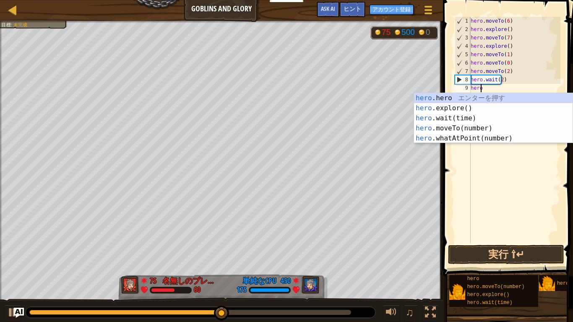
scroll to position [4, 0]
click at [487, 119] on div "hero .hero エ ン タ ー を 押 す hero .explore() エ ン タ ー を 押 す hero .wait(time) エ ン タ ー…" at bounding box center [493, 128] width 159 height 71
type textarea "hero.wait(2)"
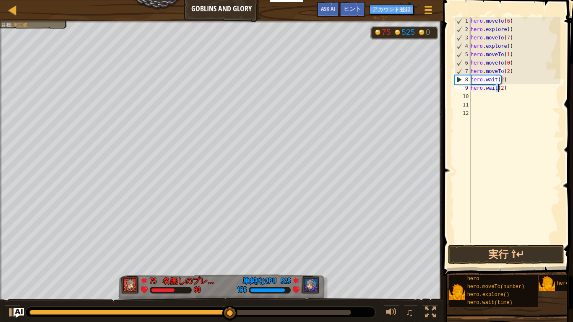
click at [497, 97] on div "hero . moveTo ( 6 ) hero . explore ( ) hero . moveTo ( 7 ) hero . explore ( ) h…" at bounding box center [515, 138] width 92 height 243
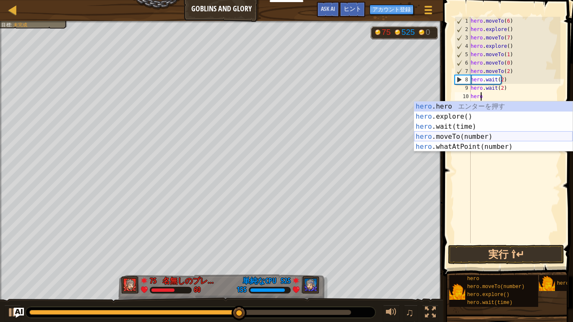
click at [478, 126] on div "hero .hero エ ン タ ー を 押 す hero .explore() エ ン タ ー を 押 す hero .wait(time) エ ン タ ー…" at bounding box center [493, 137] width 159 height 71
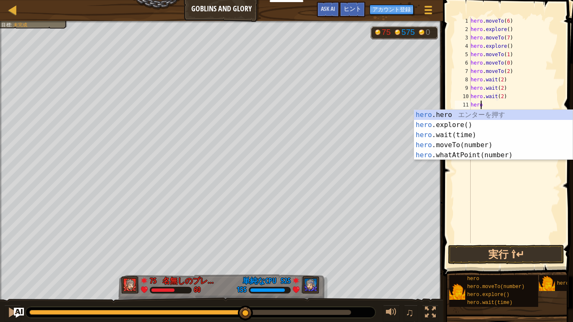
scroll to position [4, 3]
click at [474, 149] on div "hero .hero エ ン タ ー を 押 す hero .explore() エ ン タ ー を 押 す hero .wait(time) エ ン タ ー…" at bounding box center [493, 145] width 159 height 71
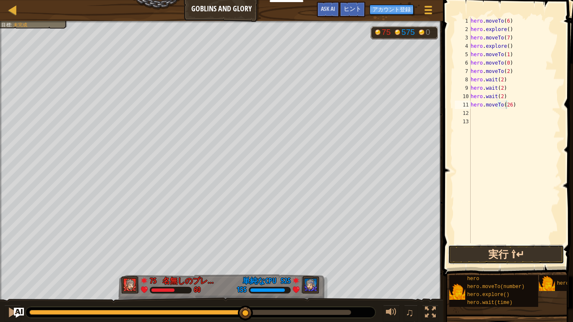
click at [475, 257] on button "実行 ⇧↵" at bounding box center [506, 254] width 116 height 19
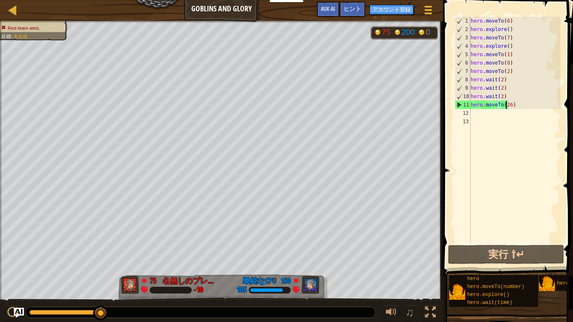
click at [509, 105] on div "hero . moveTo ( 6 ) hero . explore ( ) hero . moveTo ( 7 ) hero . explore ( ) h…" at bounding box center [515, 138] width 92 height 243
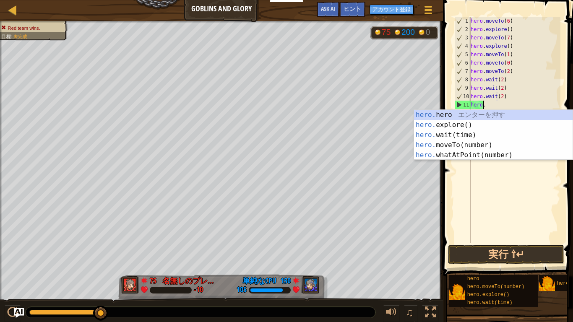
scroll to position [4, 0]
type textarea "h"
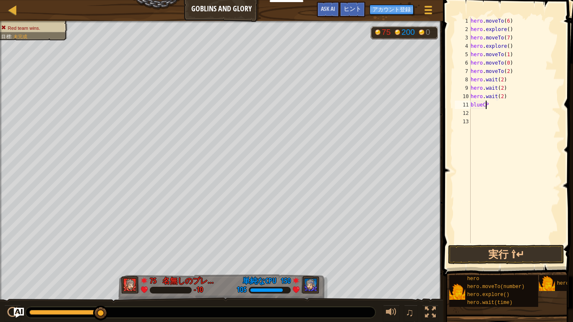
scroll to position [4, 1]
type textarea "b"
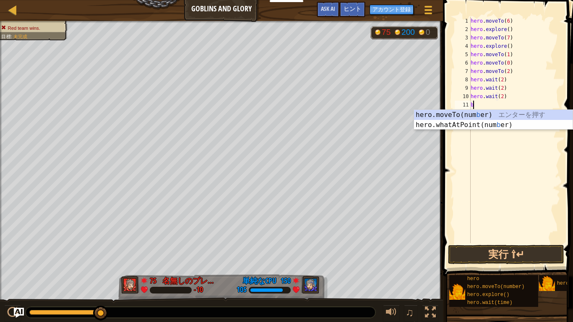
scroll to position [4, 0]
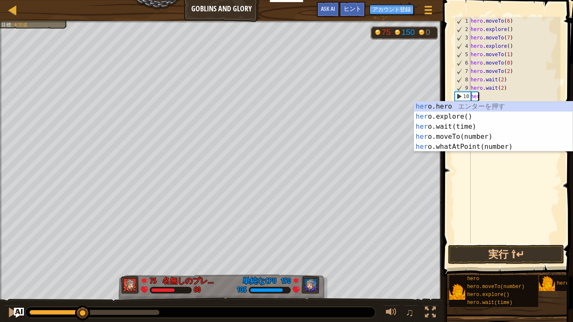
type textarea "h"
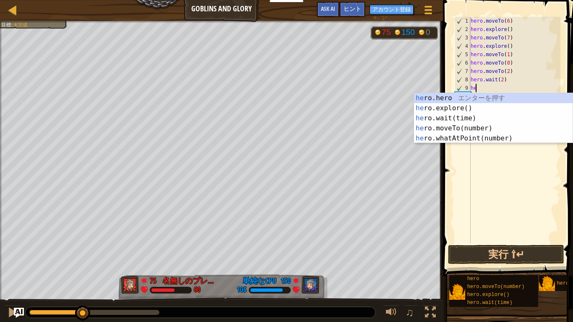
type textarea "h"
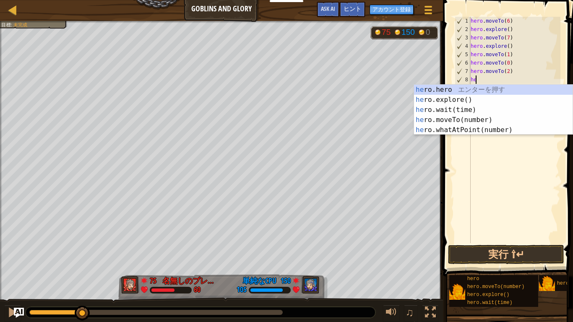
type textarea "h"
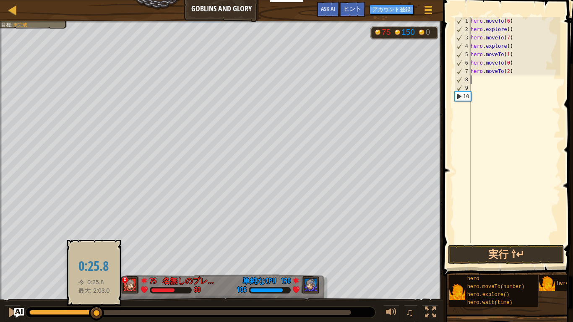
drag, startPoint x: 80, startPoint y: 315, endPoint x: 97, endPoint y: 314, distance: 17.2
click at [97, 314] on div at bounding box center [96, 313] width 15 height 15
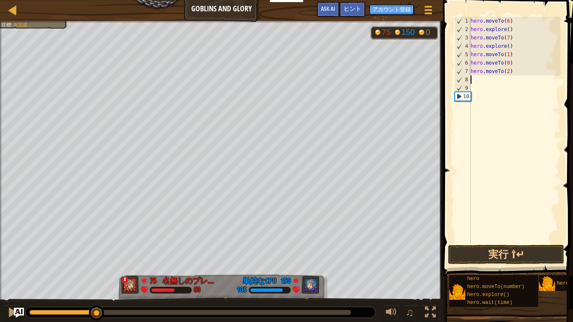
click at [508, 73] on div "hero . moveTo ( 6 ) hero . explore ( ) hero . moveTo ( 7 ) hero . explore ( ) h…" at bounding box center [515, 138] width 92 height 243
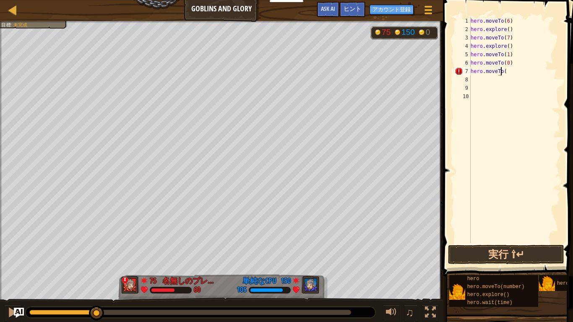
scroll to position [4, 3]
type textarea "hero.moveTo(6)"
click at [483, 259] on button "実行 ⇧↵" at bounding box center [506, 254] width 116 height 19
type textarea "hero.use('chest')"
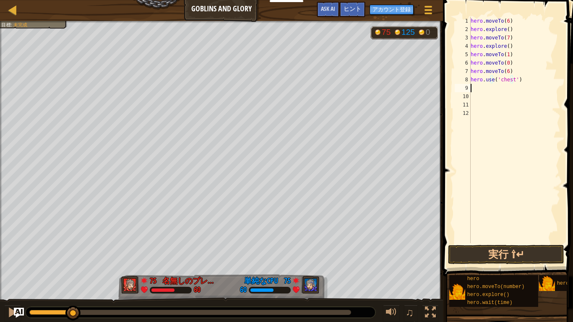
scroll to position [4, 0]
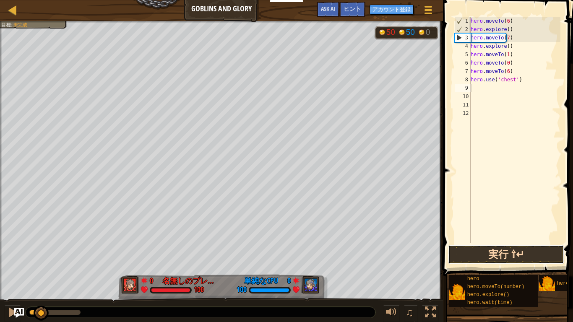
click at [514, 248] on button "実行 ⇧↵" at bounding box center [506, 254] width 116 height 19
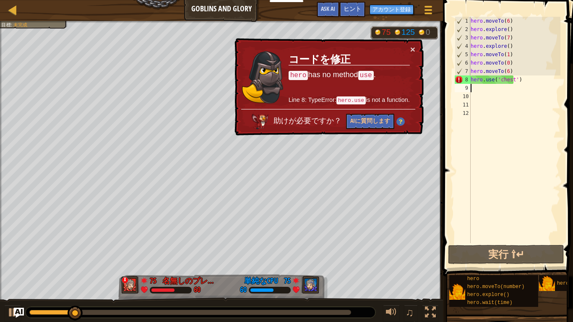
click at [523, 81] on div "hero . moveTo ( 6 ) hero . explore ( ) hero . moveTo ( 7 ) hero . explore ( ) h…" at bounding box center [515, 138] width 92 height 243
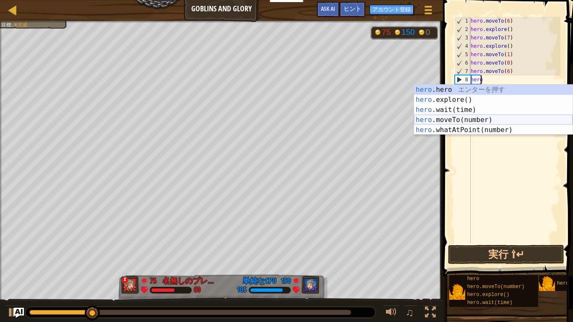
click at [510, 118] on div "hero .hero エ ン タ ー を 押 す hero .explore() エ ン タ ー を 押 す hero .wait(time) エ ン タ ー…" at bounding box center [493, 120] width 159 height 71
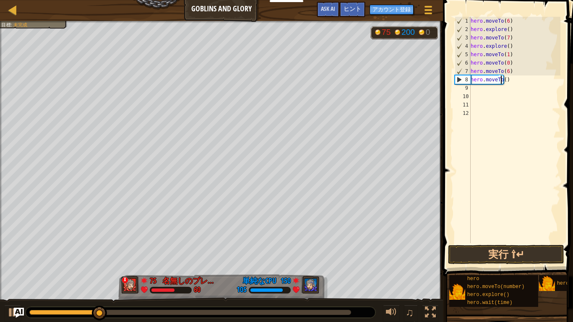
scroll to position [4, 3]
type textarea "hero.moveTo(7)"
click at [526, 247] on button "実行 ⇧↵" at bounding box center [506, 254] width 116 height 19
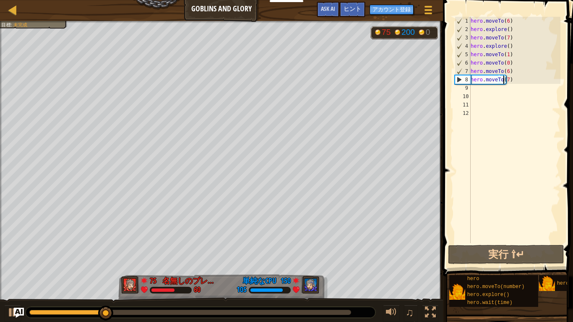
scroll to position [4, 0]
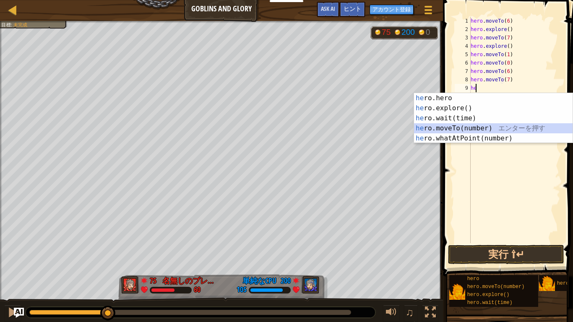
click at [469, 131] on div "he ro.hero エ ン タ ー を 押 す he ro.explore() エ ン タ ー を 押 す he ro.wait(time) エ ン タ ー…" at bounding box center [493, 128] width 159 height 71
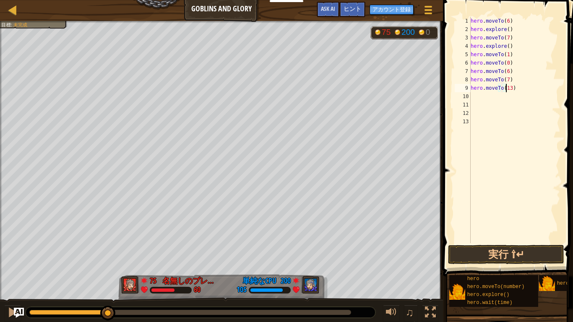
scroll to position [4, 3]
type textarea "hero.moveTo(13)"
click at [482, 250] on button "実行 ⇧↵" at bounding box center [506, 254] width 116 height 19
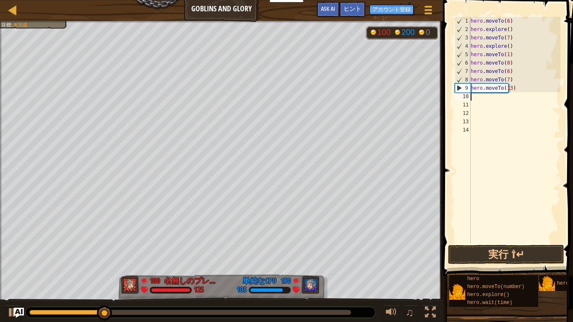
scroll to position [4, 0]
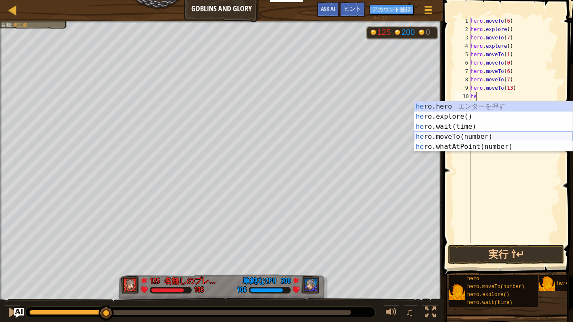
click at [538, 137] on div "he ro.hero エ ン タ ー を 押 す he ro.explore() エ ン タ ー を 押 す he ro.wait(time) エ ン タ ー…" at bounding box center [493, 137] width 159 height 71
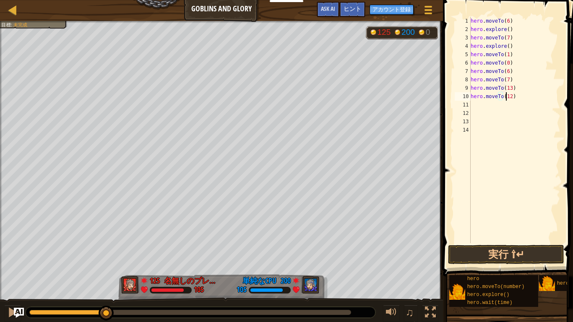
scroll to position [4, 3]
click at [507, 246] on button "実行 ⇧↵" at bounding box center [506, 254] width 116 height 19
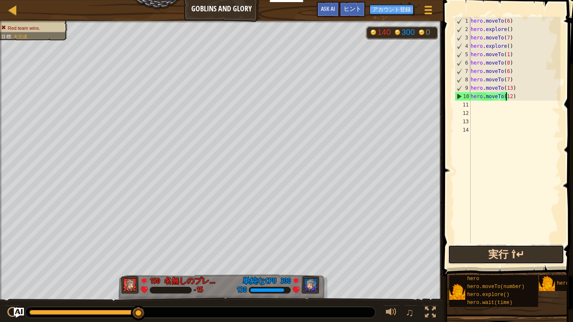
click at [482, 255] on button "実行 ⇧↵" at bounding box center [506, 254] width 116 height 19
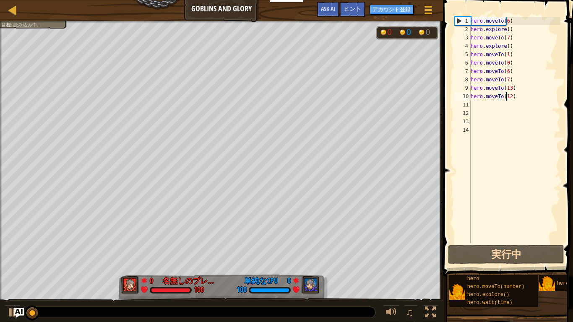
click at [513, 97] on div "hero . moveTo ( 6 ) hero . explore ( ) hero . moveTo ( 7 ) hero . explore ( ) h…" at bounding box center [515, 138] width 92 height 243
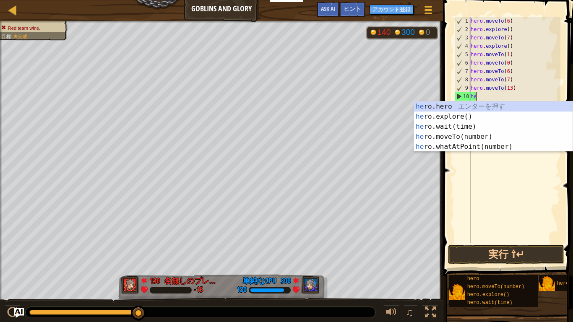
scroll to position [4, 0]
type textarea "h"
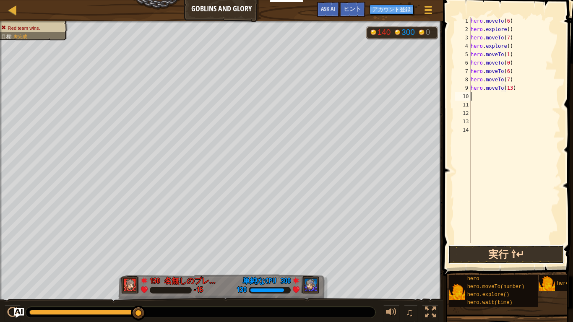
click at [539, 252] on button "実行 ⇧↵" at bounding box center [506, 254] width 116 height 19
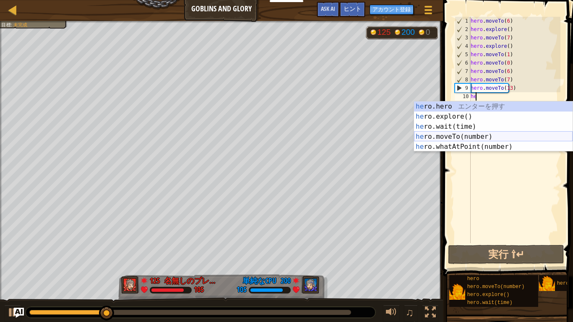
click at [496, 138] on div "he ro.hero エ ン タ ー を 押 す he ro.explore() エ ン タ ー を 押 す he ro.wait(time) エ ン タ ー…" at bounding box center [493, 137] width 159 height 71
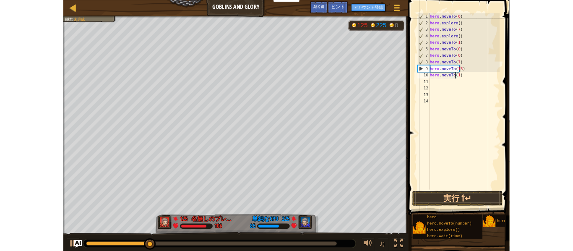
scroll to position [4, 3]
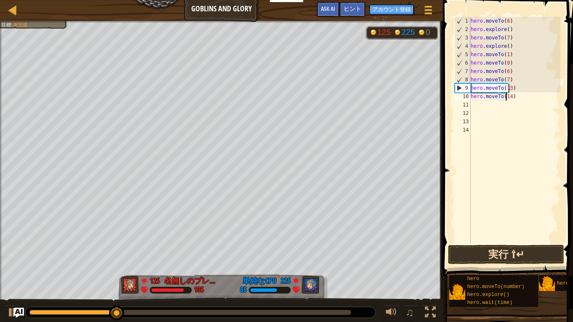
type textarea "hero.moveTo(14)"
click at [483, 258] on button "実行 ⇧↵" at bounding box center [506, 254] width 116 height 19
